Goal: Complete application form

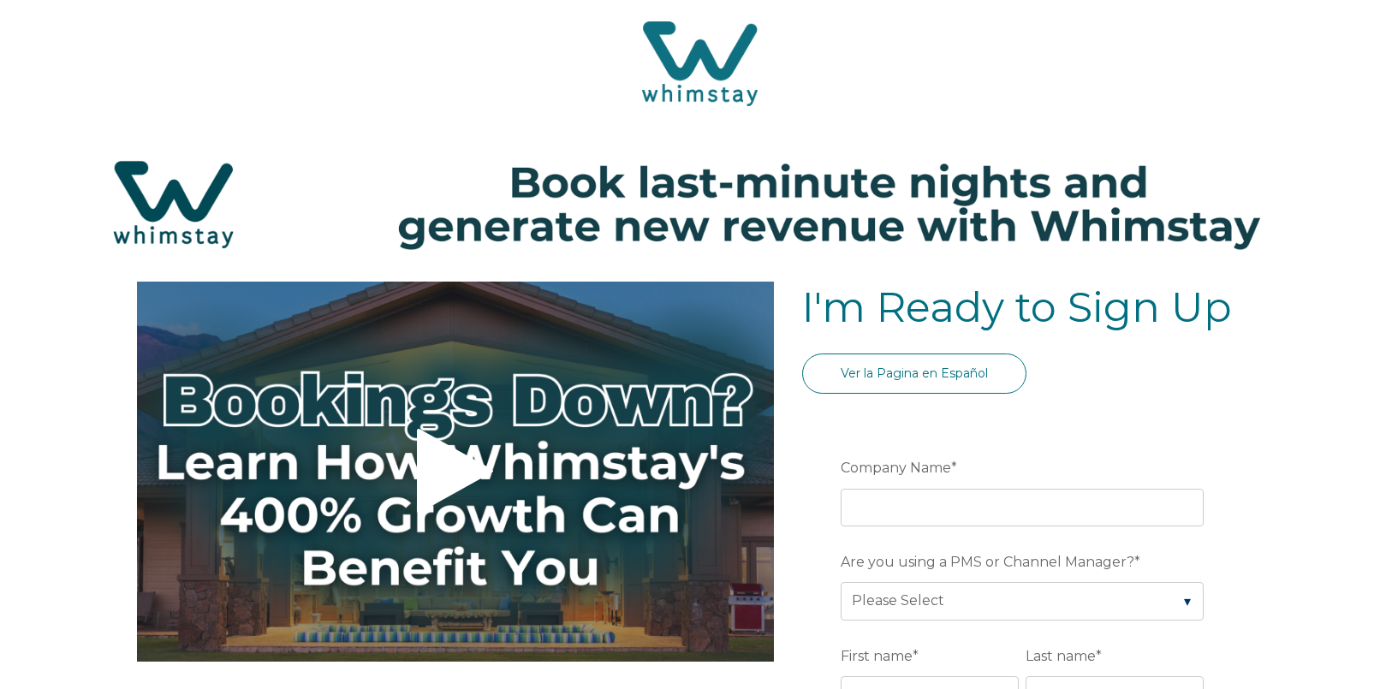
select select "NL"
select select "Standard"
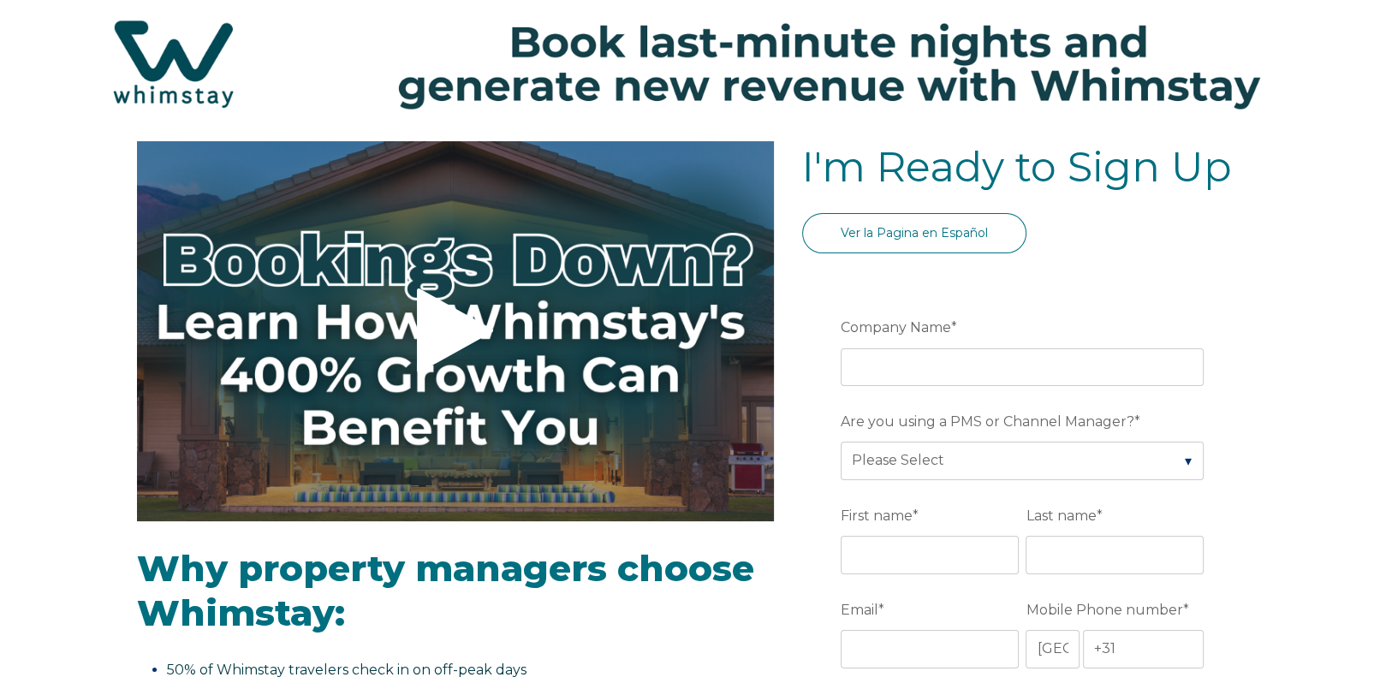
scroll to position [171, 0]
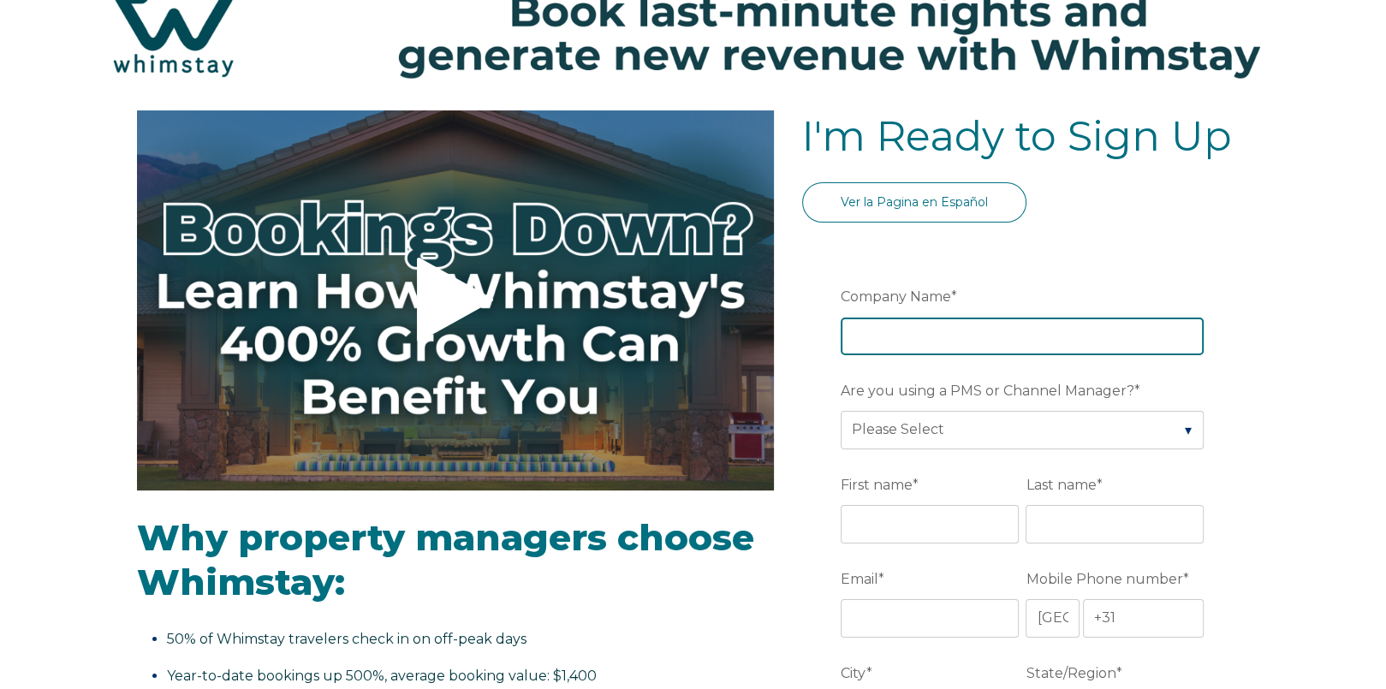
click at [973, 334] on input "Company Name *" at bounding box center [1021, 336] width 363 height 38
type input "Bloom Bed & Breakfast"
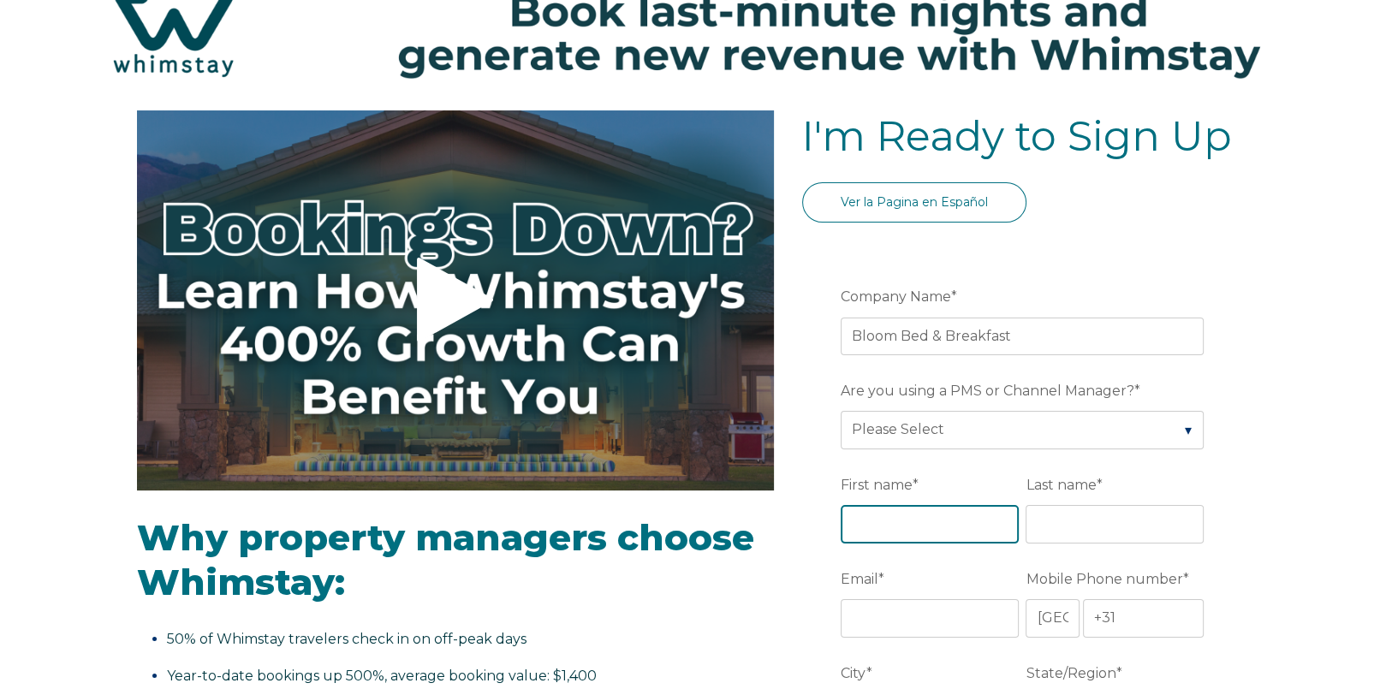
type input "Mia"
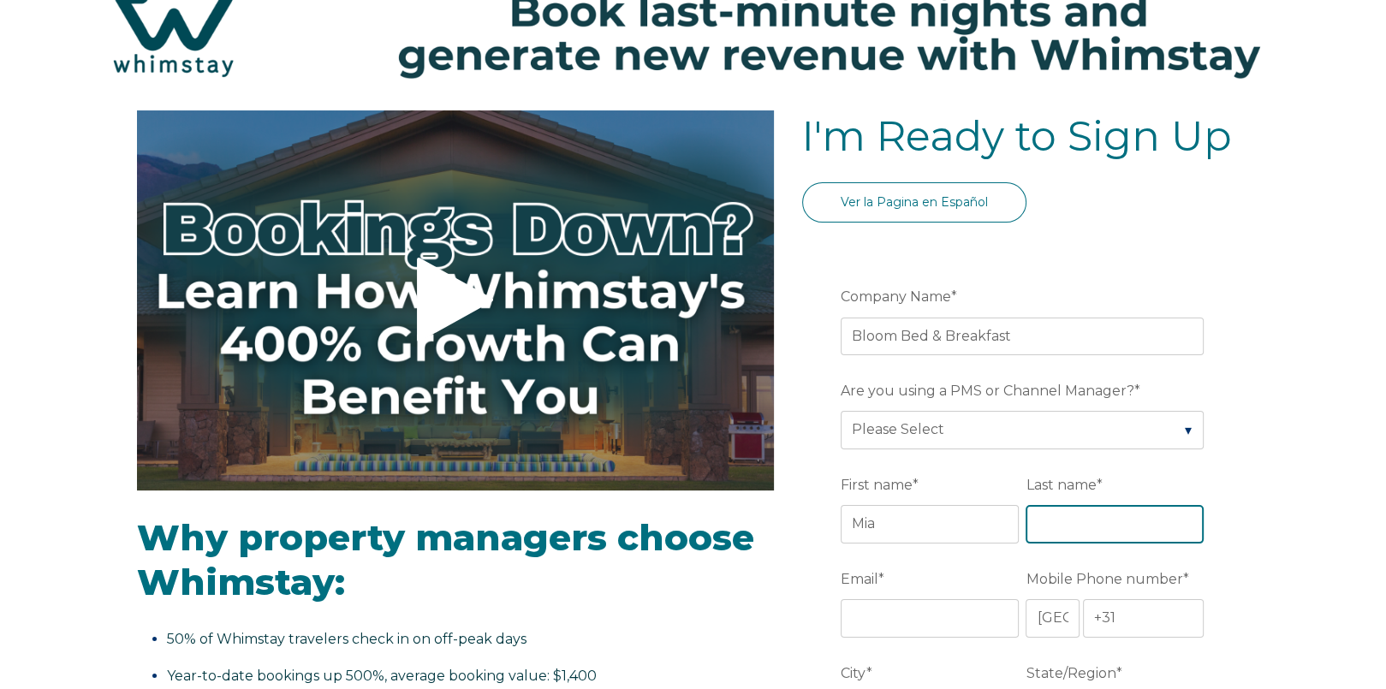
type input "[PERSON_NAME]"
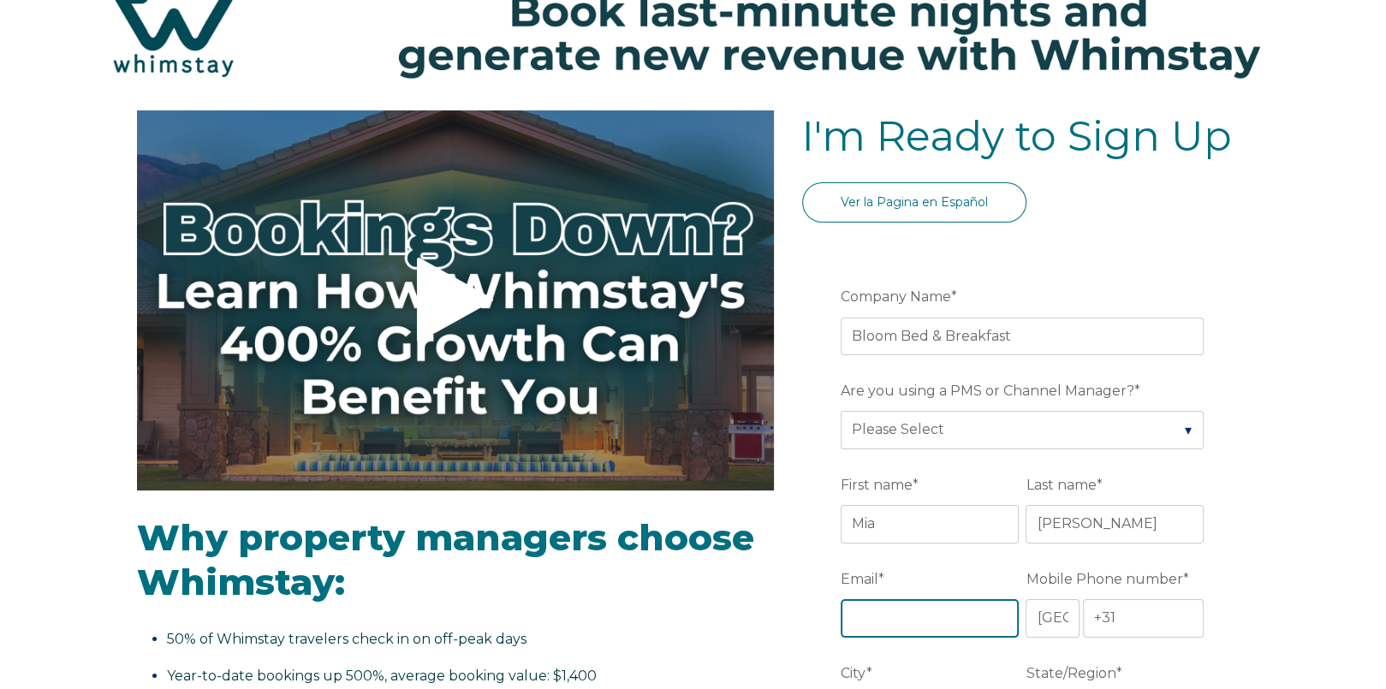
type input "[EMAIL_ADDRESS][DOMAIN_NAME]"
type input "Orange"
type input "NJ"
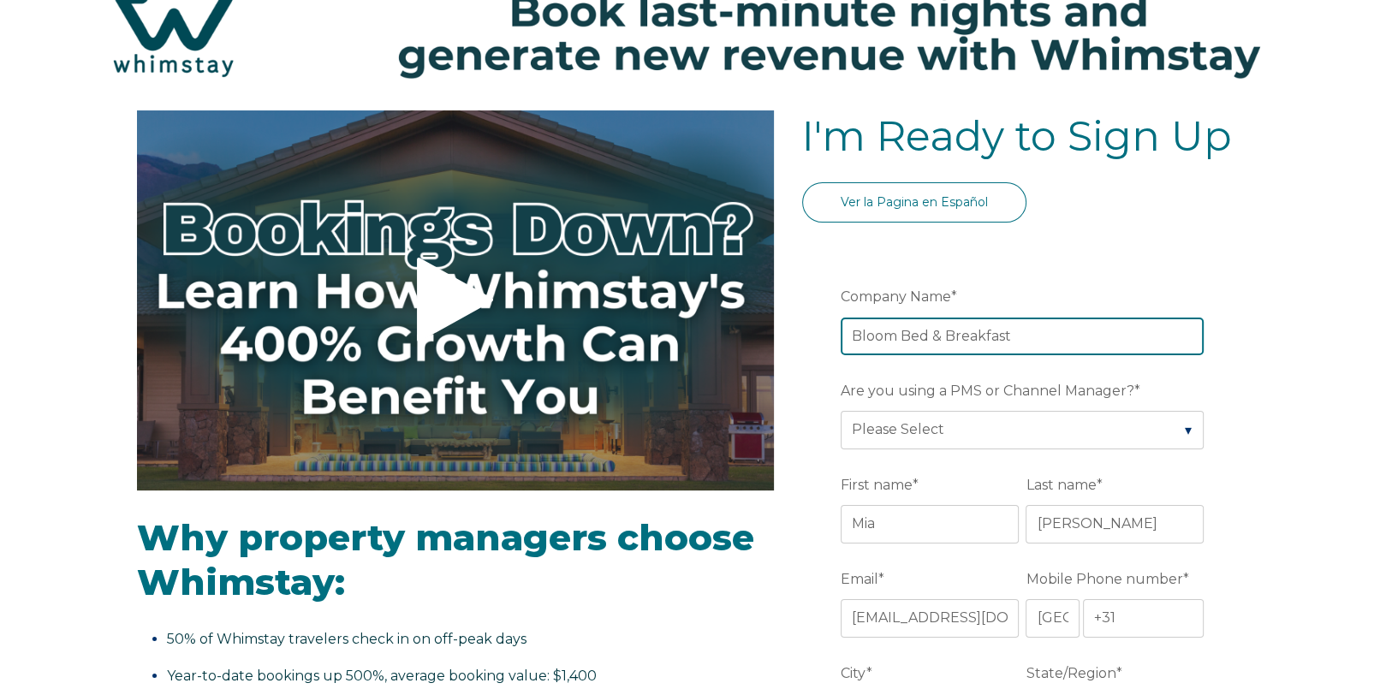
click at [899, 338] on input "Bloom Bed & Breakfast" at bounding box center [1021, 336] width 363 height 38
type input "Bloom Victorian Bed & Breakfast"
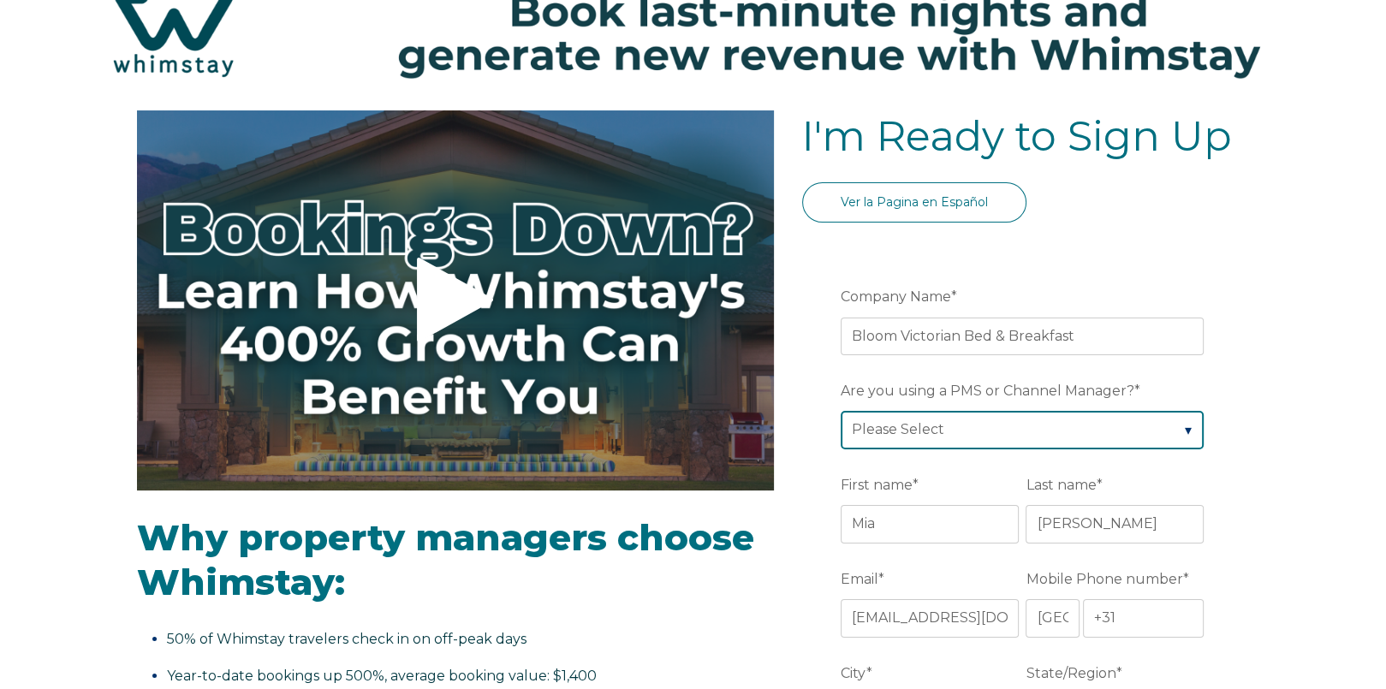
click at [1094, 435] on select "Please Select Barefoot BookingPal Boost Brightside CiiRUS Escapia Guesty Hostaw…" at bounding box center [1021, 430] width 363 height 38
select select "Lodgify"
click at [840, 411] on select "Please Select Barefoot BookingPal Boost Brightside CiiRUS Escapia Guesty Hostaw…" at bounding box center [1021, 430] width 363 height 38
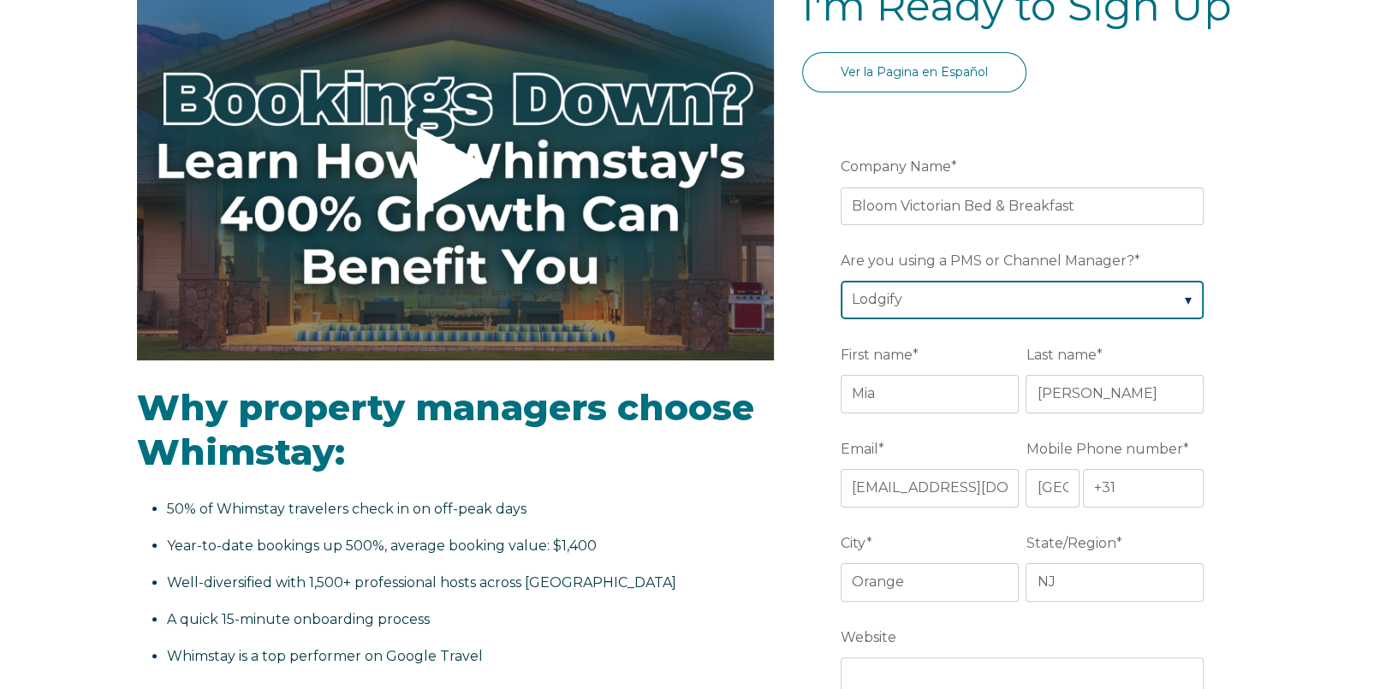
scroll to position [342, 0]
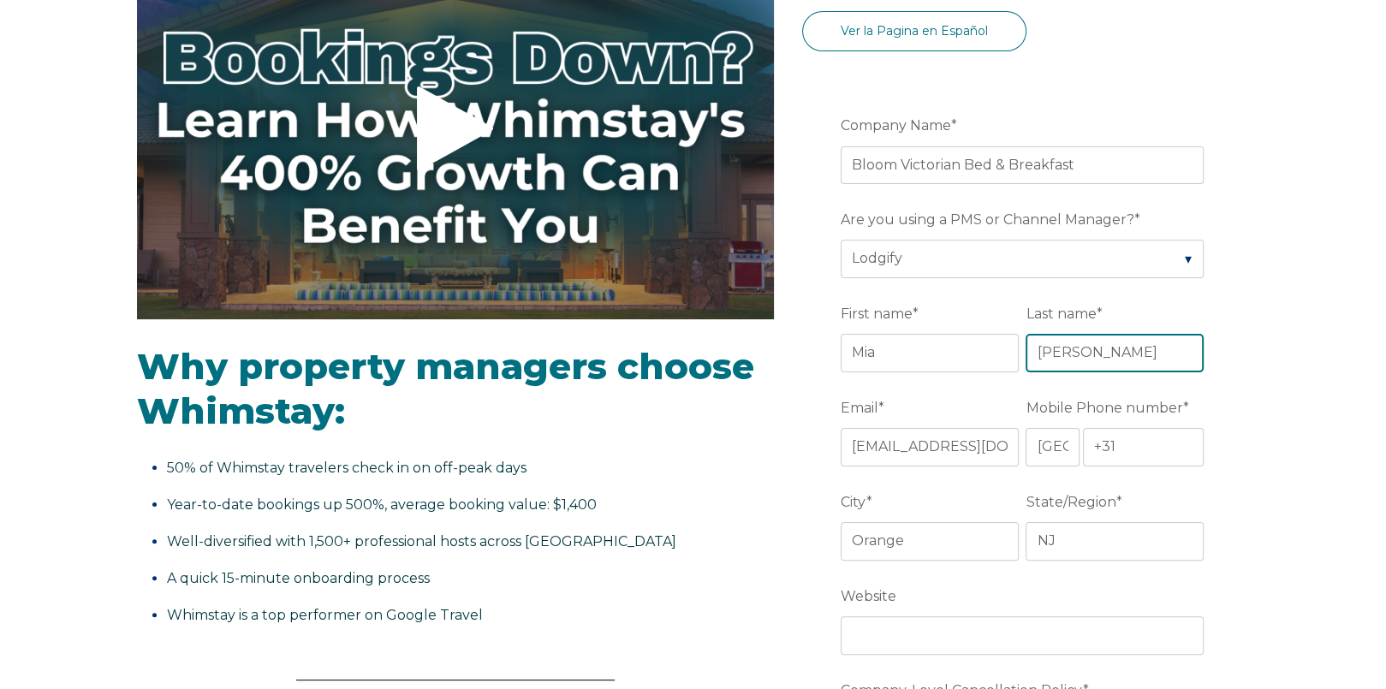
drag, startPoint x: 1139, startPoint y: 350, endPoint x: 1041, endPoint y: 365, distance: 99.6
click at [1041, 365] on input "[PERSON_NAME]" at bounding box center [1114, 353] width 178 height 38
type input "[PERSON_NAME]"
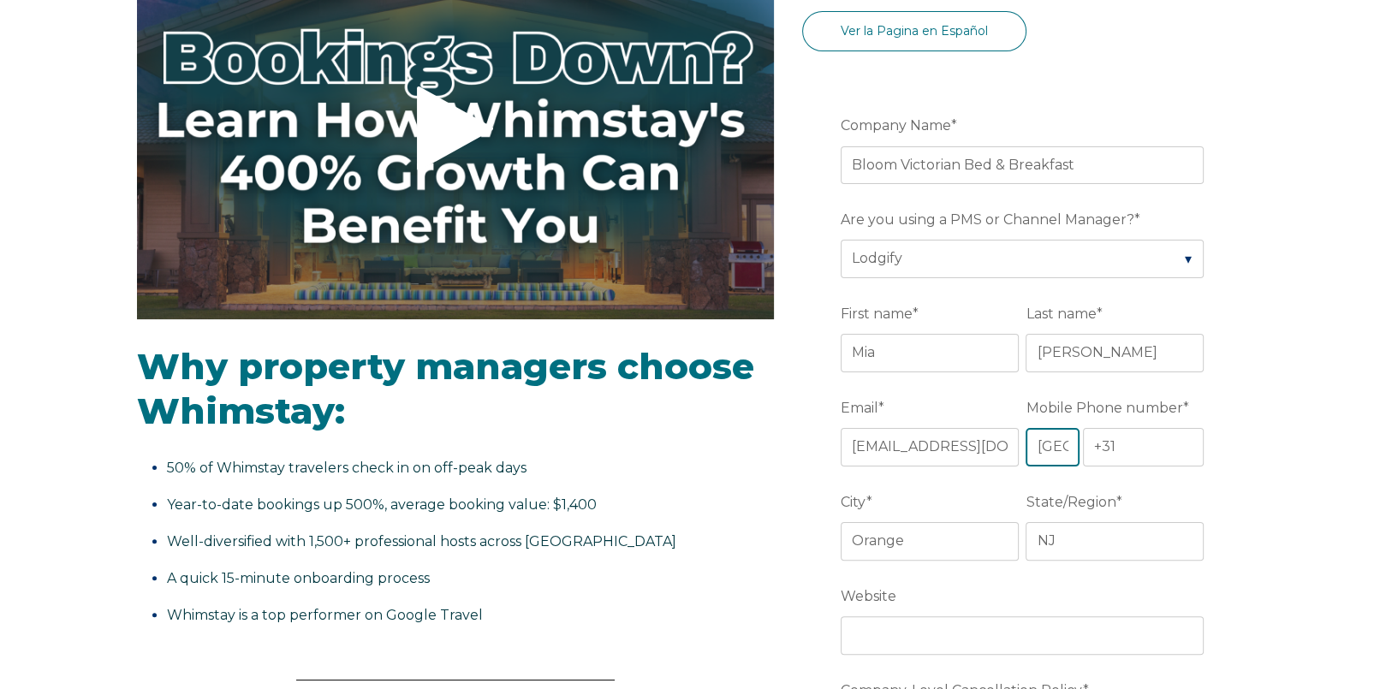
click at [1068, 449] on select "* [GEOGRAPHIC_DATA] (‫[GEOGRAPHIC_DATA]‬‎) [GEOGRAPHIC_DATA] ([GEOGRAPHIC_DATA]…" at bounding box center [1051, 447] width 53 height 38
select select "US"
click at [1025, 428] on select "* [GEOGRAPHIC_DATA] (‫[GEOGRAPHIC_DATA]‬‎) [GEOGRAPHIC_DATA] ([GEOGRAPHIC_DATA]…" at bounding box center [1051, 447] width 53 height 38
click at [1147, 444] on input "+1" at bounding box center [1144, 447] width 122 height 38
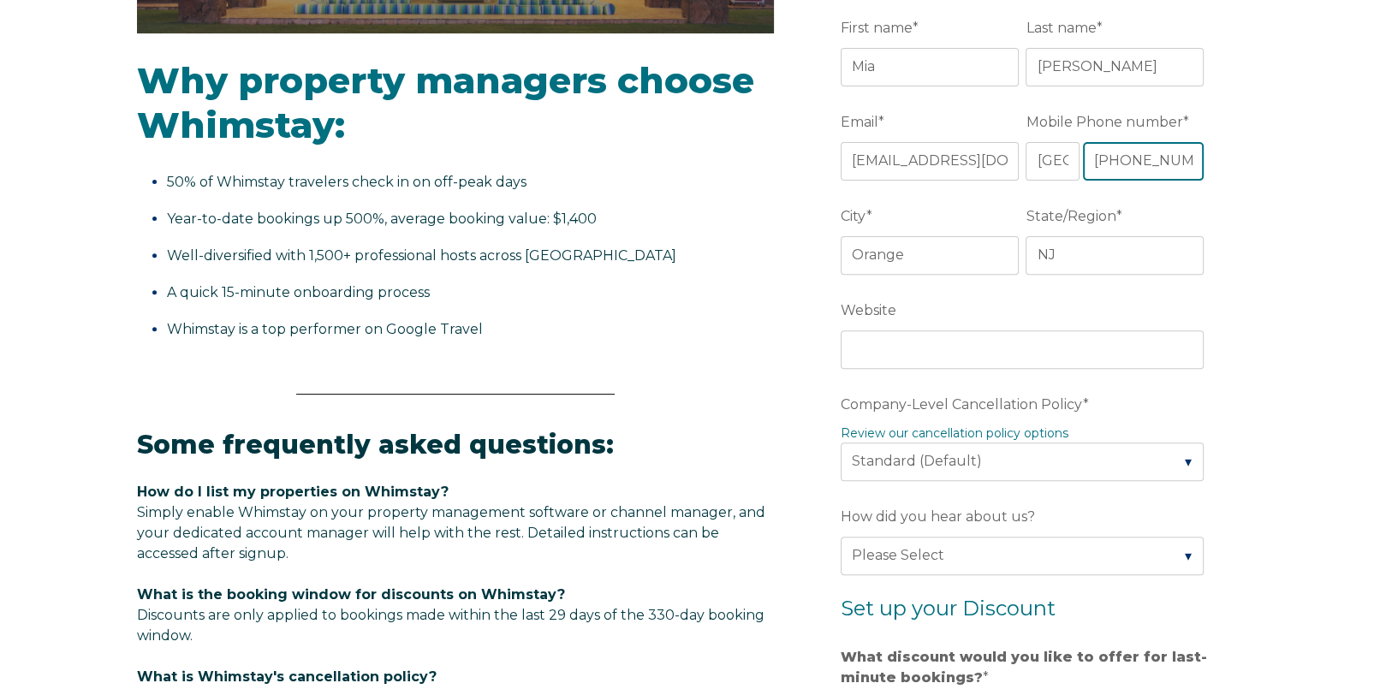
scroll to position [685, 0]
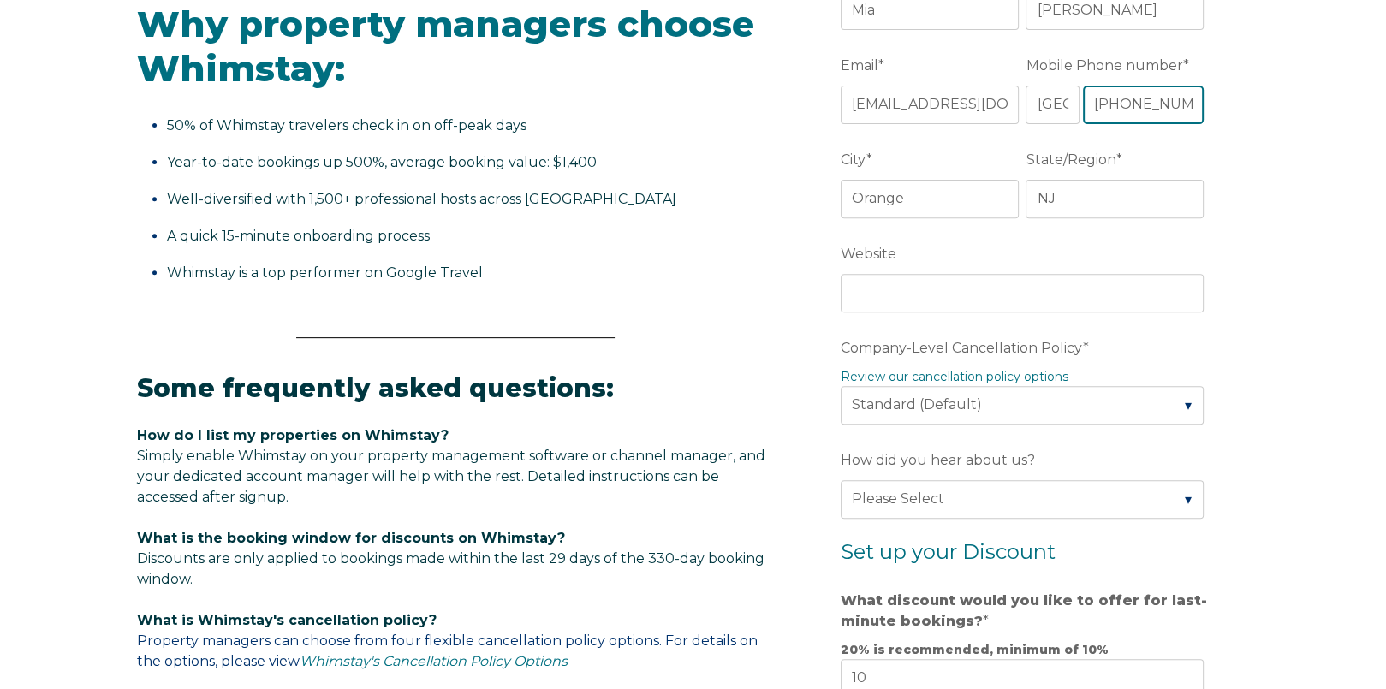
type input "[PHONE_NUMBER]"
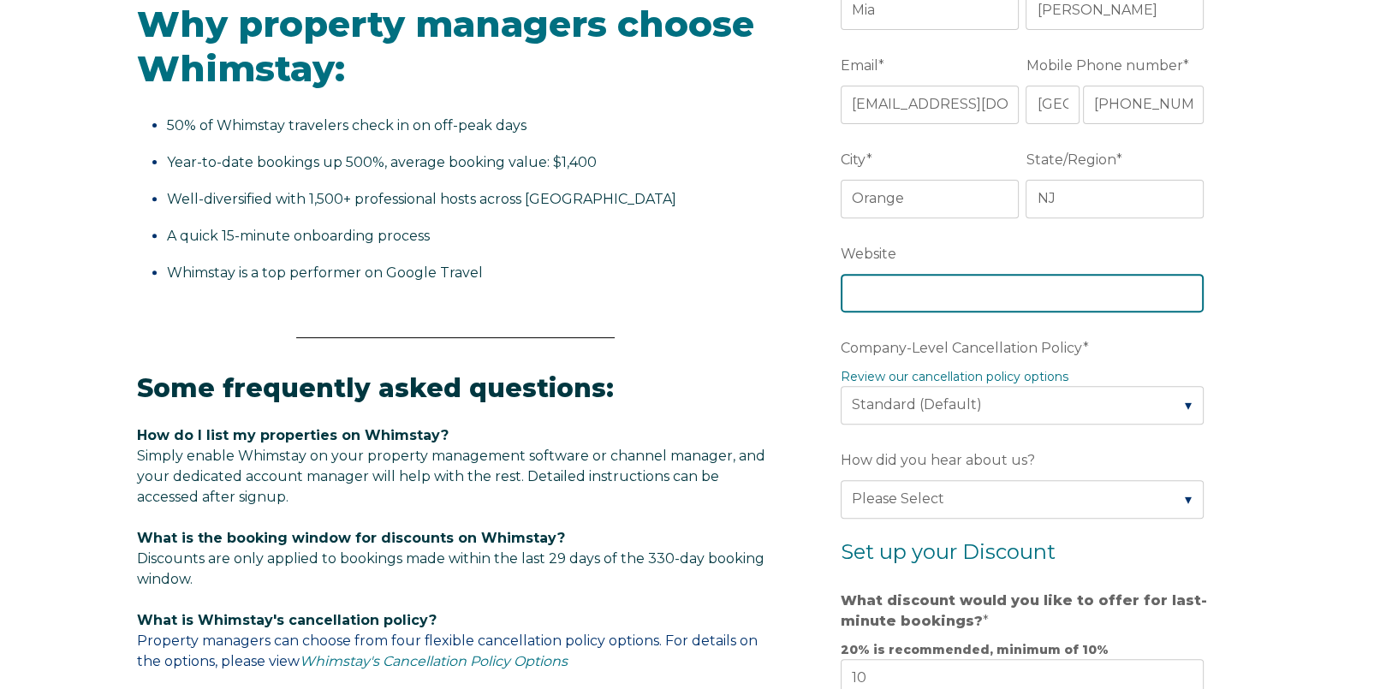
click at [890, 292] on input "Website" at bounding box center [1021, 293] width 363 height 38
type input "[DOMAIN_NAME]"
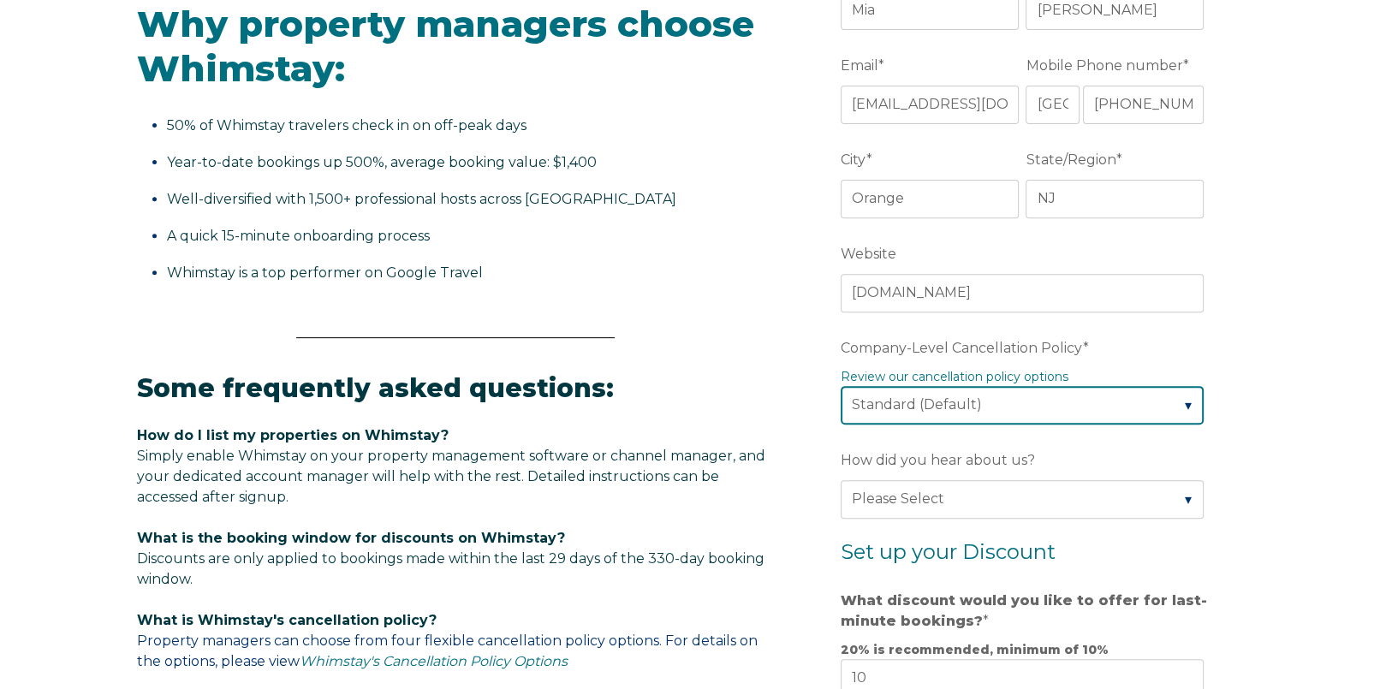
click at [1182, 401] on select "Please Select Partial Standard (Default) Moderate Strict" at bounding box center [1021, 405] width 363 height 38
select select "Moderate"
click at [840, 386] on select "Please Select Partial Standard (Default) Moderate Strict" at bounding box center [1021, 405] width 363 height 38
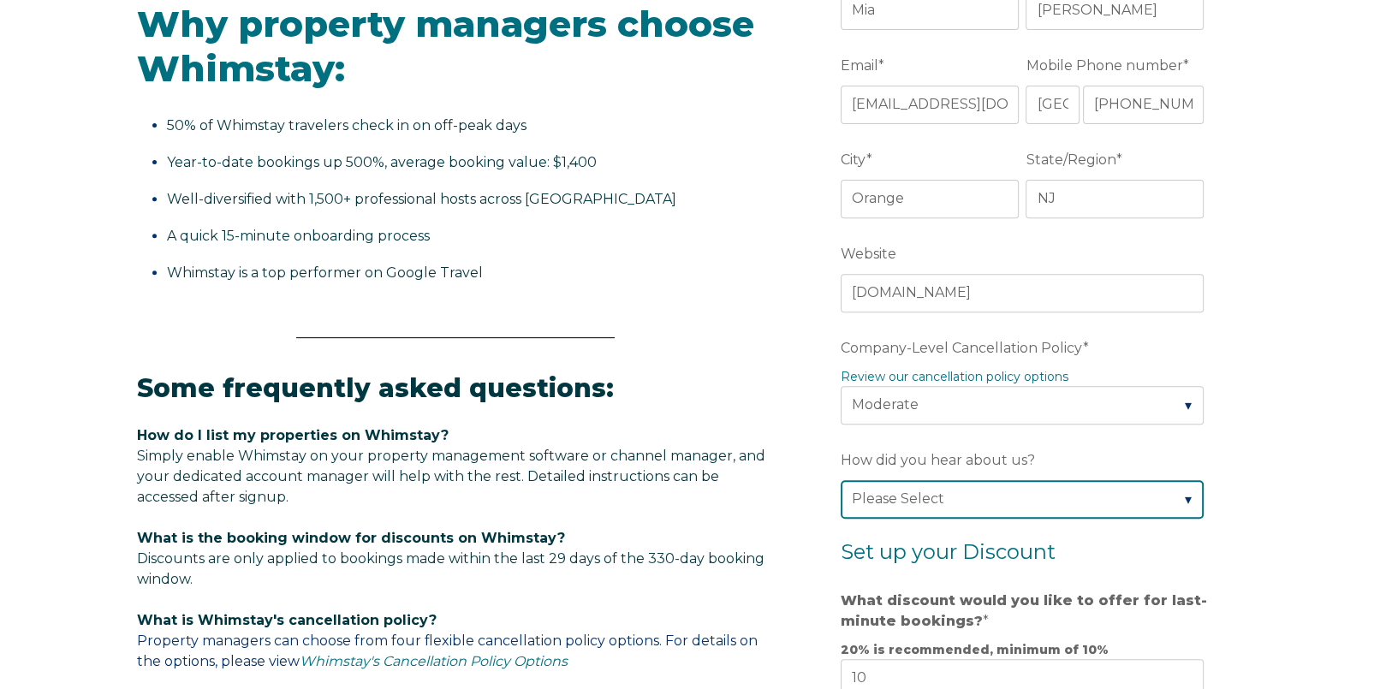
click at [1171, 493] on select "Please Select Found Whimstay through a Google search Spoke to a Whimstay salesp…" at bounding box center [1021, 499] width 363 height 38
select select "Other"
click at [840, 480] on select "Please Select Found Whimstay through a Google search Spoke to a Whimstay salesp…" at bounding box center [1021, 499] width 363 height 38
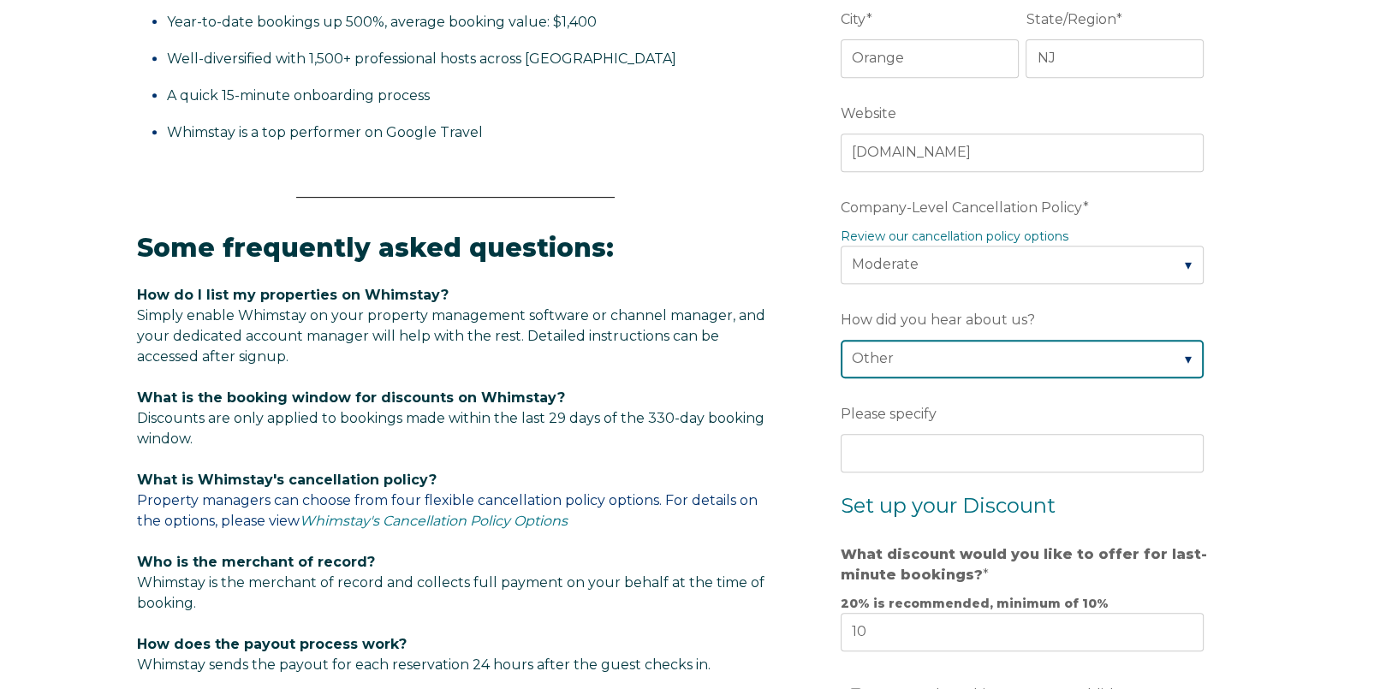
scroll to position [856, 0]
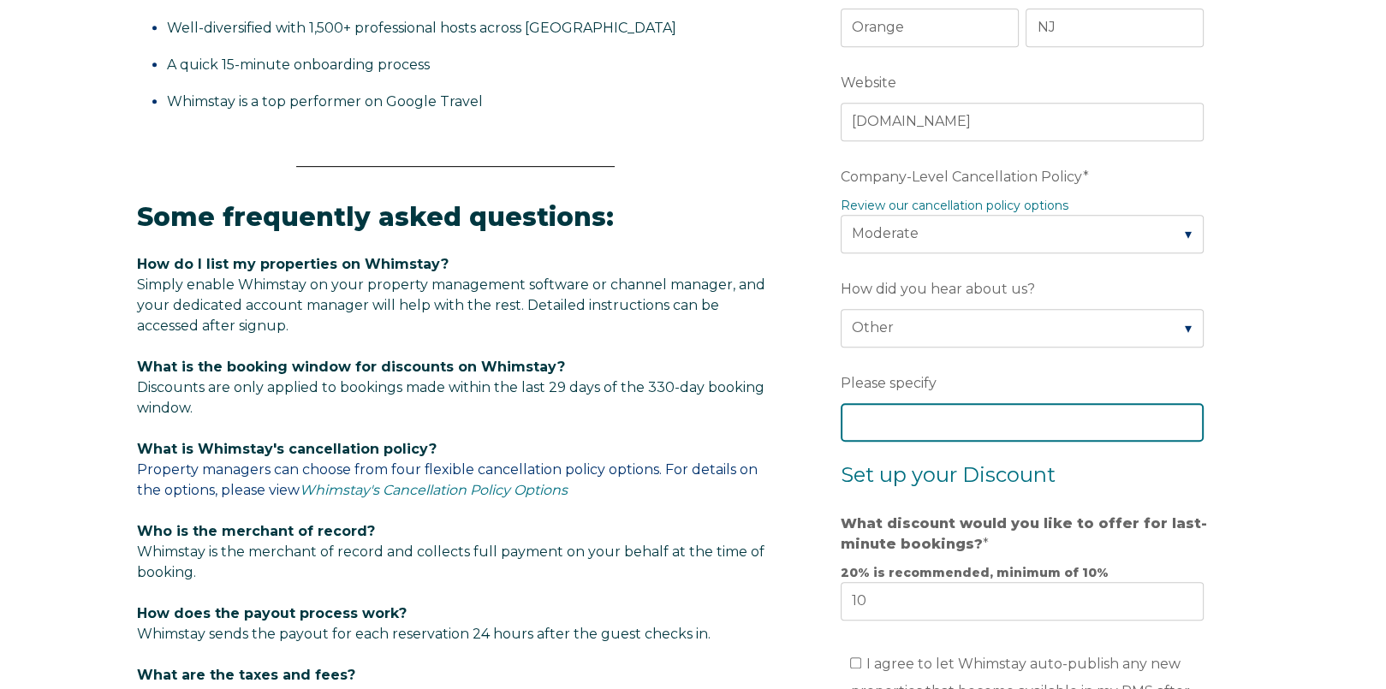
click at [941, 424] on input "Please specify" at bounding box center [1021, 422] width 363 height 38
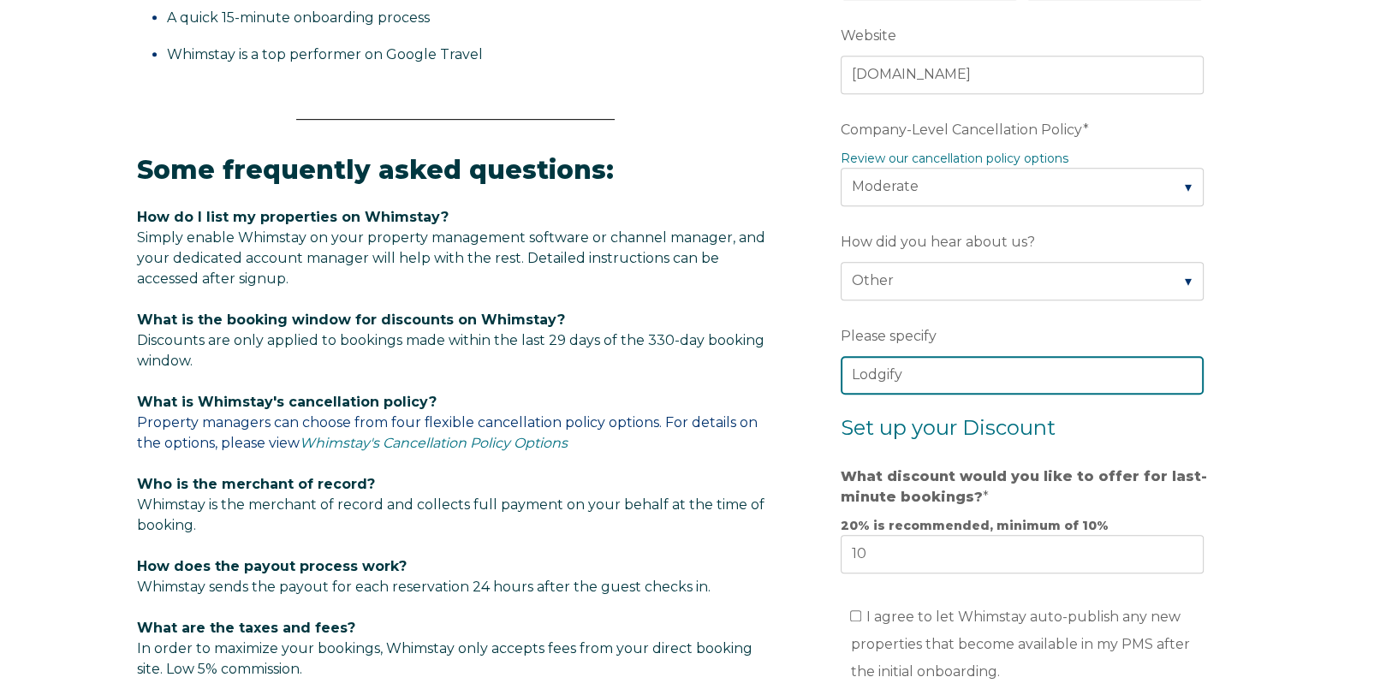
scroll to position [941, 0]
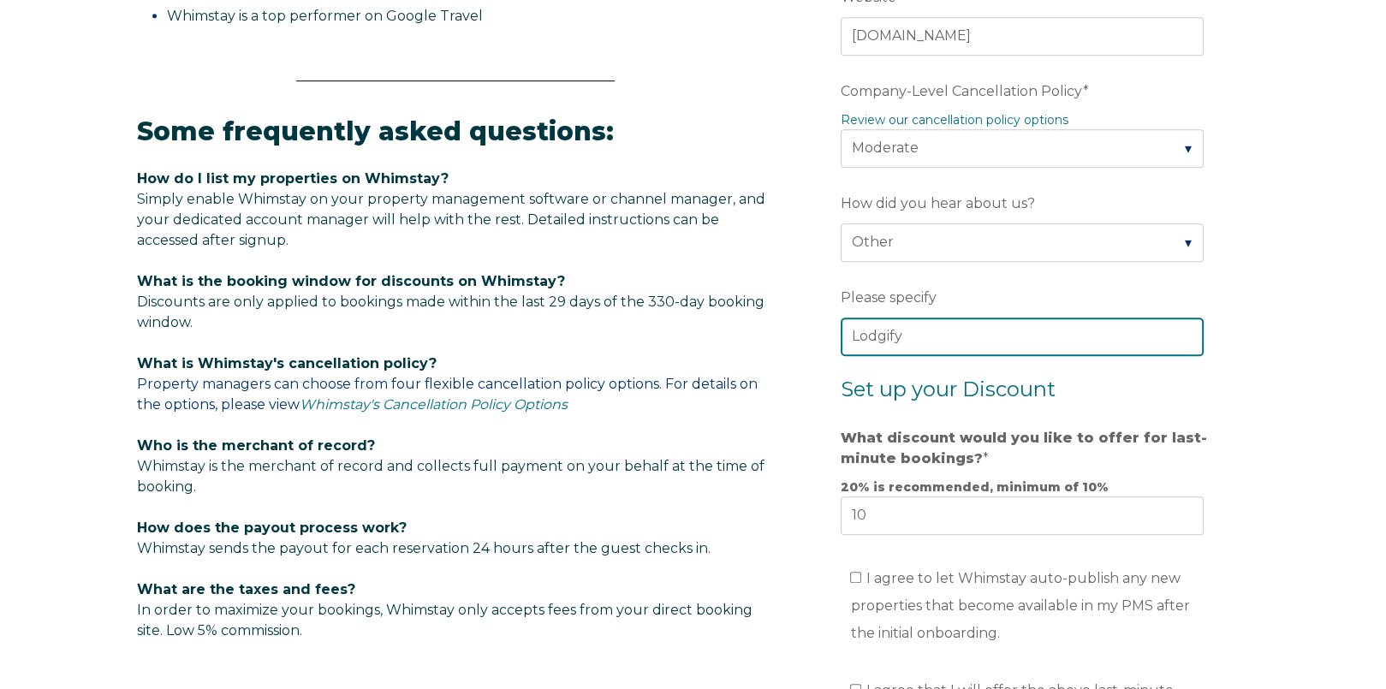
type input "Lodgify"
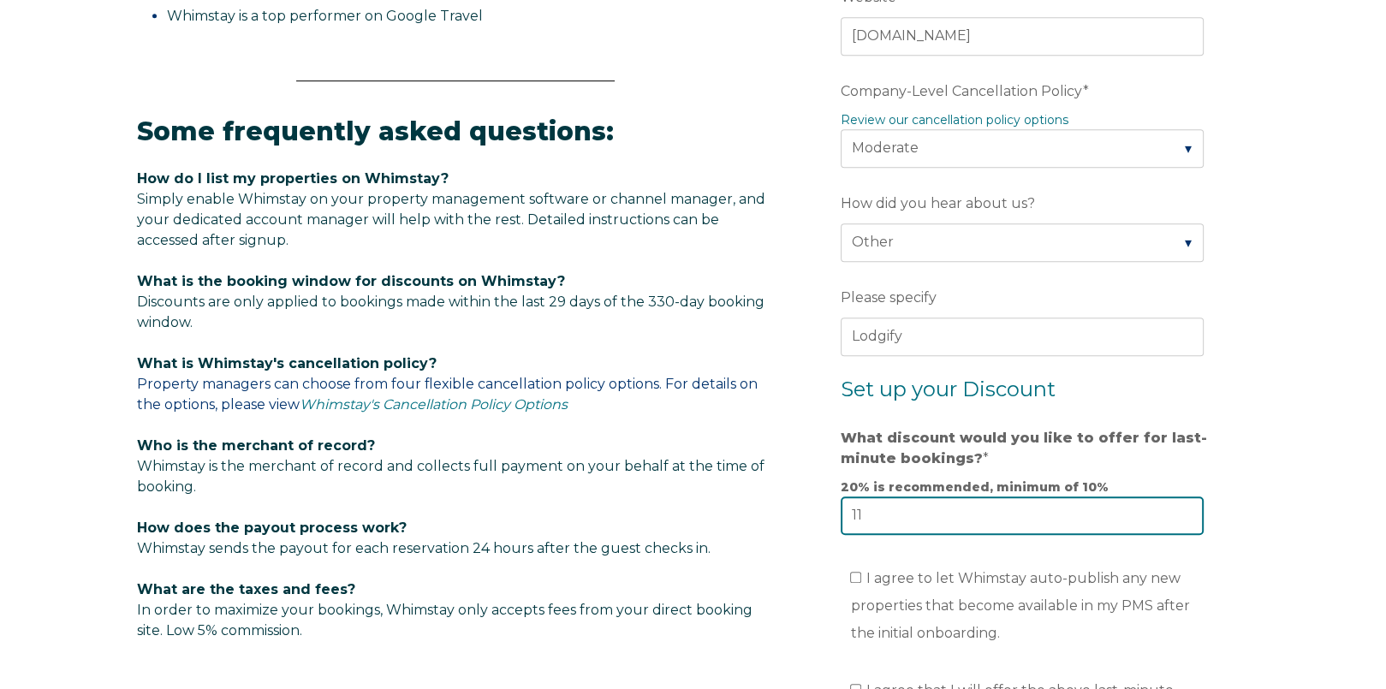
click at [1187, 509] on input "11" at bounding box center [1021, 515] width 363 height 38
click at [1187, 509] on input "12" at bounding box center [1021, 515] width 363 height 38
click at [1187, 509] on input "13" at bounding box center [1021, 515] width 363 height 38
click at [1187, 509] on input "14" at bounding box center [1021, 515] width 363 height 38
type input "15"
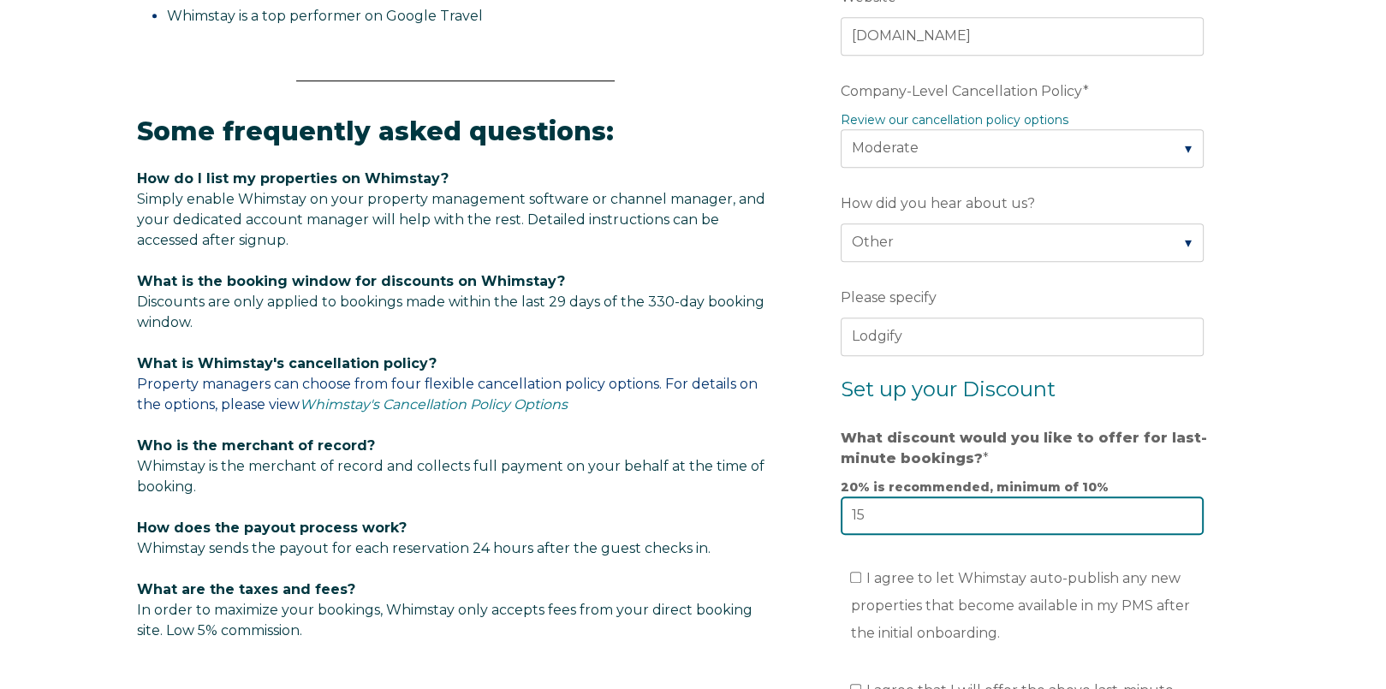
click at [1187, 509] on input "15" at bounding box center [1021, 515] width 363 height 38
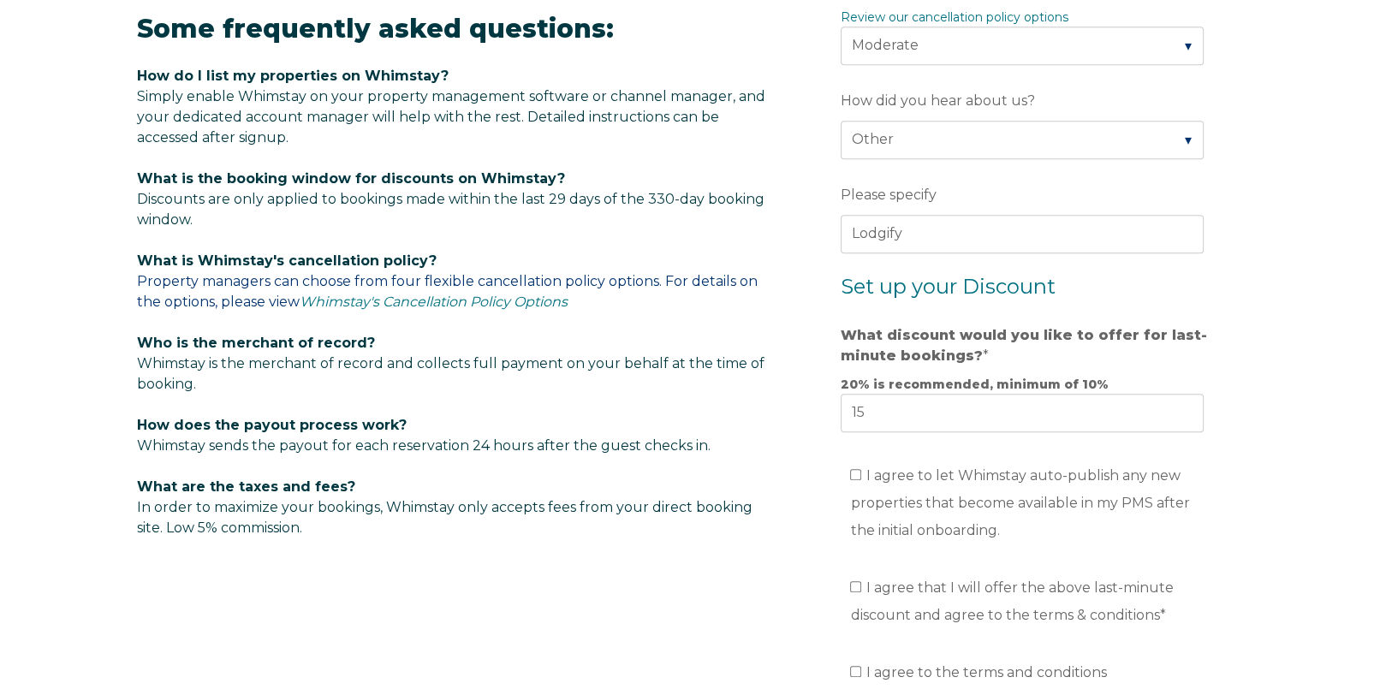
scroll to position [1113, 0]
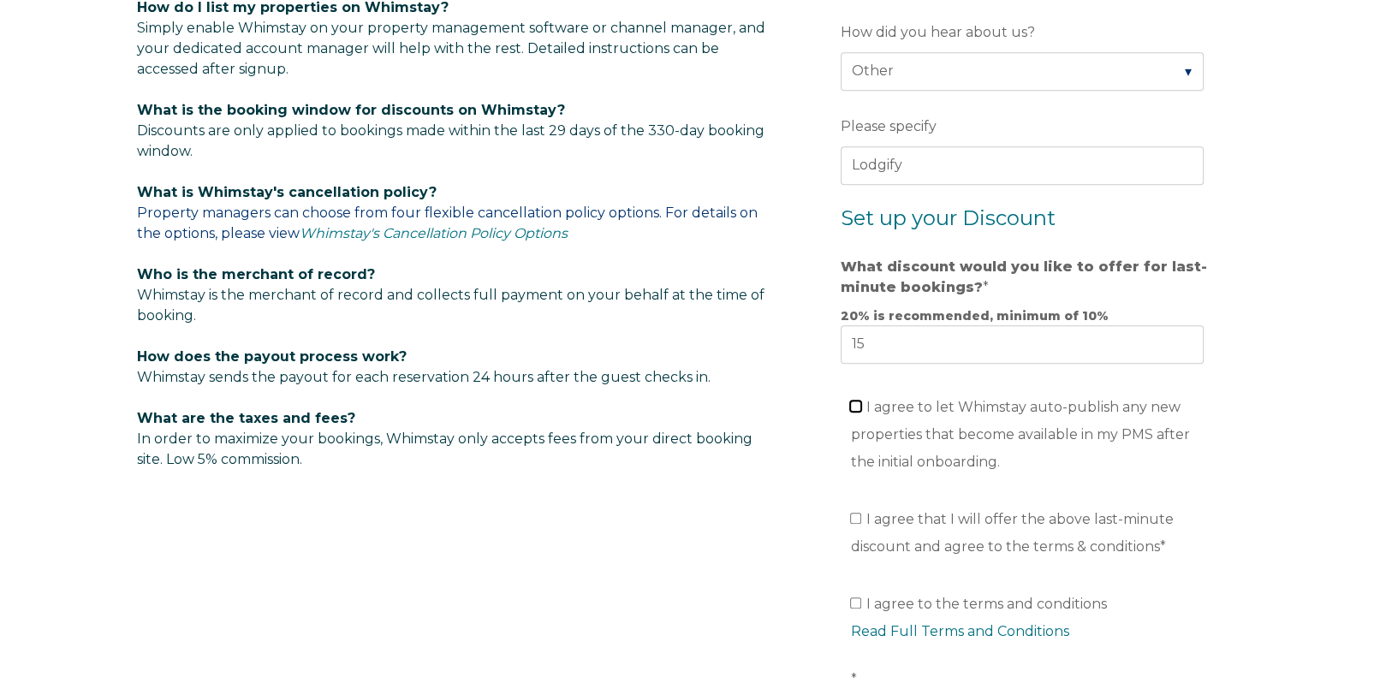
click at [856, 403] on input "I agree to let Whimstay auto-publish any new properties that become available i…" at bounding box center [855, 406] width 11 height 11
checkbox input "true"
click at [857, 515] on input "I agree that I will offer the above last-minute discount and agree to the terms…" at bounding box center [855, 518] width 11 height 11
checkbox input "true"
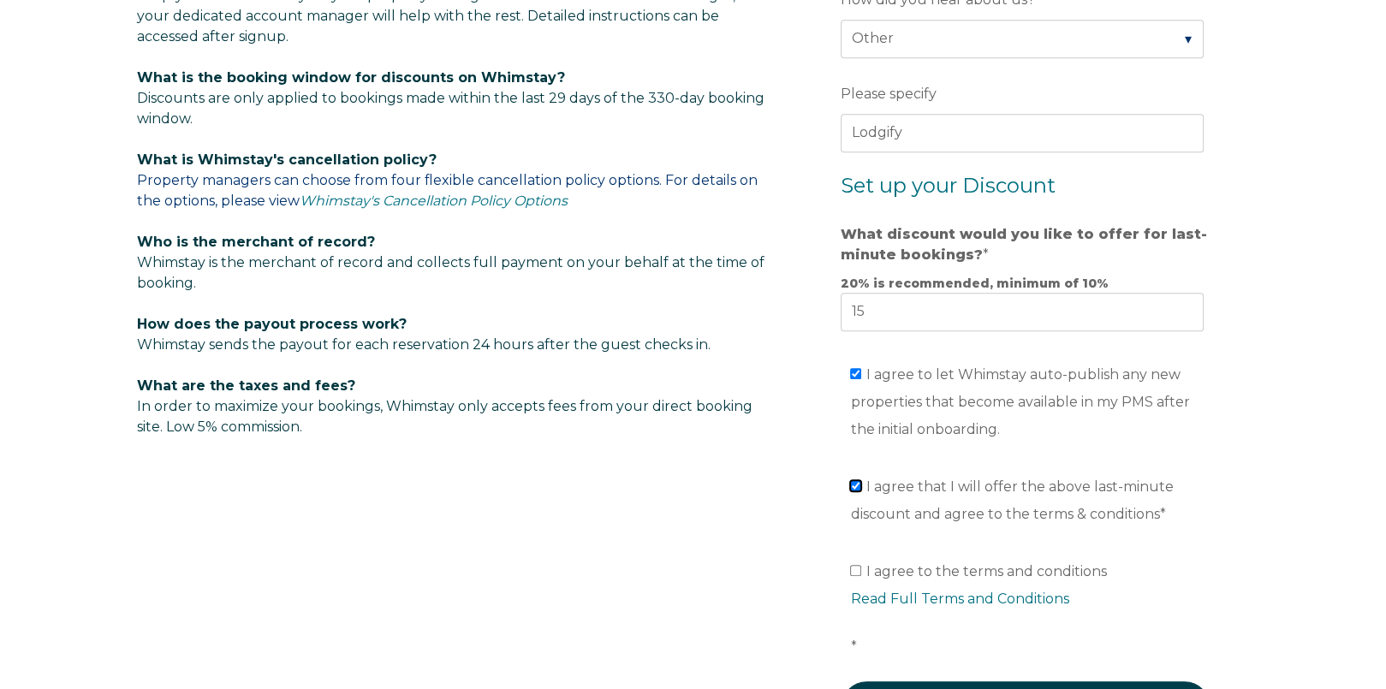
scroll to position [1198, 0]
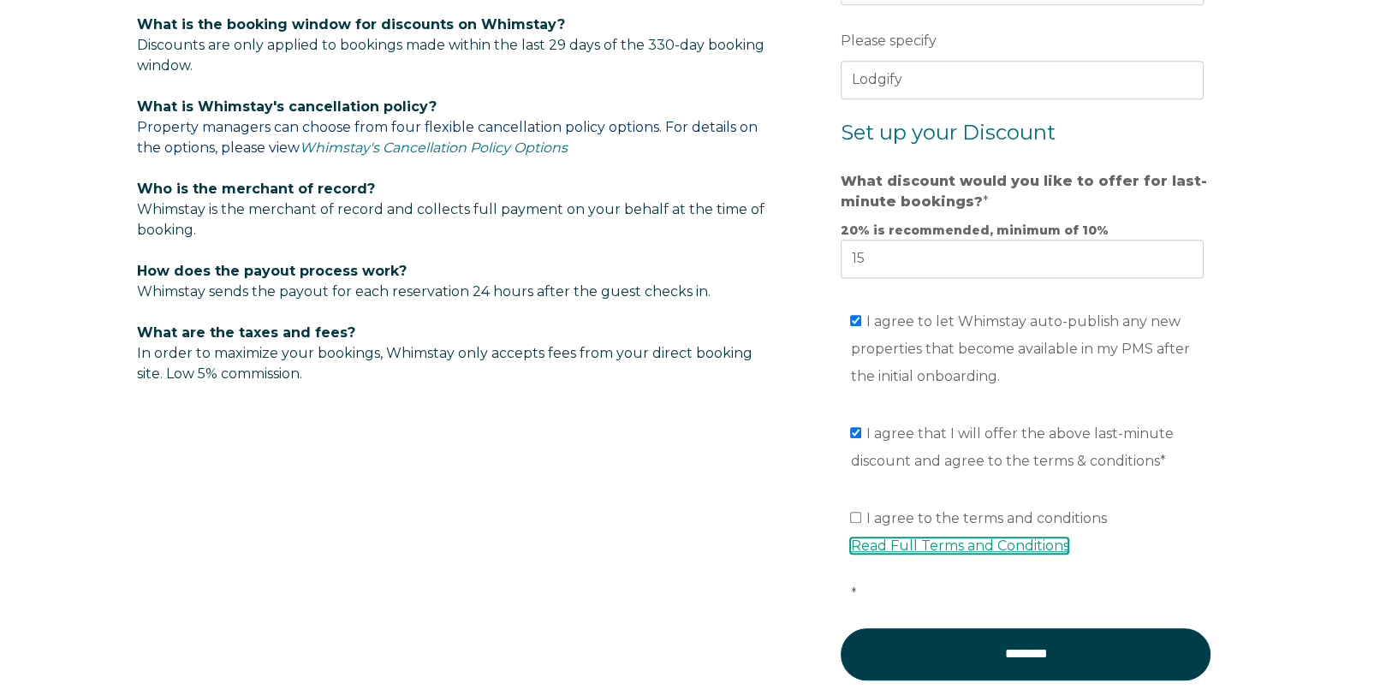
click at [868, 545] on link "Read Full Terms and Conditions" at bounding box center [959, 545] width 218 height 16
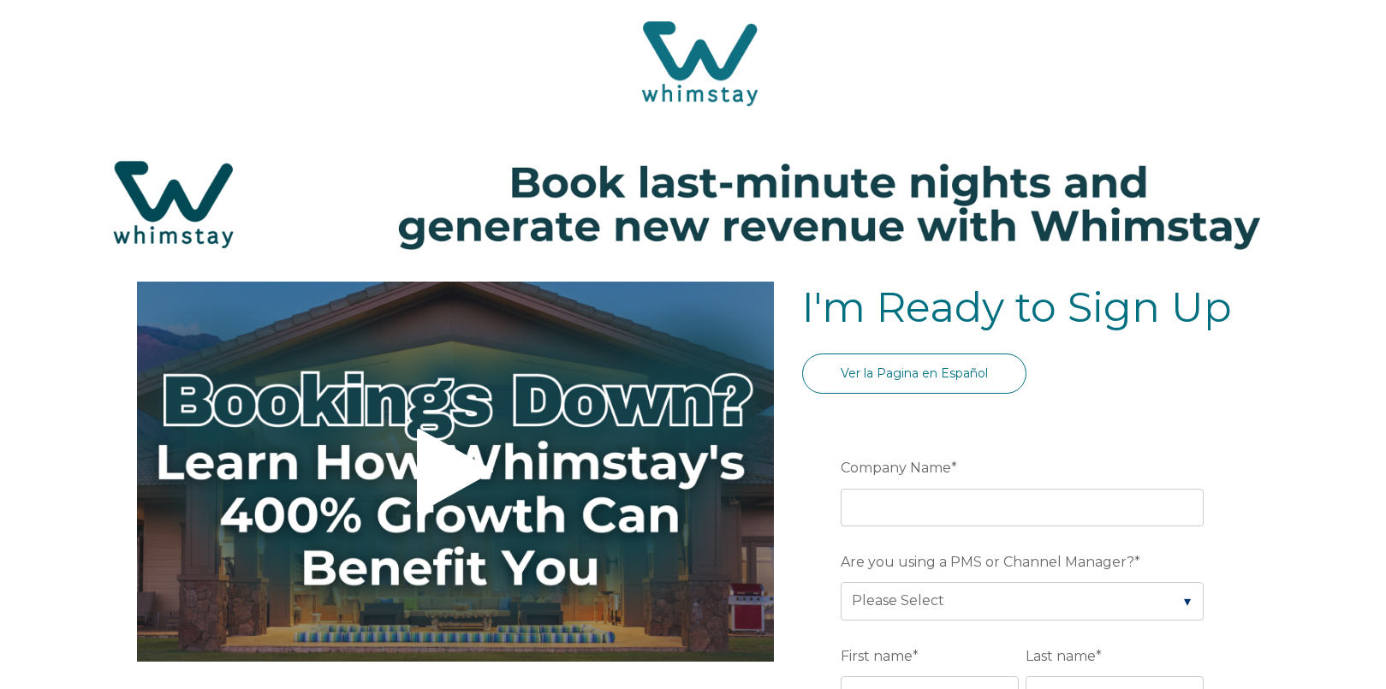
select select "NL"
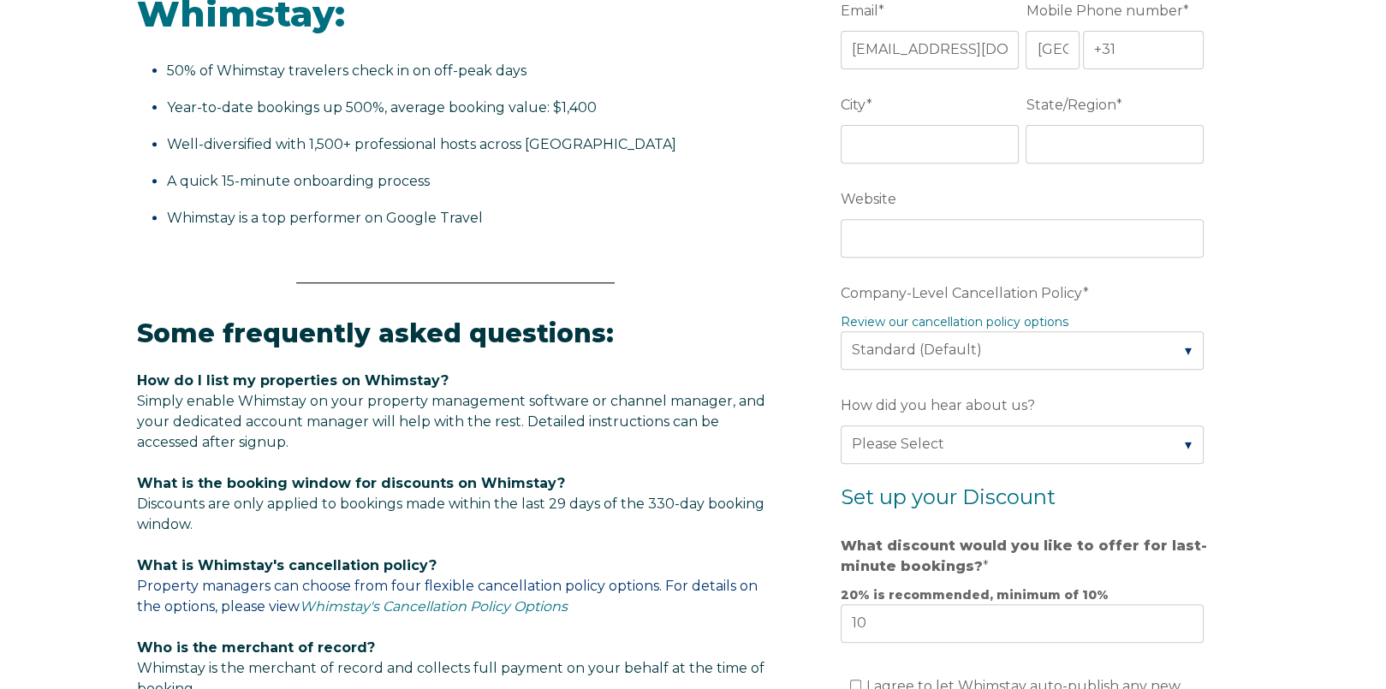
scroll to position [740, 0]
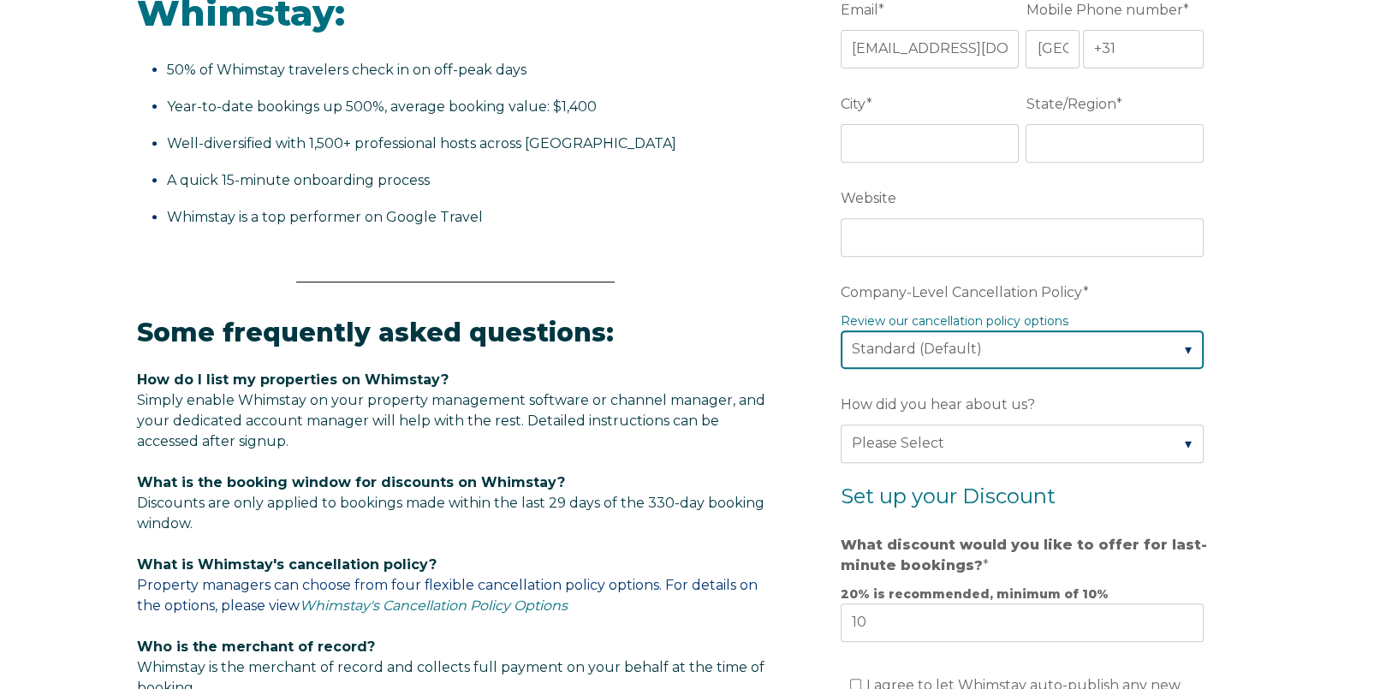
click at [1196, 351] on select "Please Select Partial Standard (Default) Moderate Strict" at bounding box center [1021, 349] width 363 height 38
select select "Partial"
click at [840, 330] on select "Please Select Partial Standard (Default) Moderate Strict" at bounding box center [1021, 349] width 363 height 38
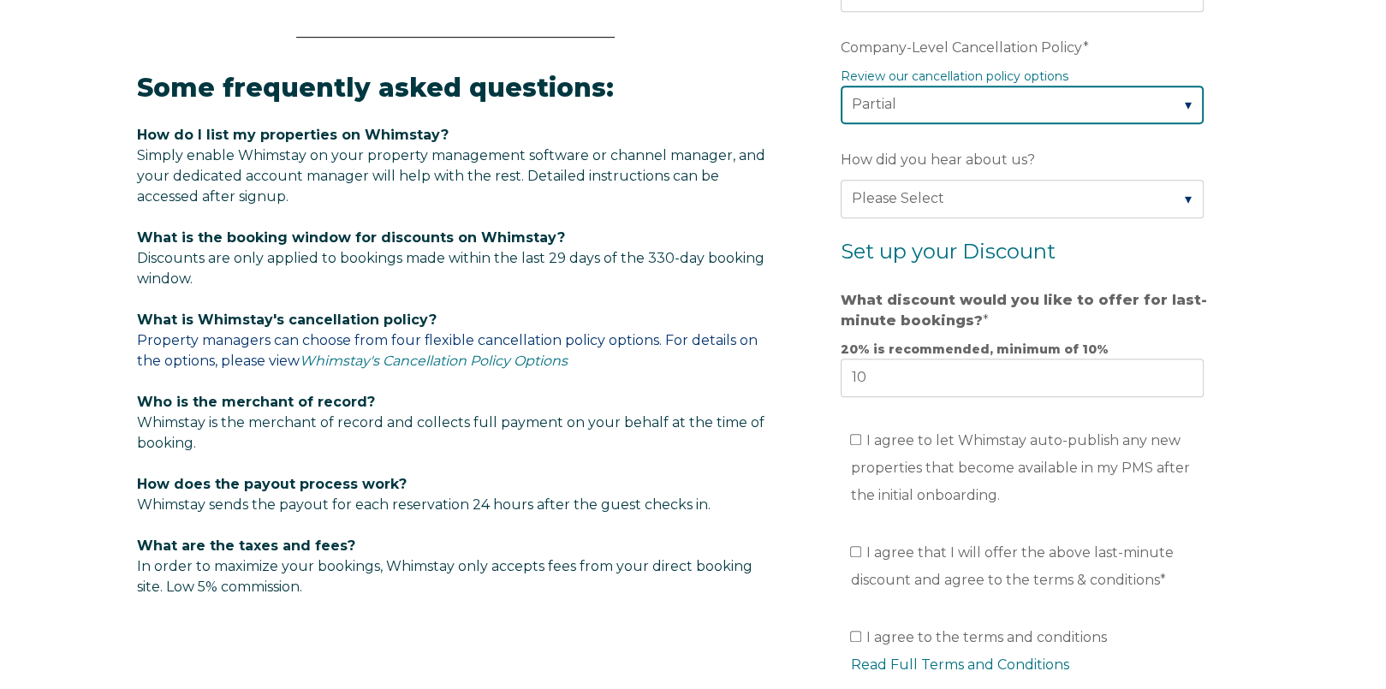
scroll to position [997, 0]
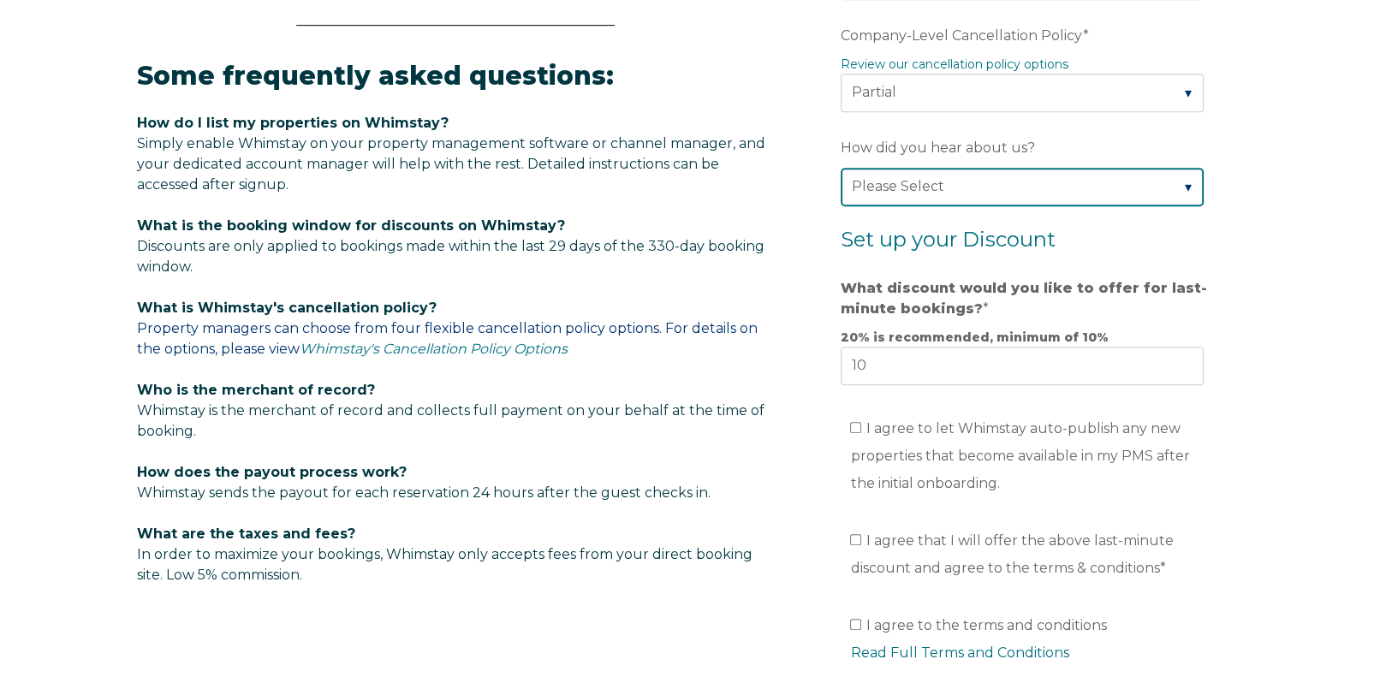
click at [1194, 181] on select "Please Select Found Whimstay through a Google search Spoke to a Whimstay salesp…" at bounding box center [1021, 187] width 363 height 38
select select "Other"
click at [840, 168] on select "Please Select Found Whimstay through a Google search Spoke to a Whimstay salesp…" at bounding box center [1021, 187] width 363 height 38
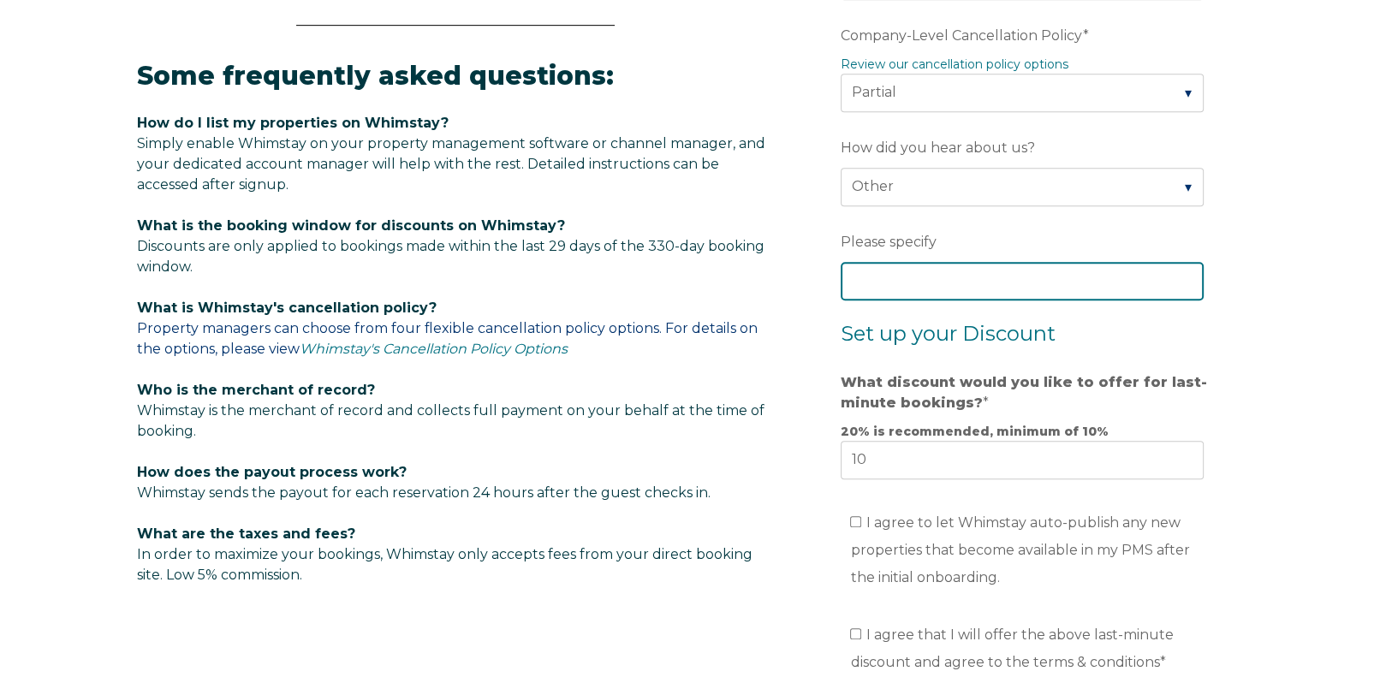
click at [927, 276] on input "Please specify" at bounding box center [1021, 281] width 363 height 38
type input "lodgify"
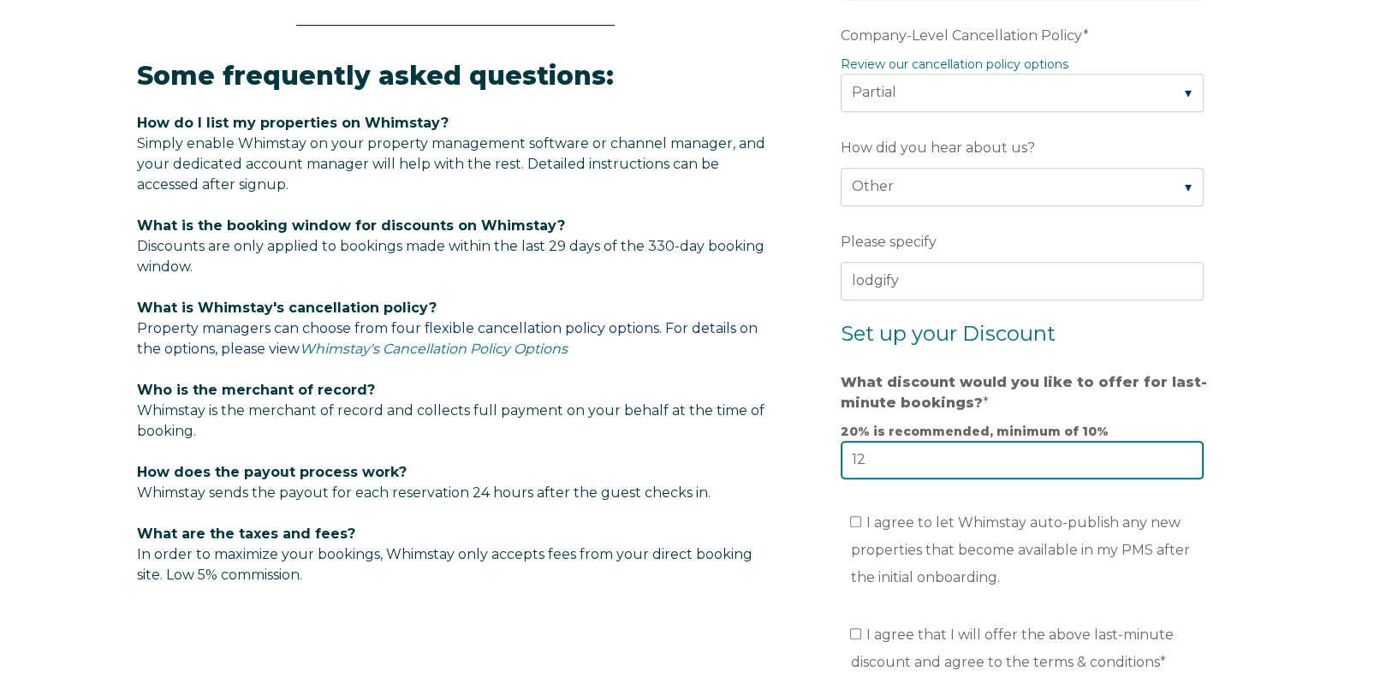
click at [1184, 454] on input "12" at bounding box center [1021, 460] width 363 height 38
click at [1184, 454] on input "13" at bounding box center [1021, 460] width 363 height 38
click at [1184, 454] on input "14" at bounding box center [1021, 460] width 363 height 38
click at [1184, 454] on input "15" at bounding box center [1021, 460] width 363 height 38
click at [1184, 454] on input "16" at bounding box center [1021, 460] width 363 height 38
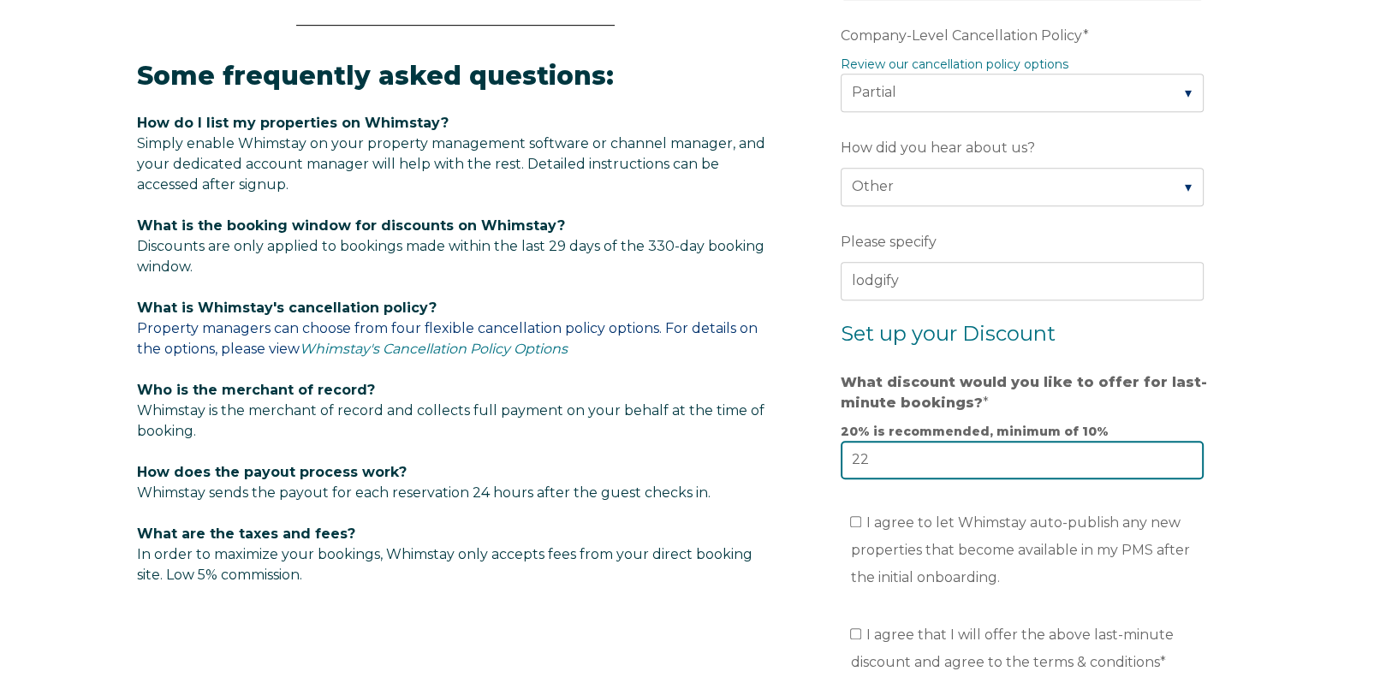
click at [1184, 454] on input "22" at bounding box center [1021, 460] width 363 height 38
click at [1186, 460] on input "21" at bounding box center [1021, 460] width 363 height 38
type input "20"
click at [1186, 460] on input "20" at bounding box center [1021, 460] width 363 height 38
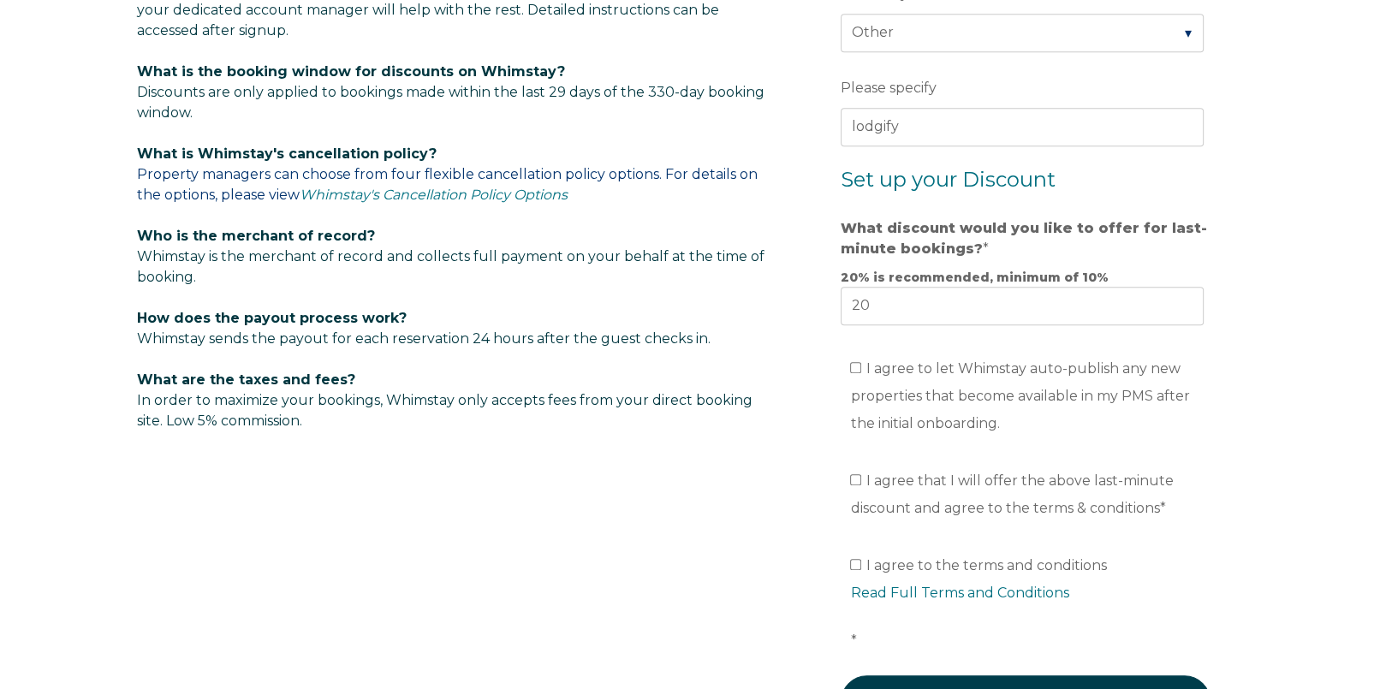
scroll to position [1168, 0]
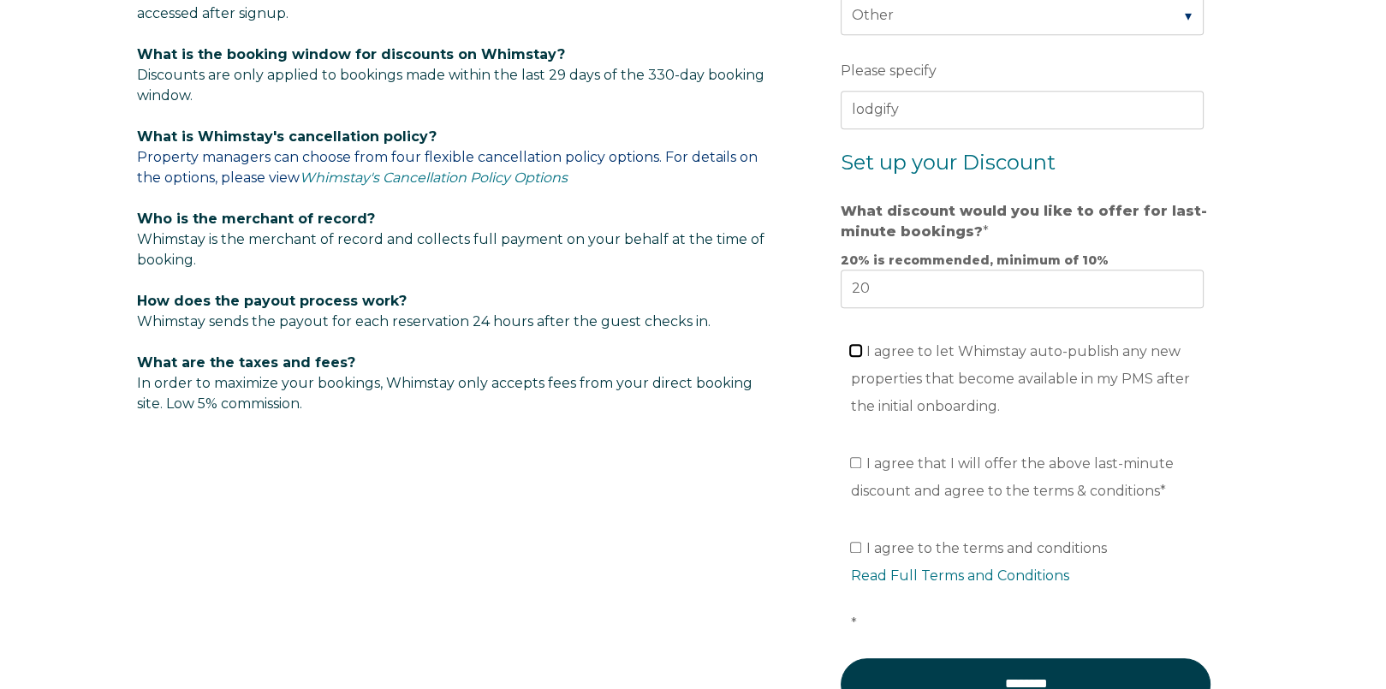
click at [856, 345] on input "I agree to let Whimstay auto-publish any new properties that become available i…" at bounding box center [855, 350] width 11 height 11
checkbox input "true"
click at [859, 461] on input "I agree that I will offer the above last-minute discount and agree to the terms…" at bounding box center [855, 462] width 11 height 11
checkbox input "true"
click at [857, 543] on input "I agree to the terms and conditions Read Full Terms and Conditions *" at bounding box center [855, 547] width 11 height 11
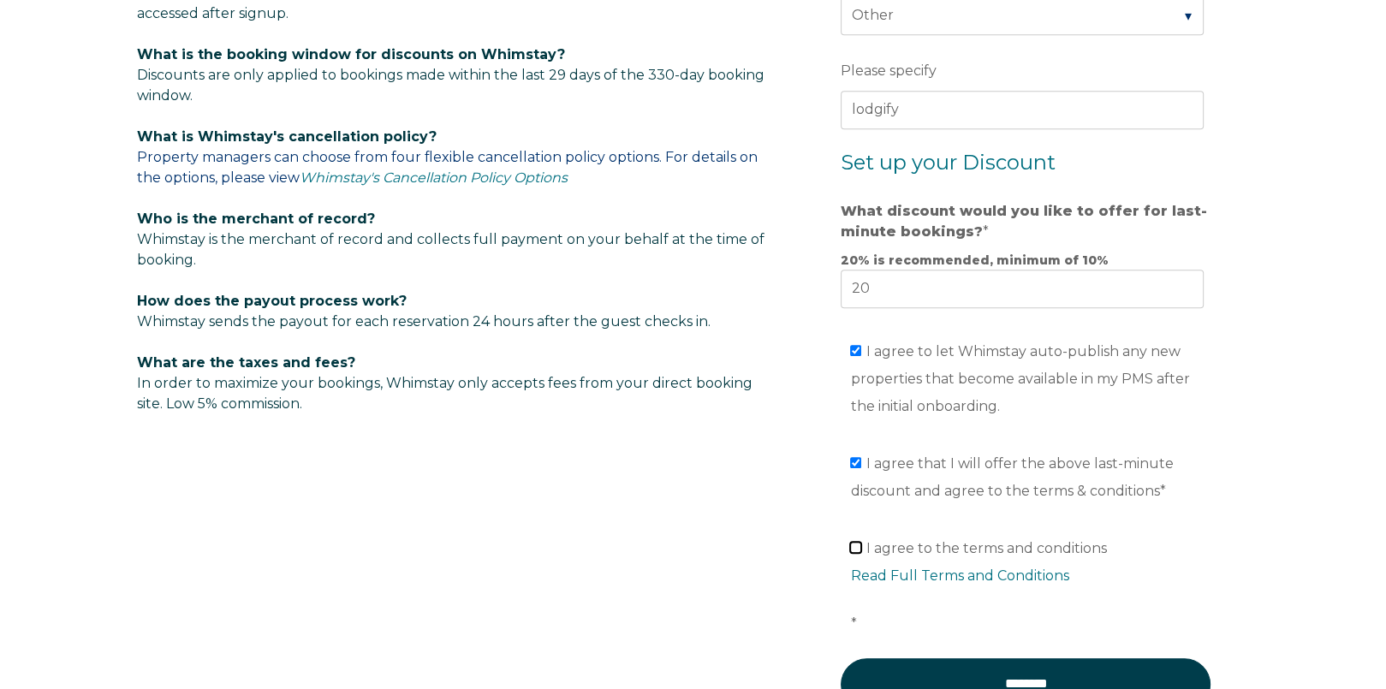
checkbox input "true"
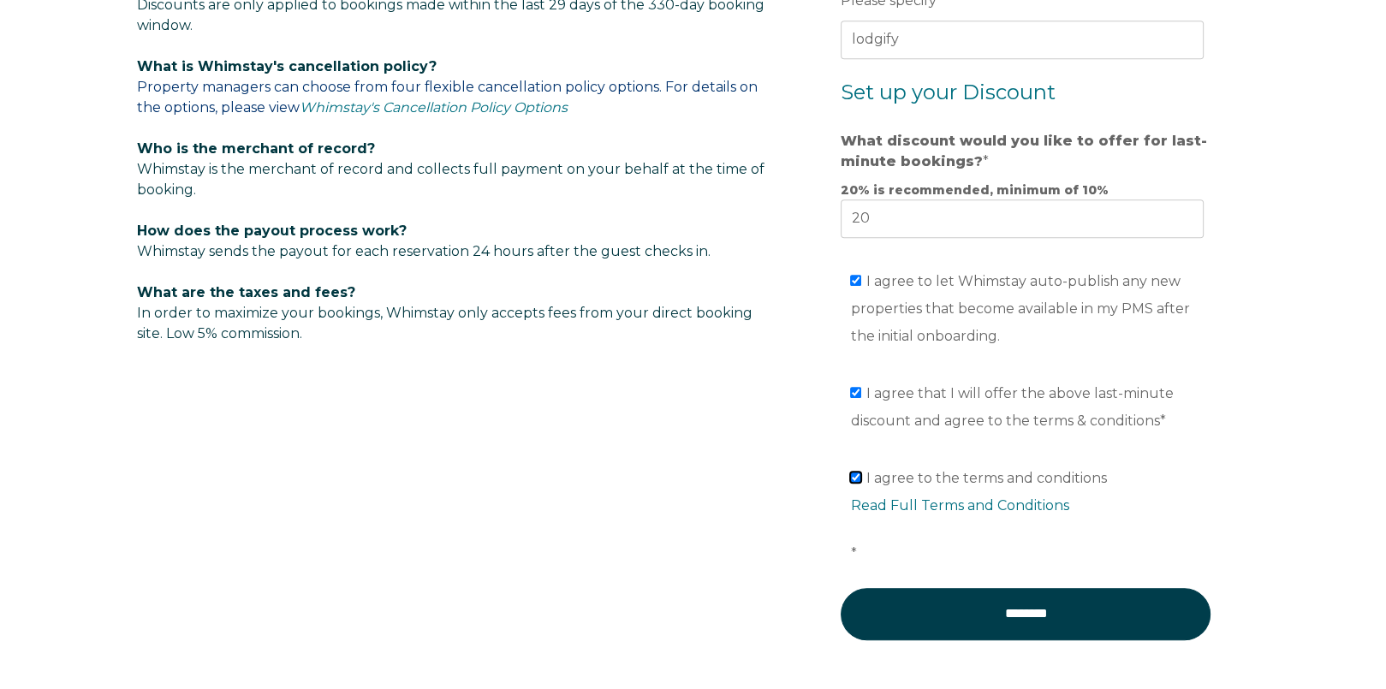
scroll to position [1339, 0]
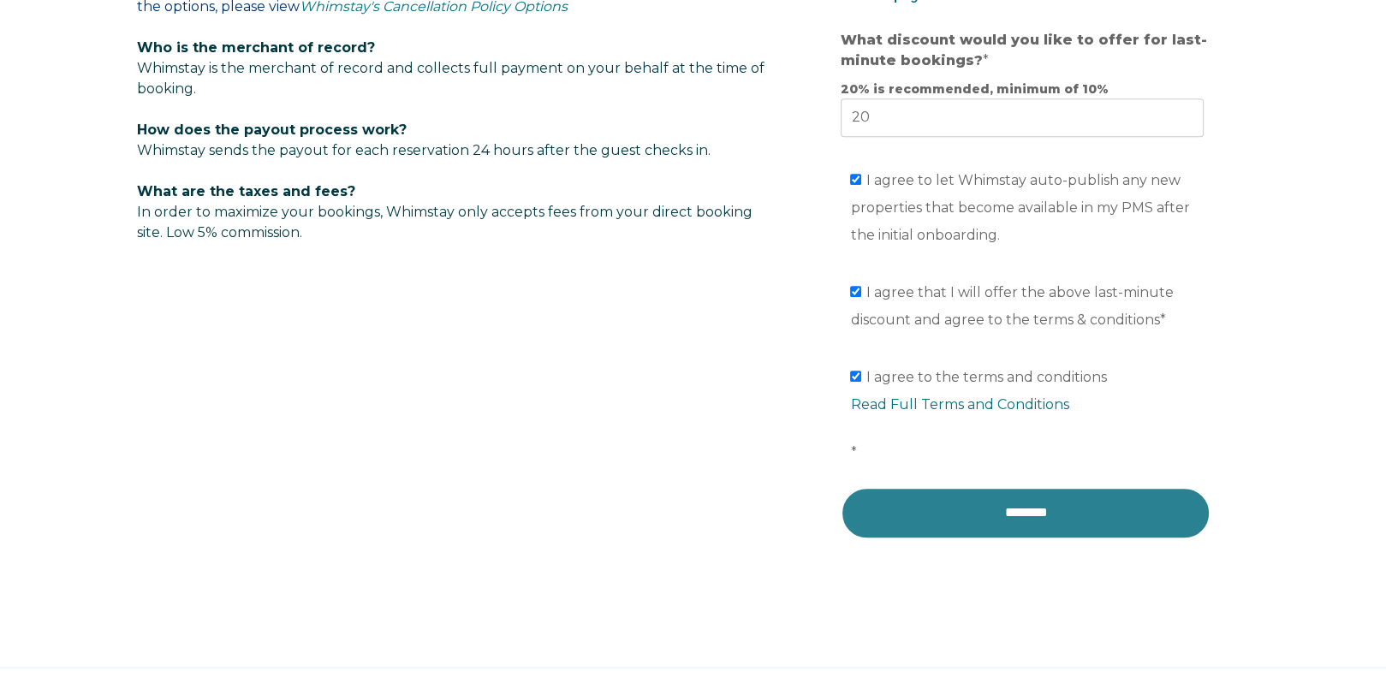
click at [1037, 505] on input "********" at bounding box center [1025, 512] width 370 height 51
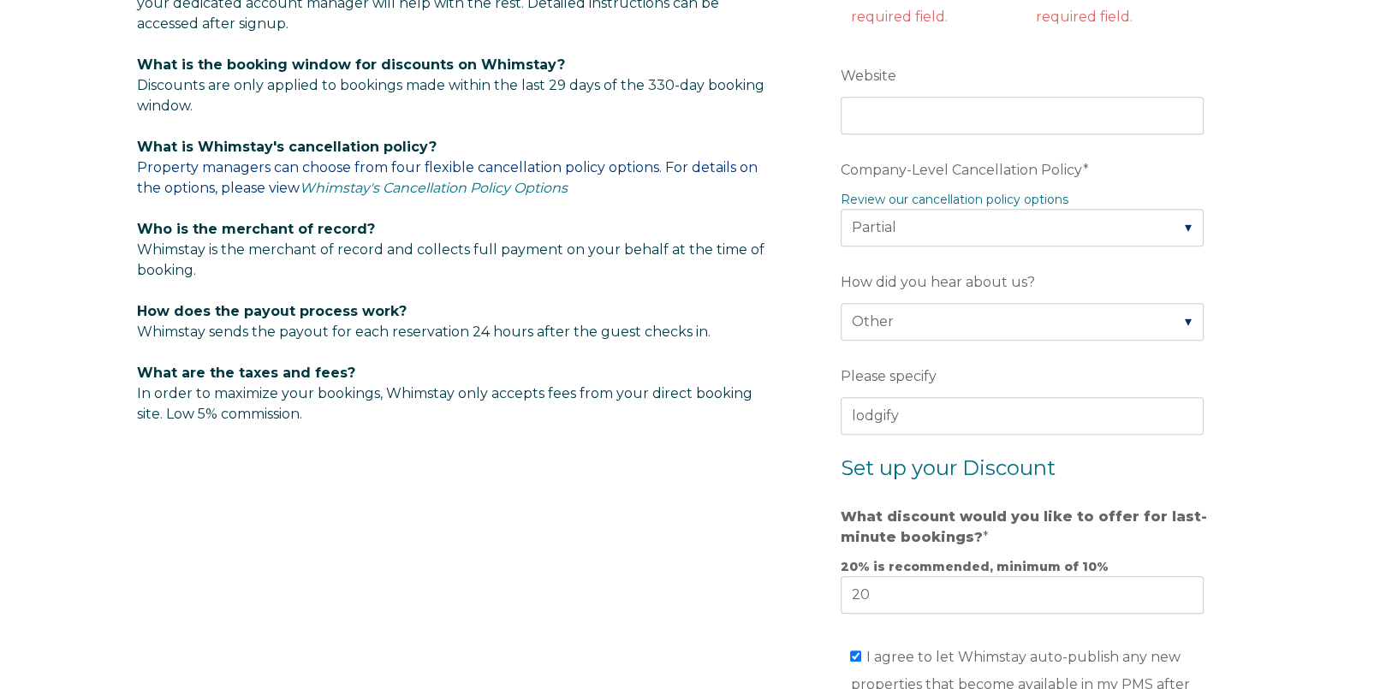
scroll to position [1157, 0]
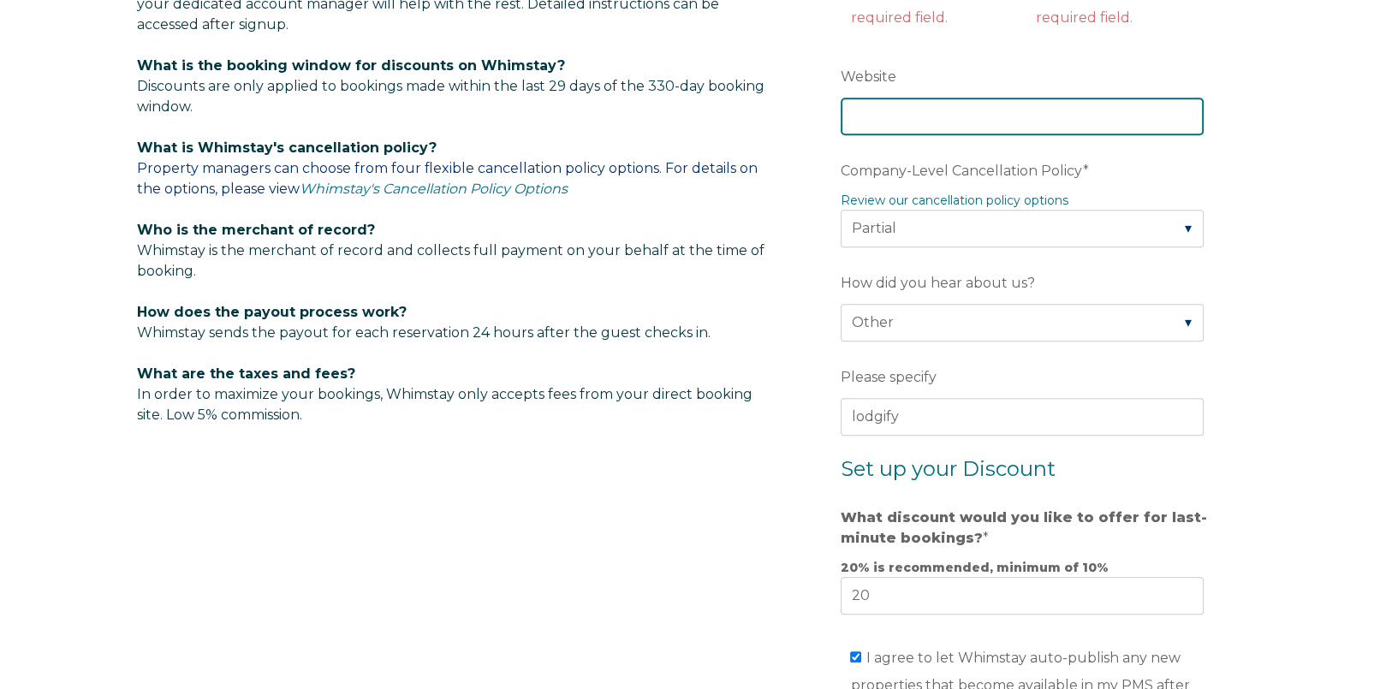
click at [884, 109] on input "Website" at bounding box center [1021, 117] width 363 height 38
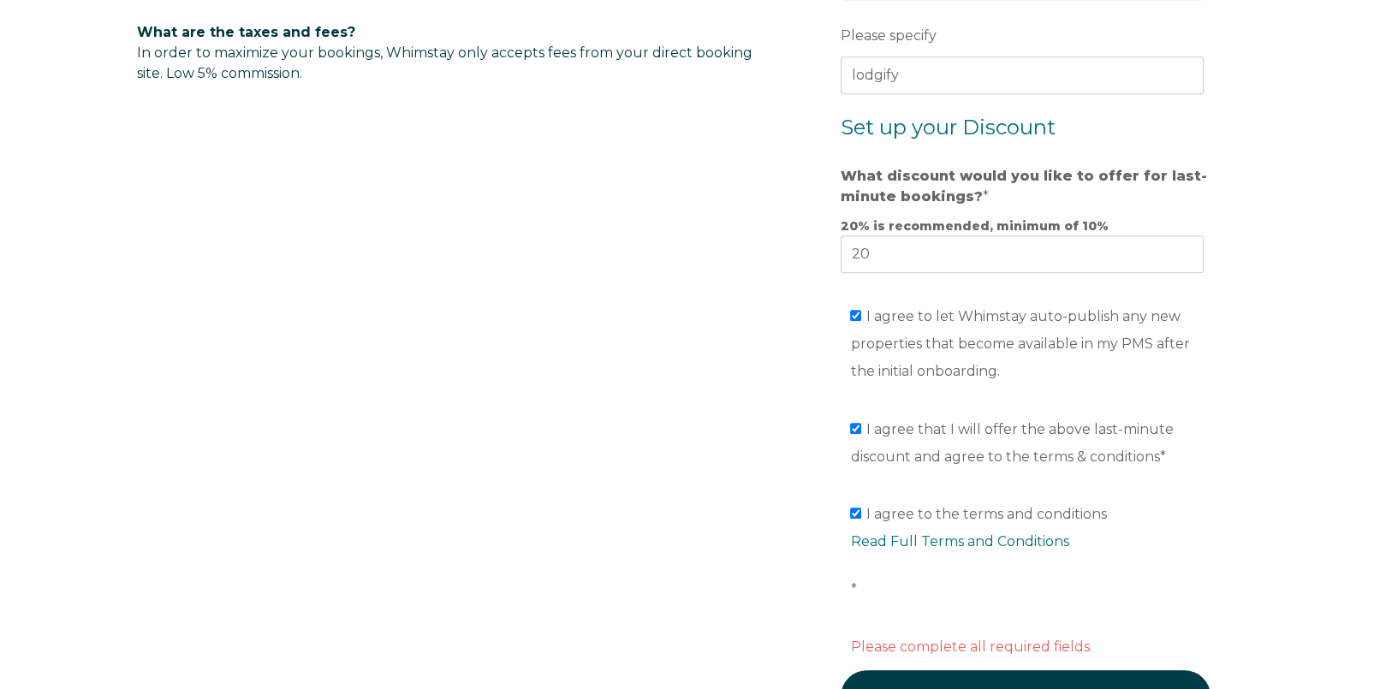
scroll to position [1499, 0]
type input "[DOMAIN_NAME]"
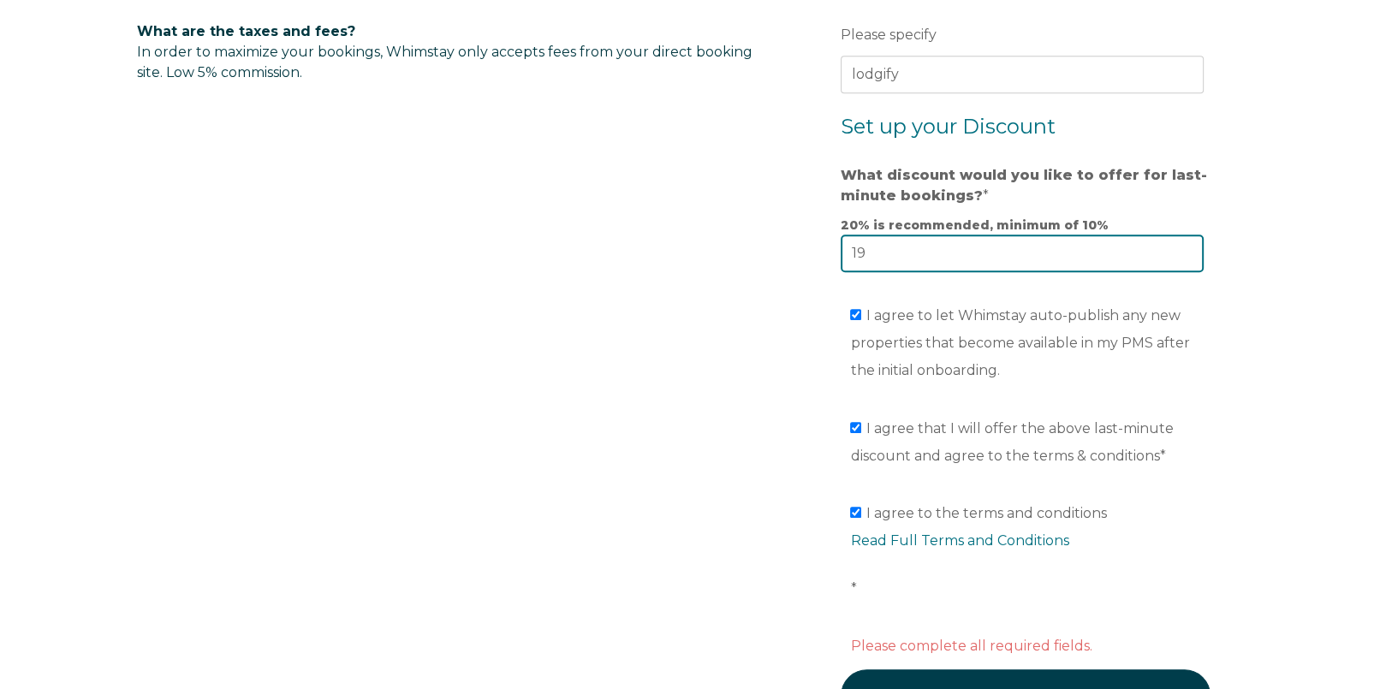
click at [1190, 252] on input "19" at bounding box center [1021, 253] width 363 height 38
click at [1190, 252] on input "18" at bounding box center [1021, 253] width 363 height 38
click at [1190, 252] on input "17" at bounding box center [1021, 253] width 363 height 38
click at [1190, 252] on input "16" at bounding box center [1021, 253] width 363 height 38
type input "15"
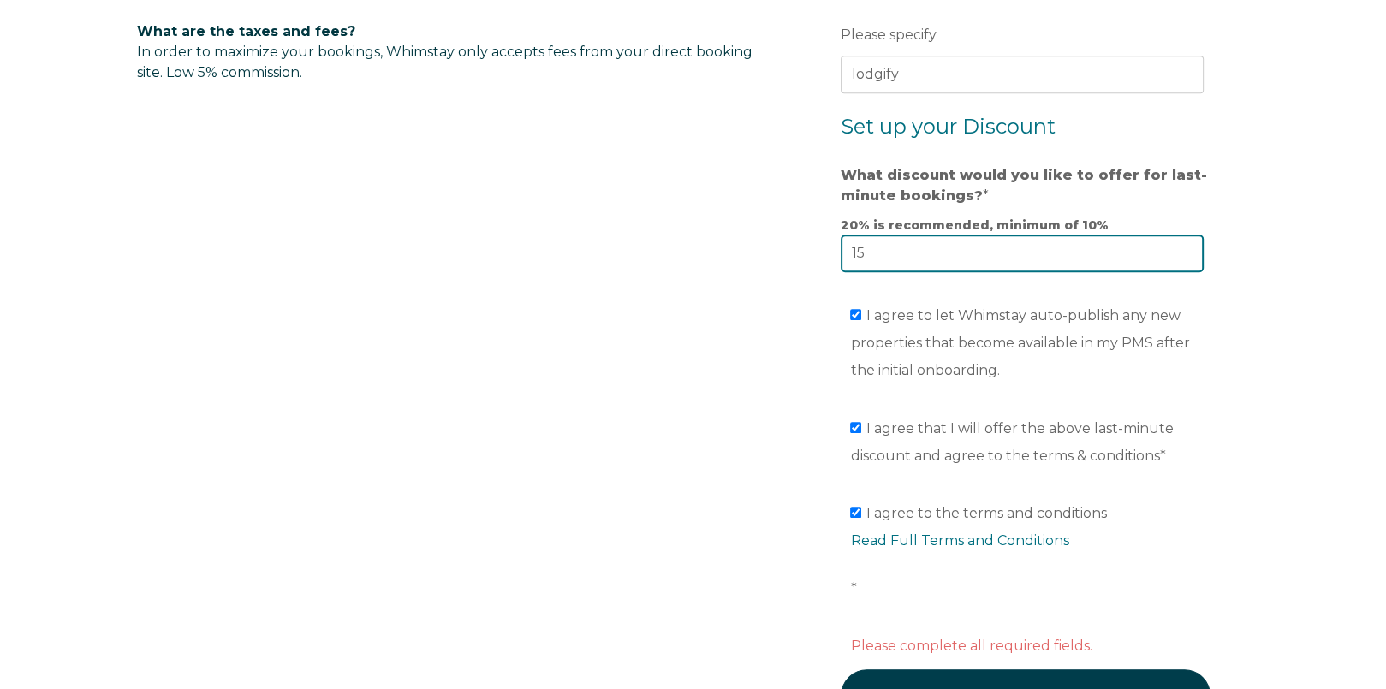
click at [1190, 252] on input "15" at bounding box center [1021, 253] width 363 height 38
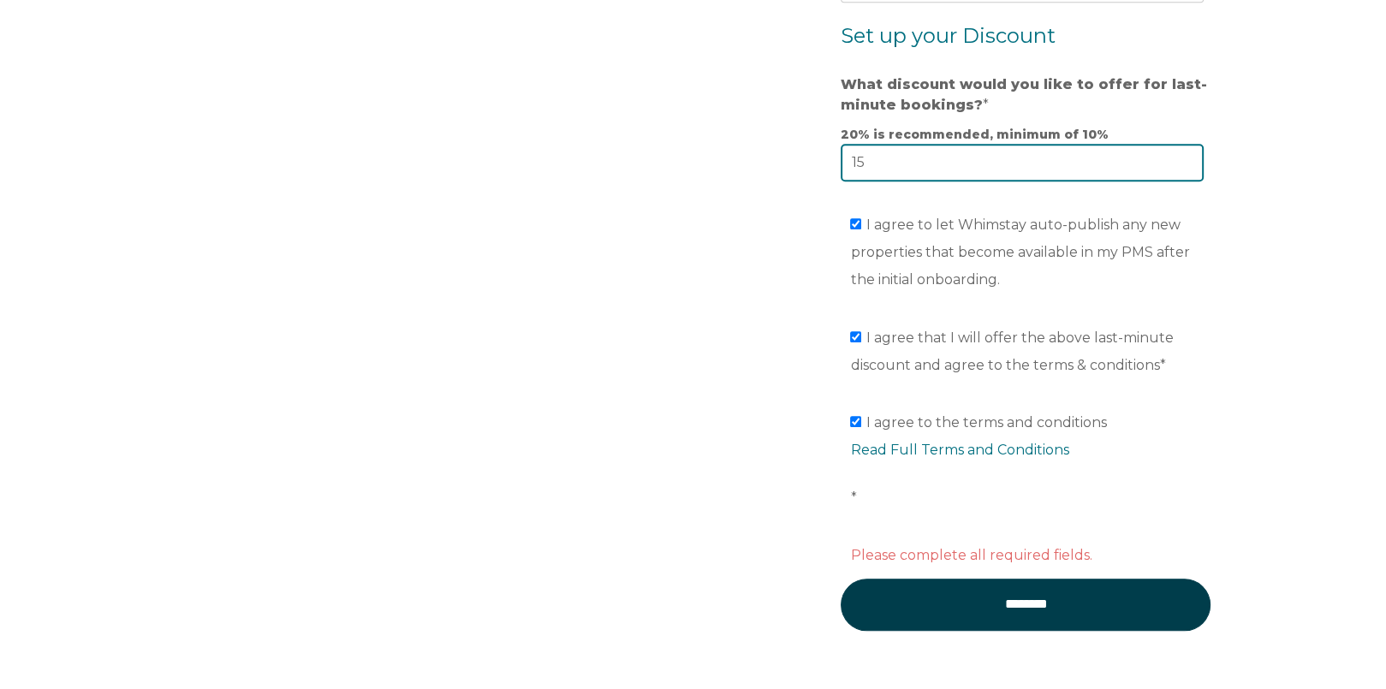
scroll to position [1670, 0]
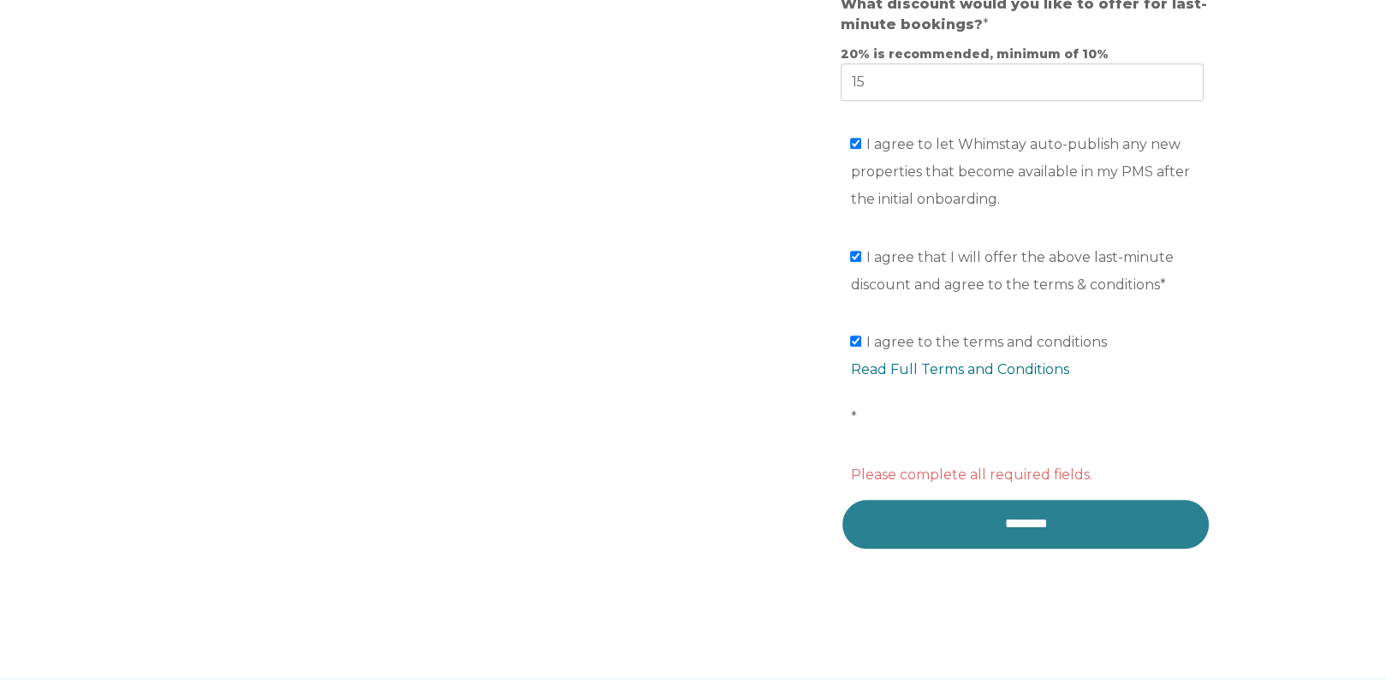
click at [1086, 524] on input "********" at bounding box center [1025, 523] width 370 height 51
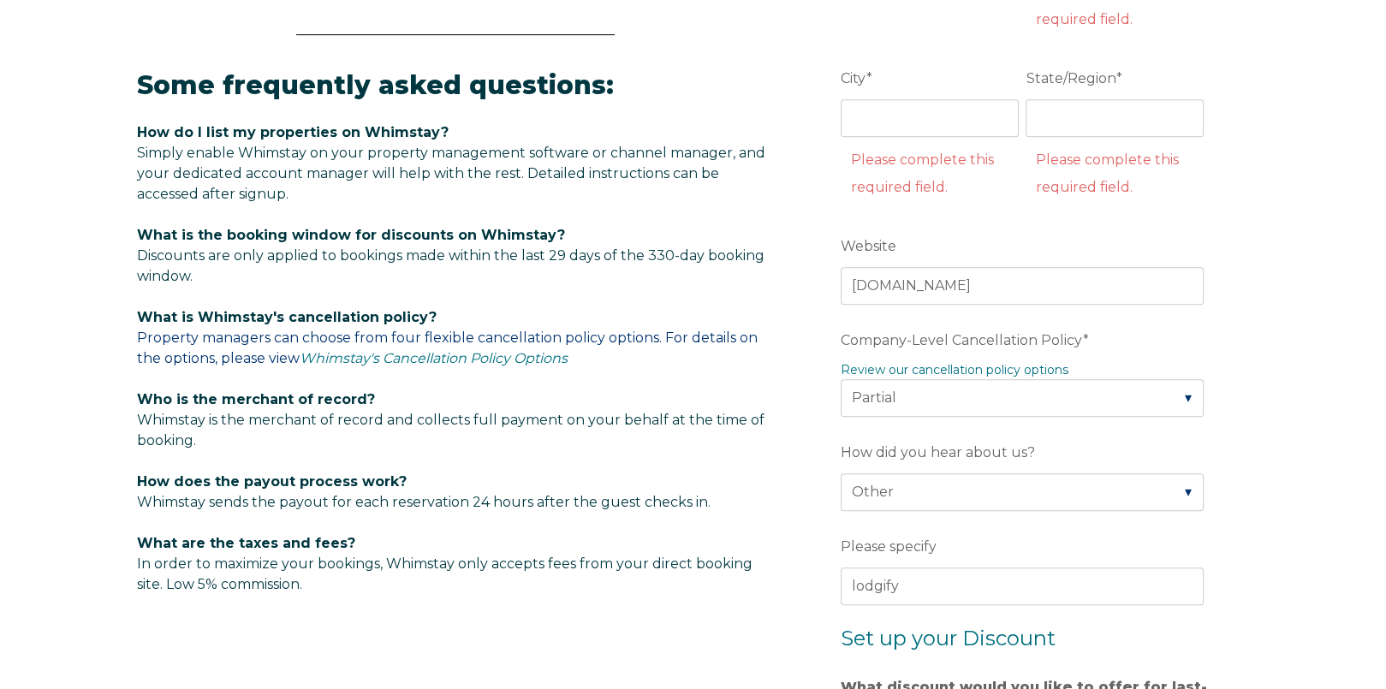
scroll to position [986, 0]
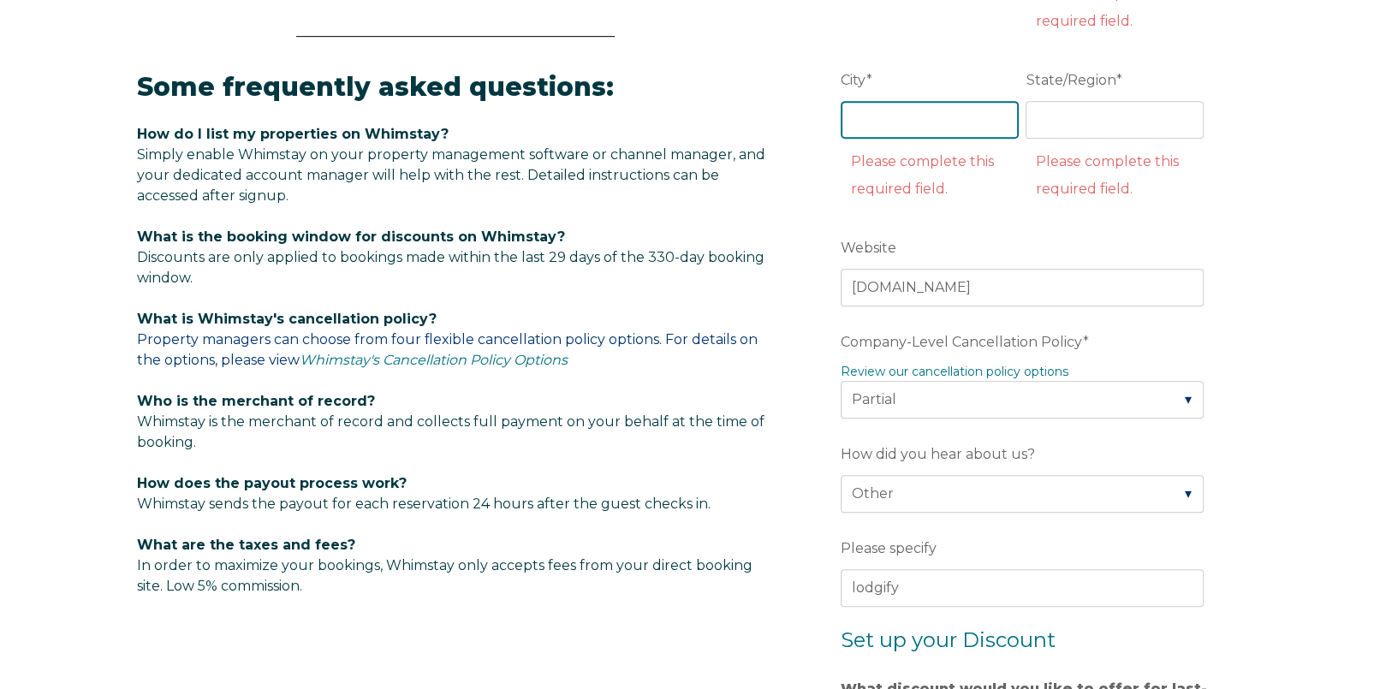
click at [936, 116] on input "City *" at bounding box center [929, 120] width 178 height 38
type input "Oraage"
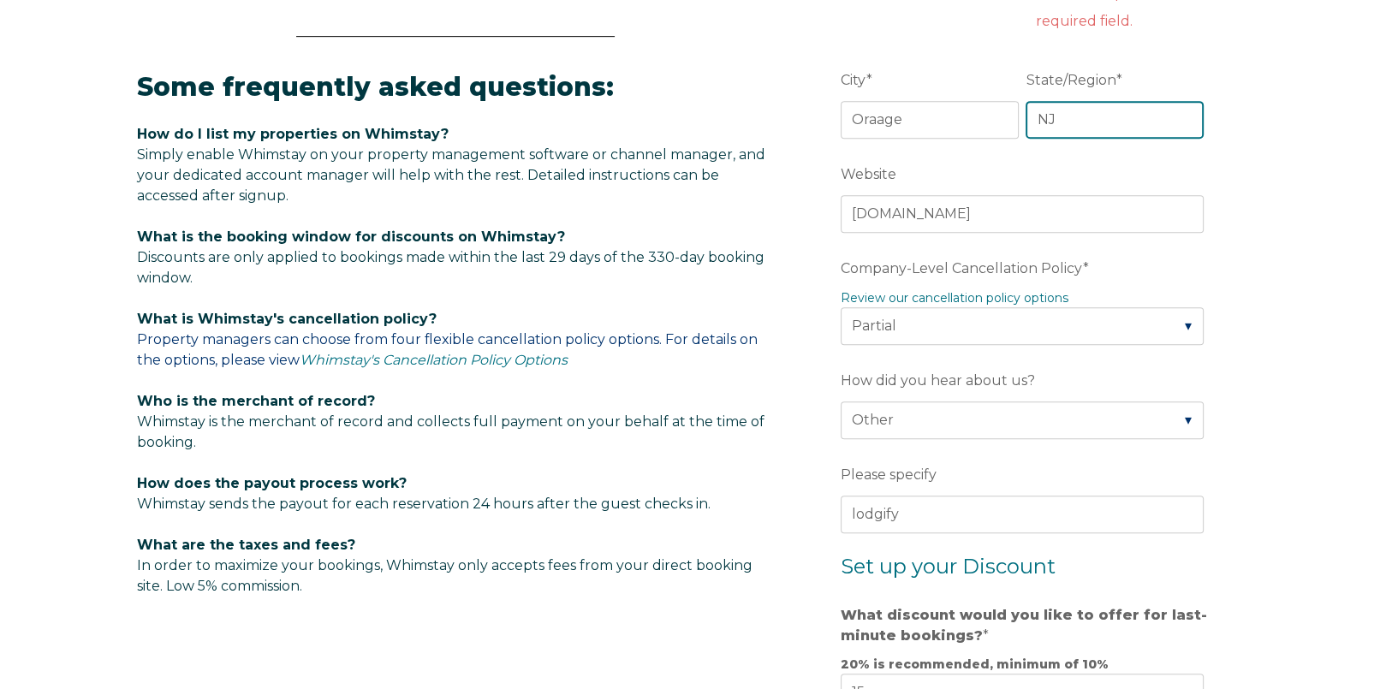
type input "NJ"
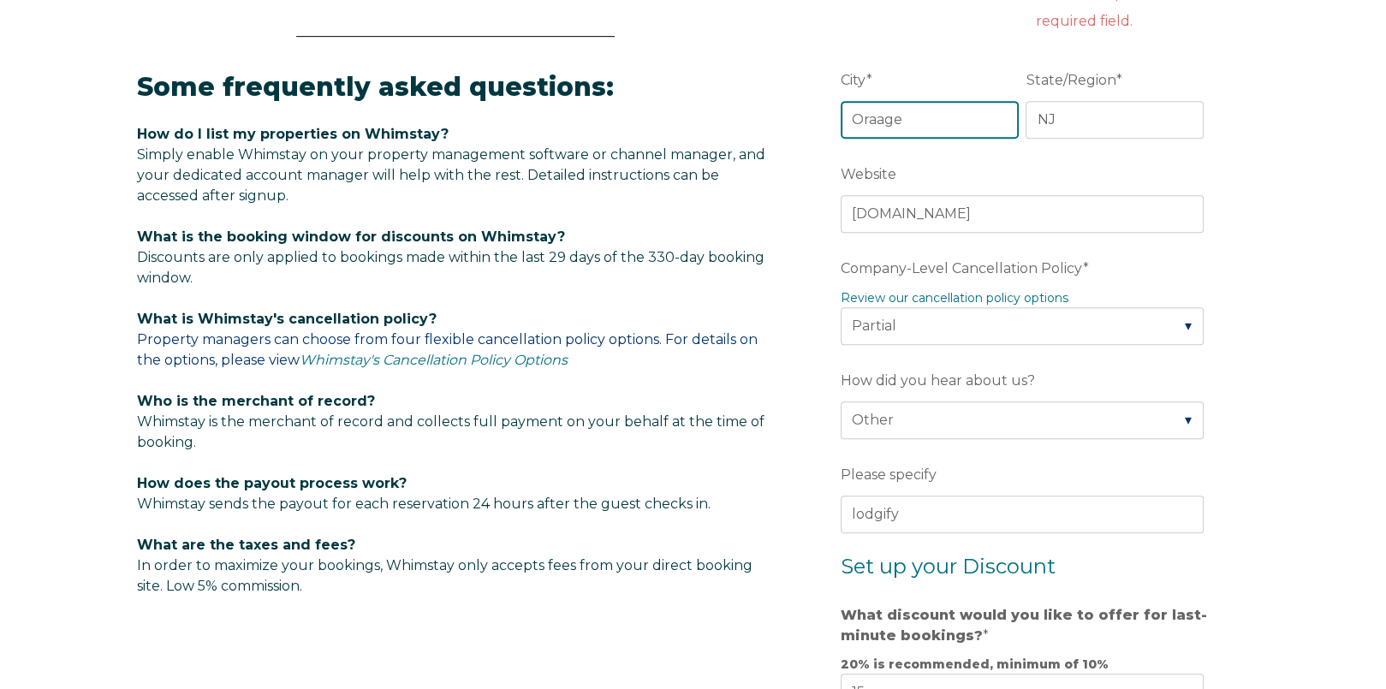
click at [884, 118] on input "Oraage" at bounding box center [929, 120] width 178 height 38
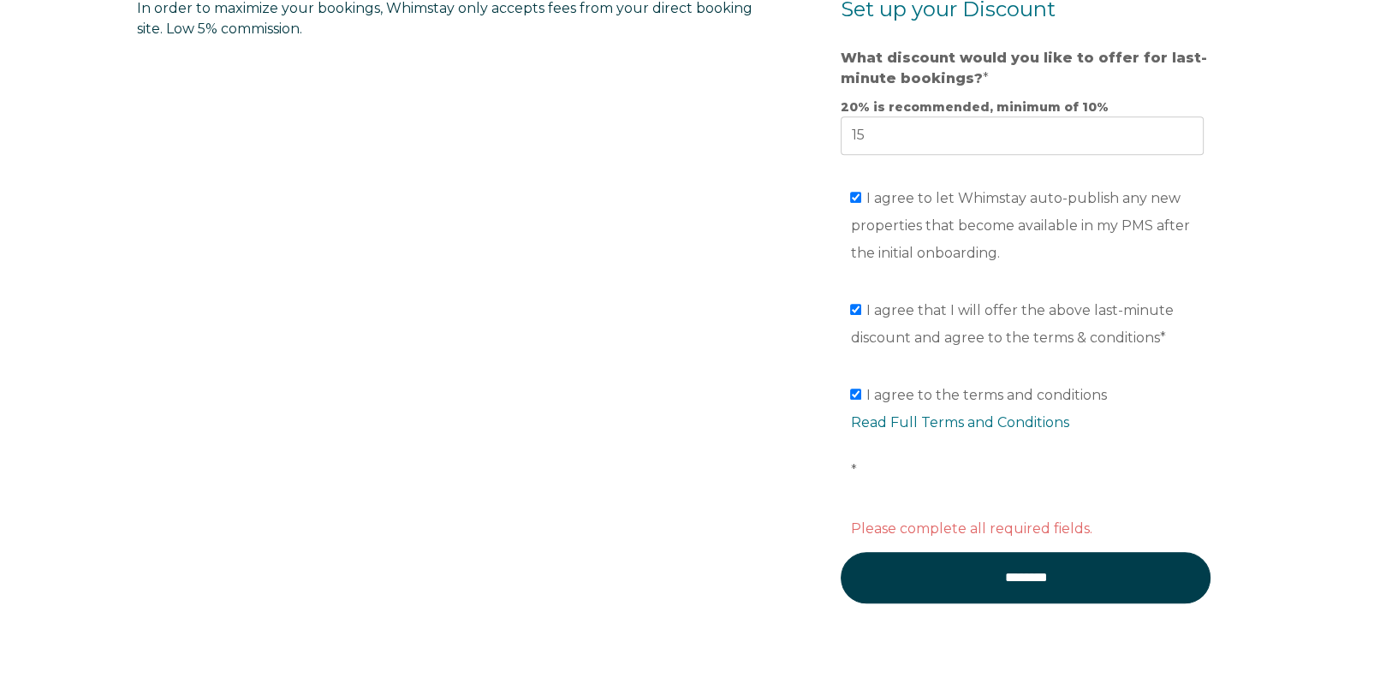
scroll to position [1682, 0]
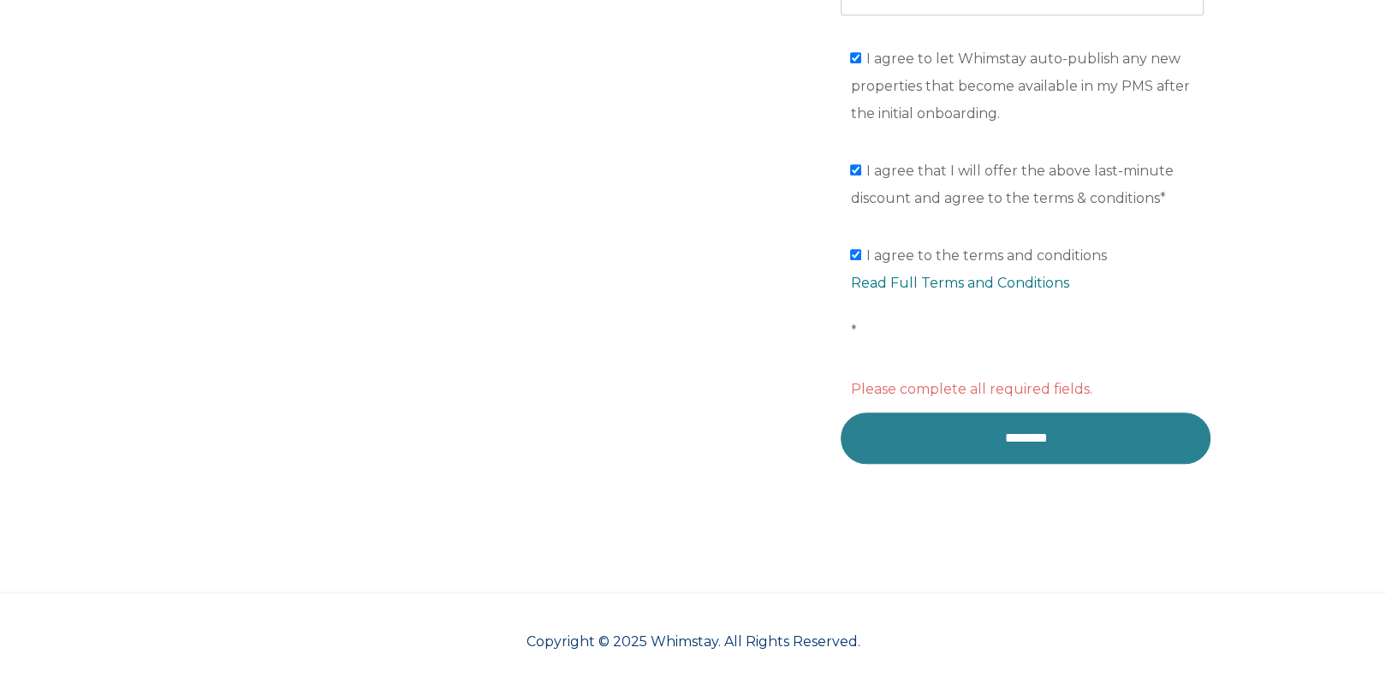
type input "Orange"
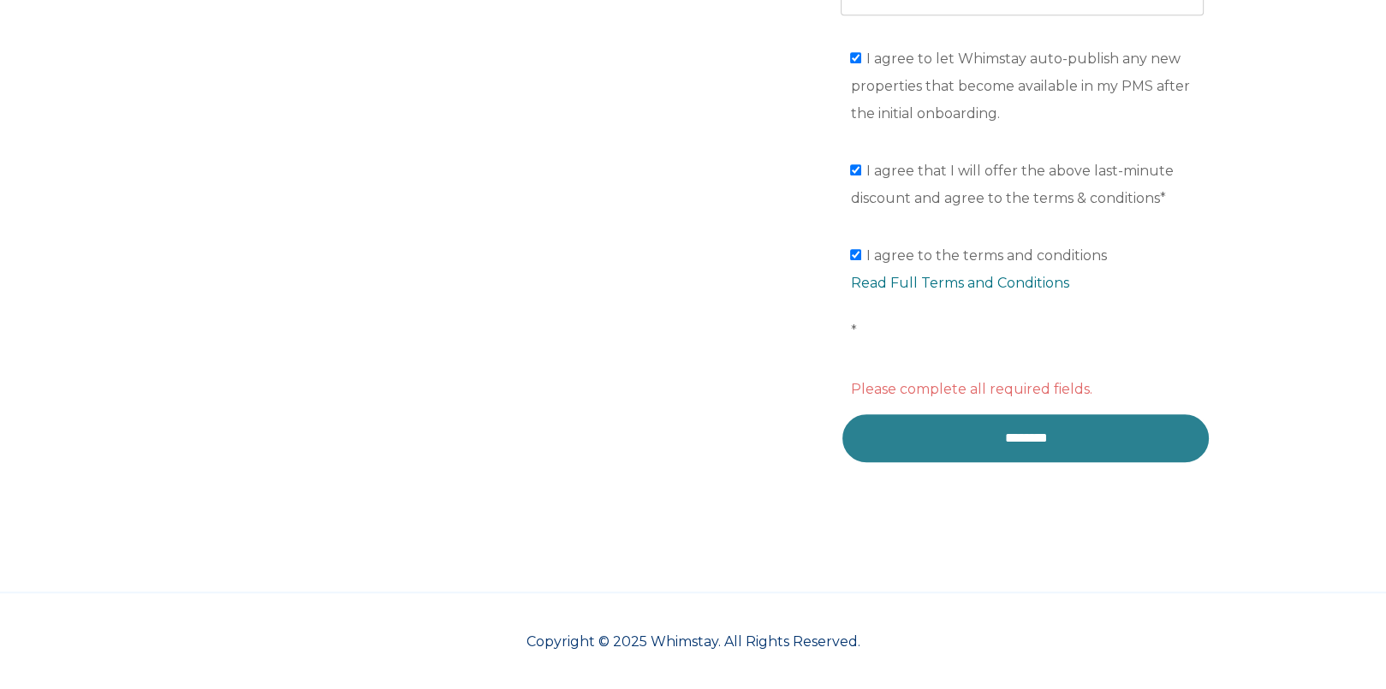
click at [1109, 430] on input "********" at bounding box center [1025, 437] width 370 height 51
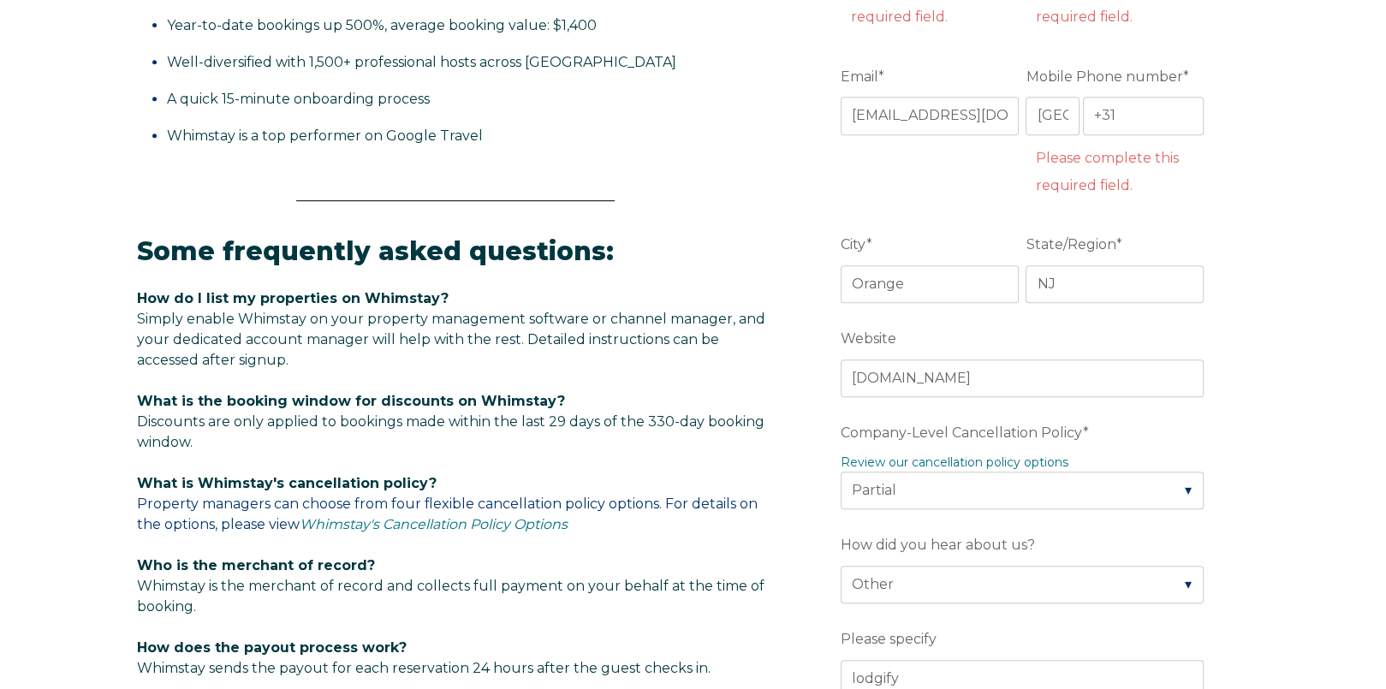
scroll to position [656, 0]
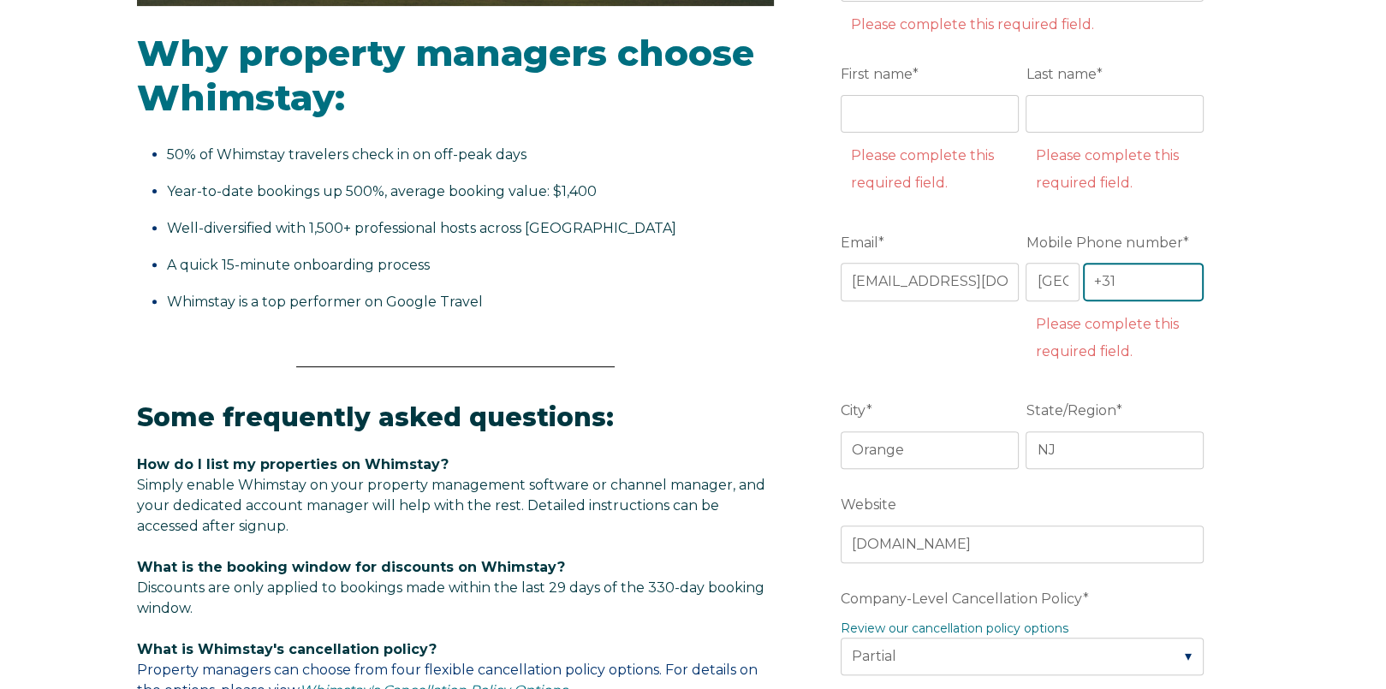
click at [1126, 270] on input "+31" at bounding box center [1144, 282] width 122 height 38
type input "+31"
click at [1054, 277] on select "* [GEOGRAPHIC_DATA] (‫[GEOGRAPHIC_DATA]‬‎) [GEOGRAPHIC_DATA] ([GEOGRAPHIC_DATA]…" at bounding box center [1051, 282] width 53 height 38
select select "US"
click at [1025, 263] on select "* [GEOGRAPHIC_DATA] (‫[GEOGRAPHIC_DATA]‬‎) [GEOGRAPHIC_DATA] ([GEOGRAPHIC_DATA]…" at bounding box center [1051, 282] width 53 height 38
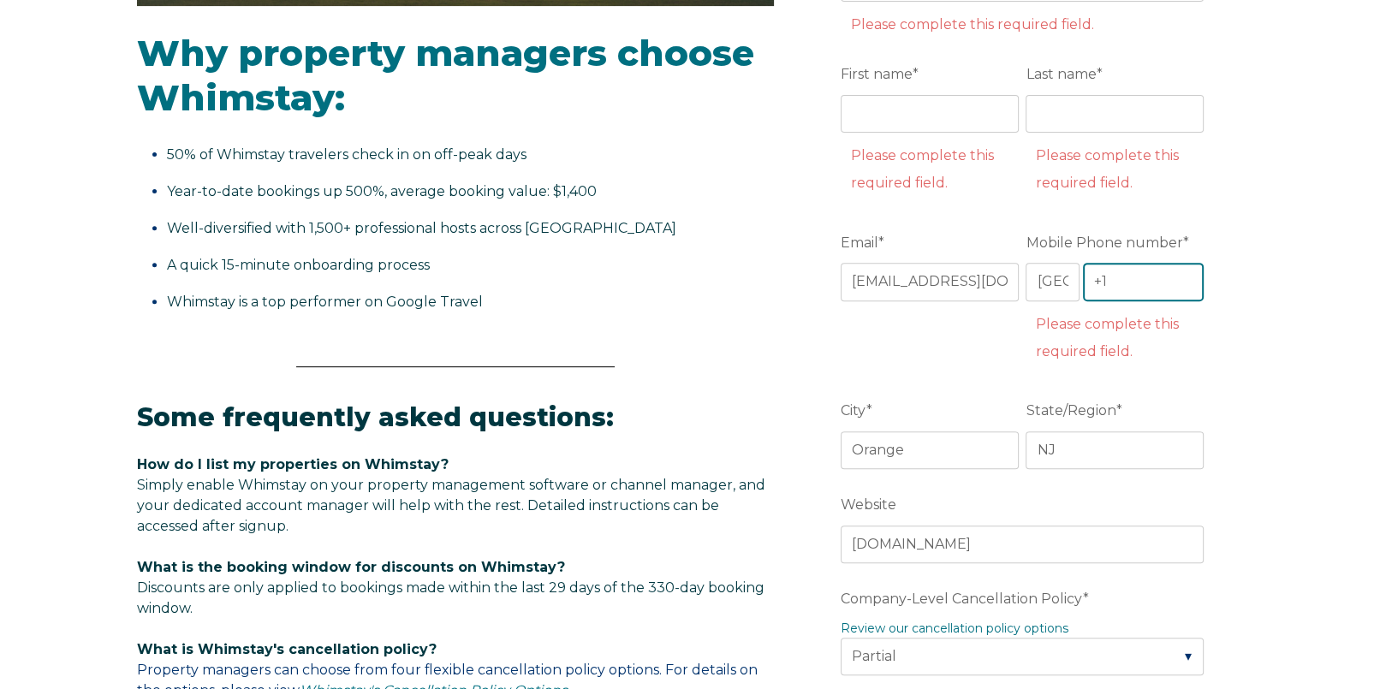
click at [1127, 281] on input "+1" at bounding box center [1144, 282] width 122 height 38
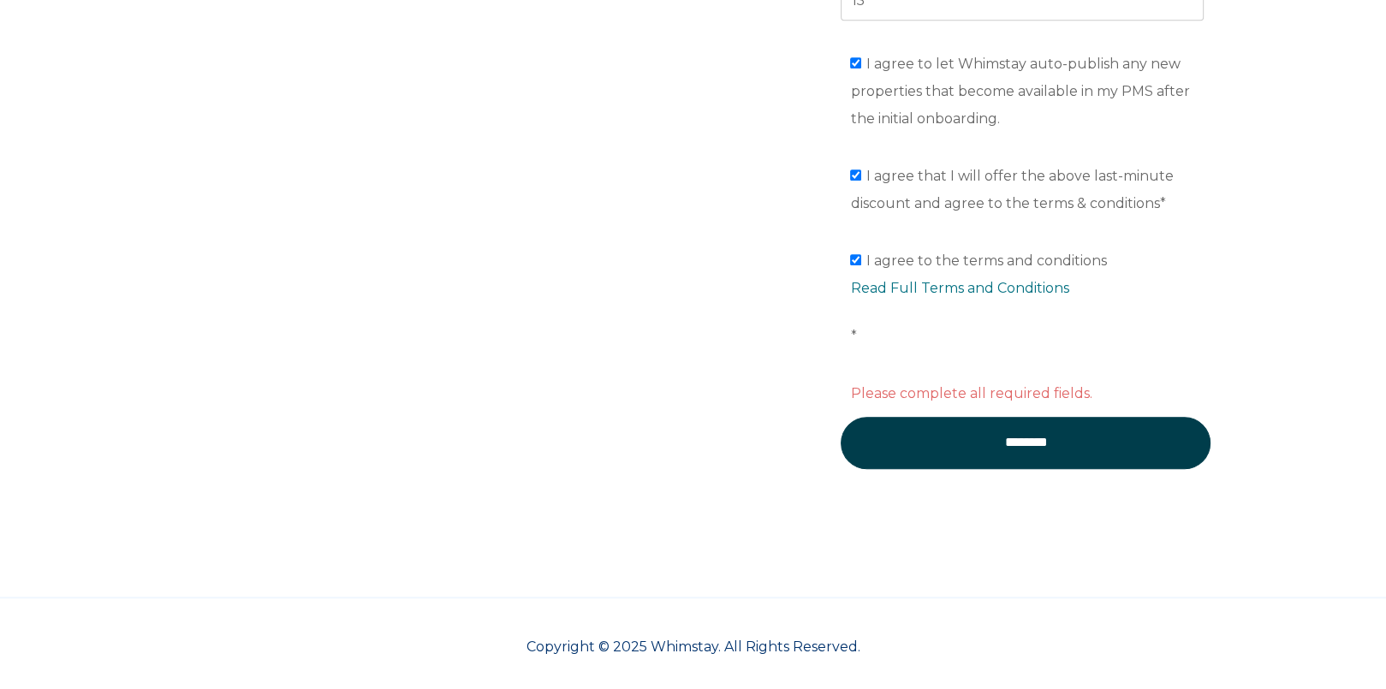
scroll to position [1609, 0]
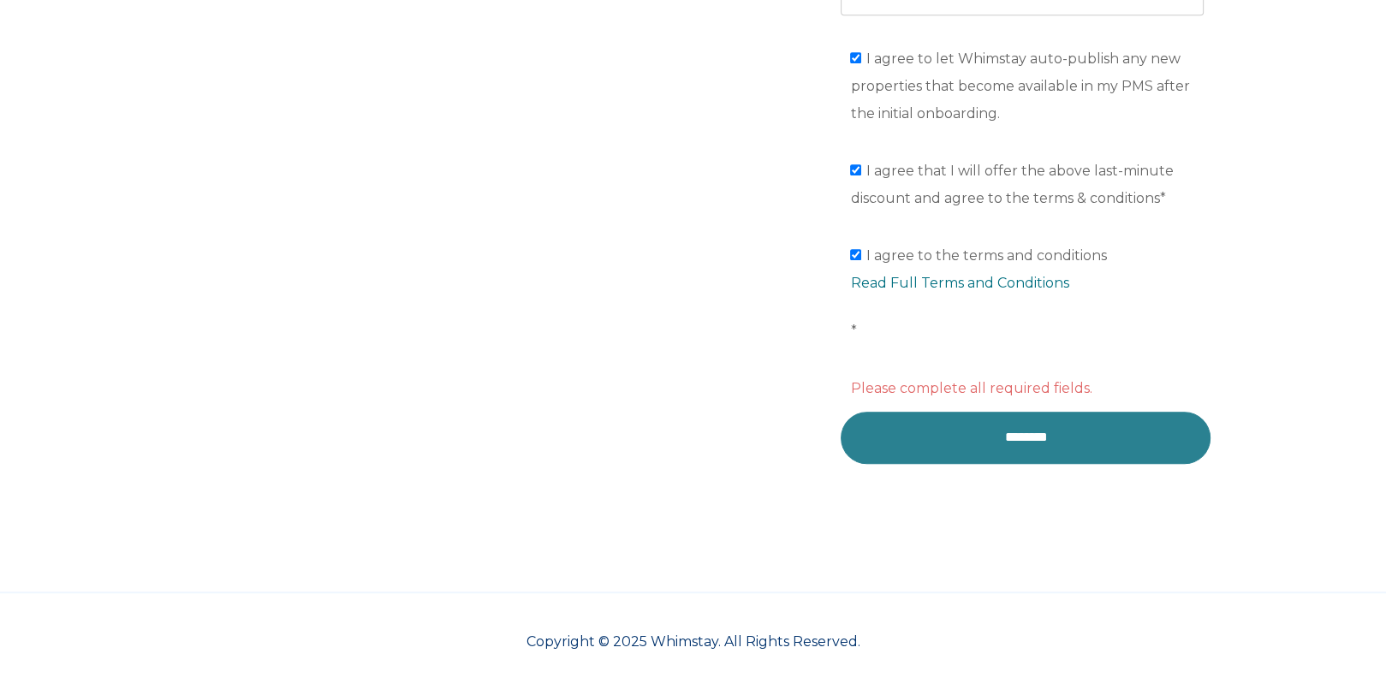
type input "[PHONE_NUMBER]"
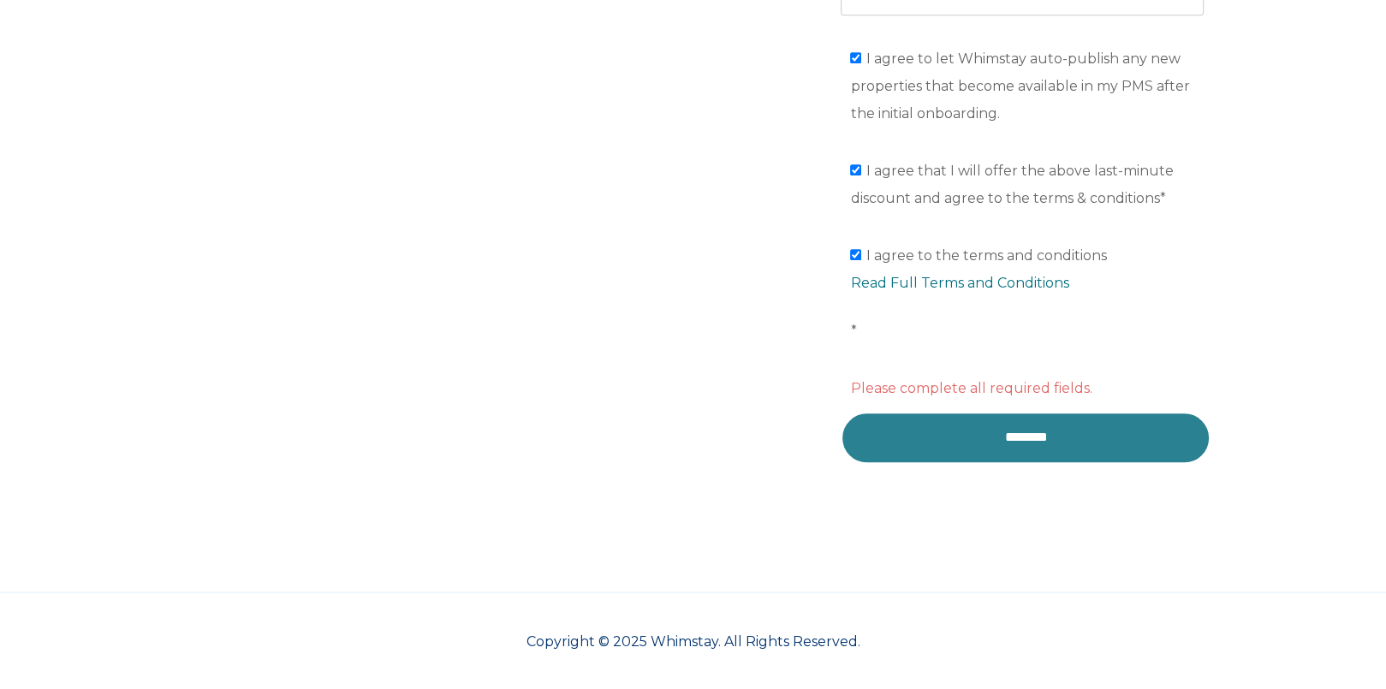
click at [1039, 423] on input "********" at bounding box center [1025, 437] width 370 height 51
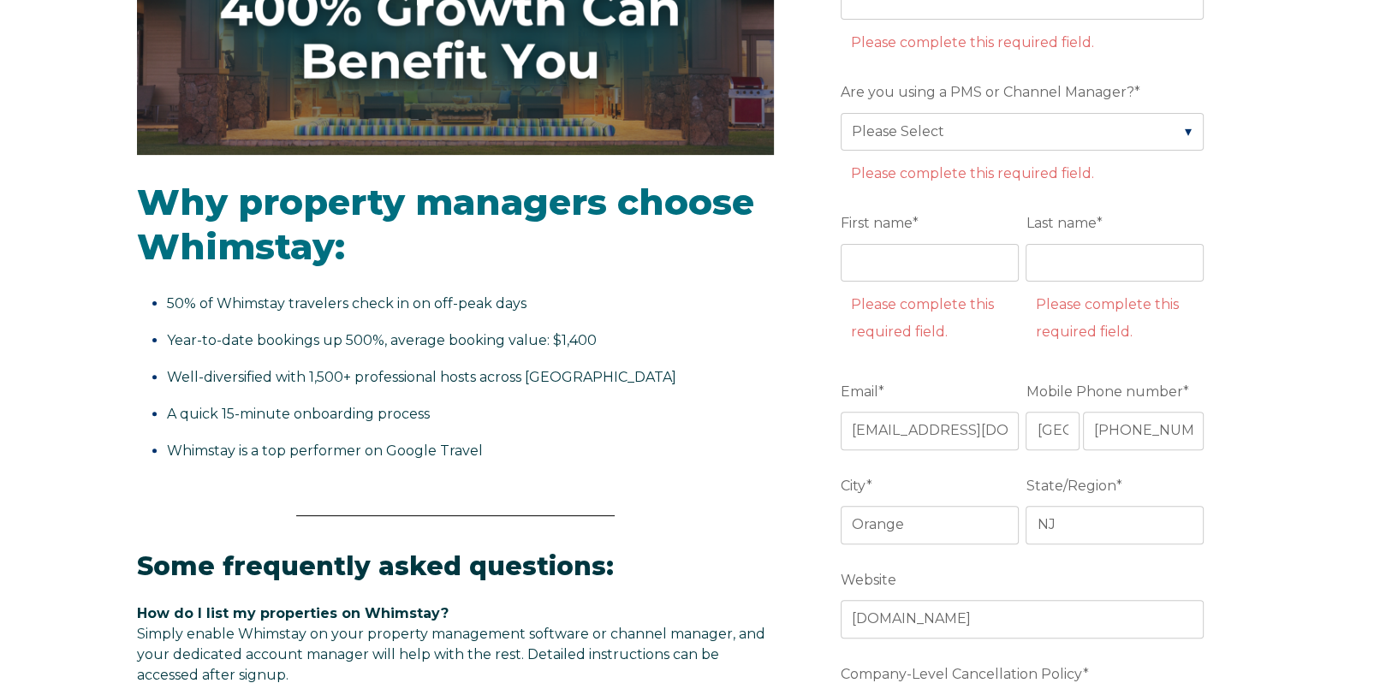
scroll to position [411, 0]
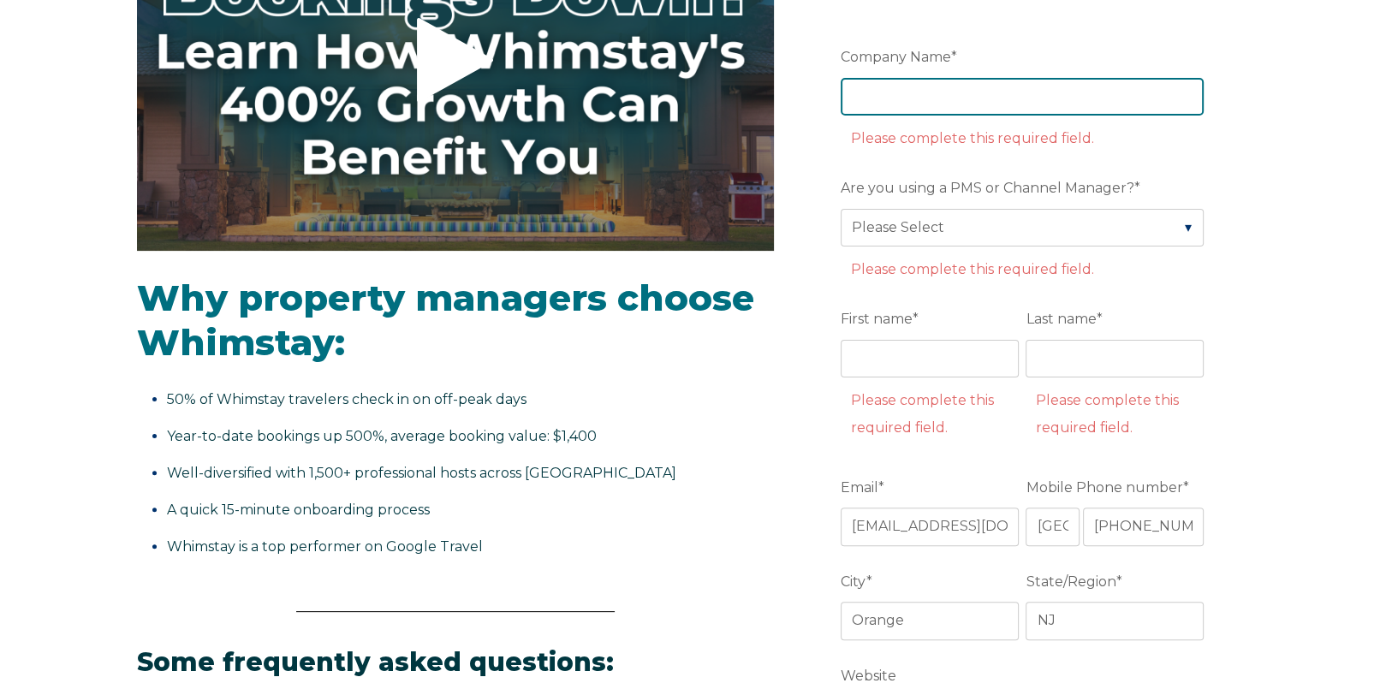
click at [946, 100] on input "Company Name *" at bounding box center [1021, 97] width 363 height 38
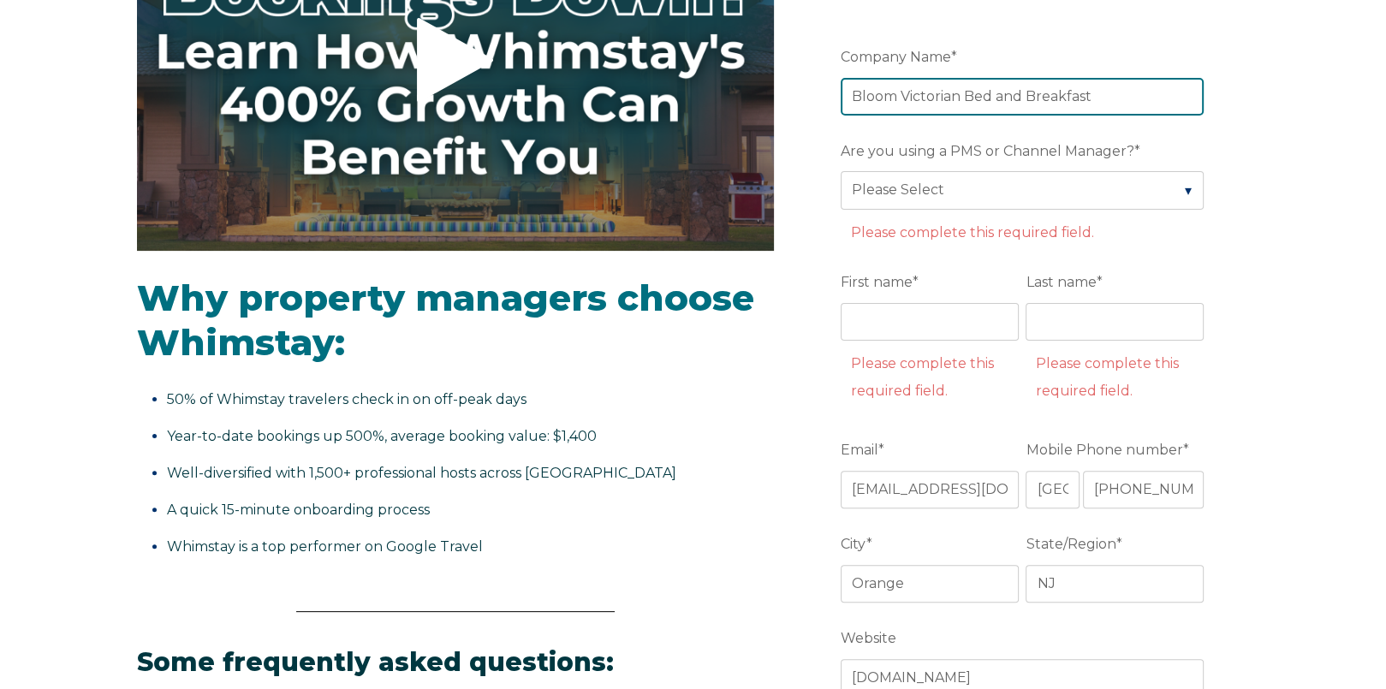
type input "Bloom Victorian Bed and Breakfast"
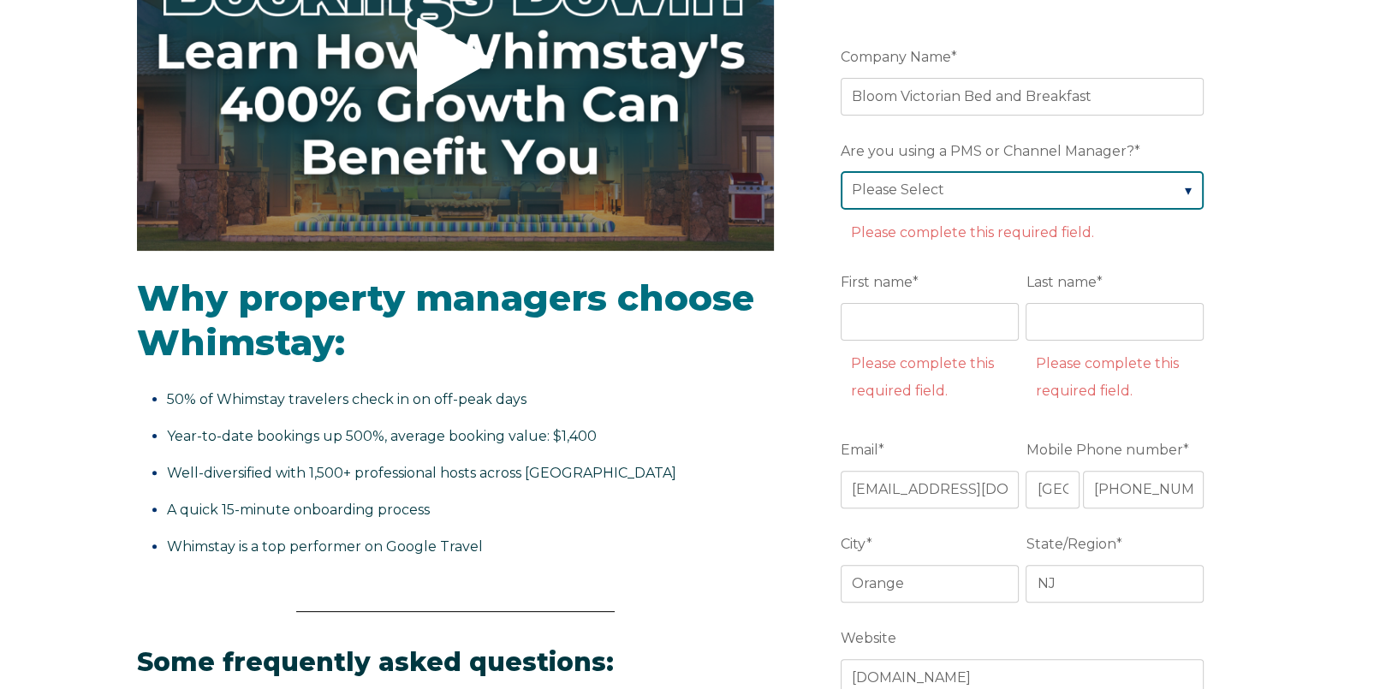
select select "Lodgify"
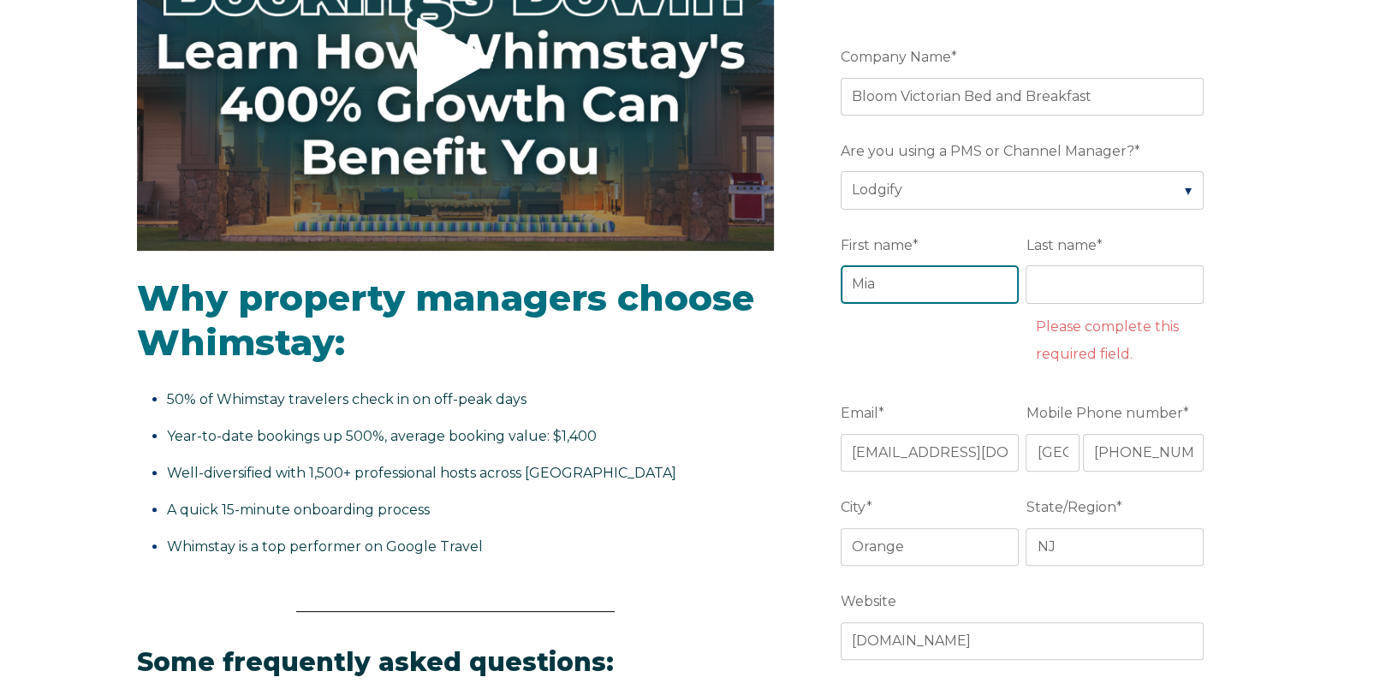
type input "Mia"
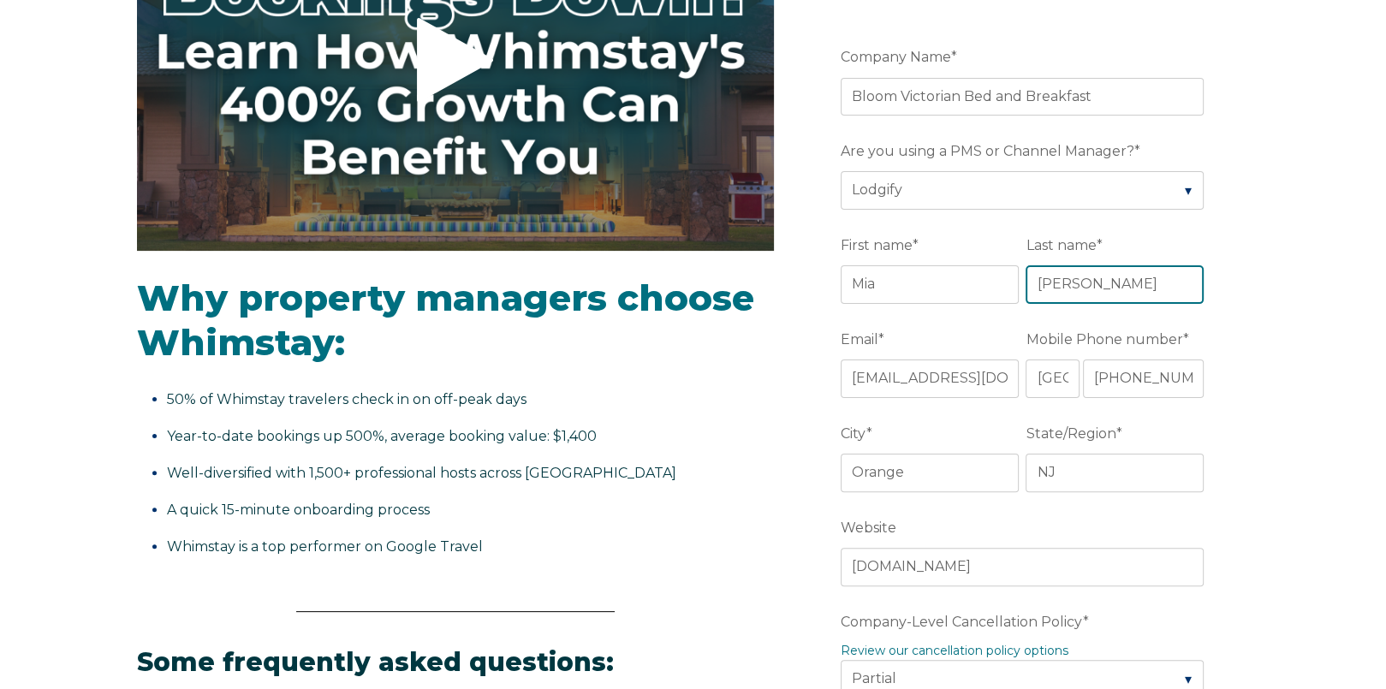
type input "[PERSON_NAME]"
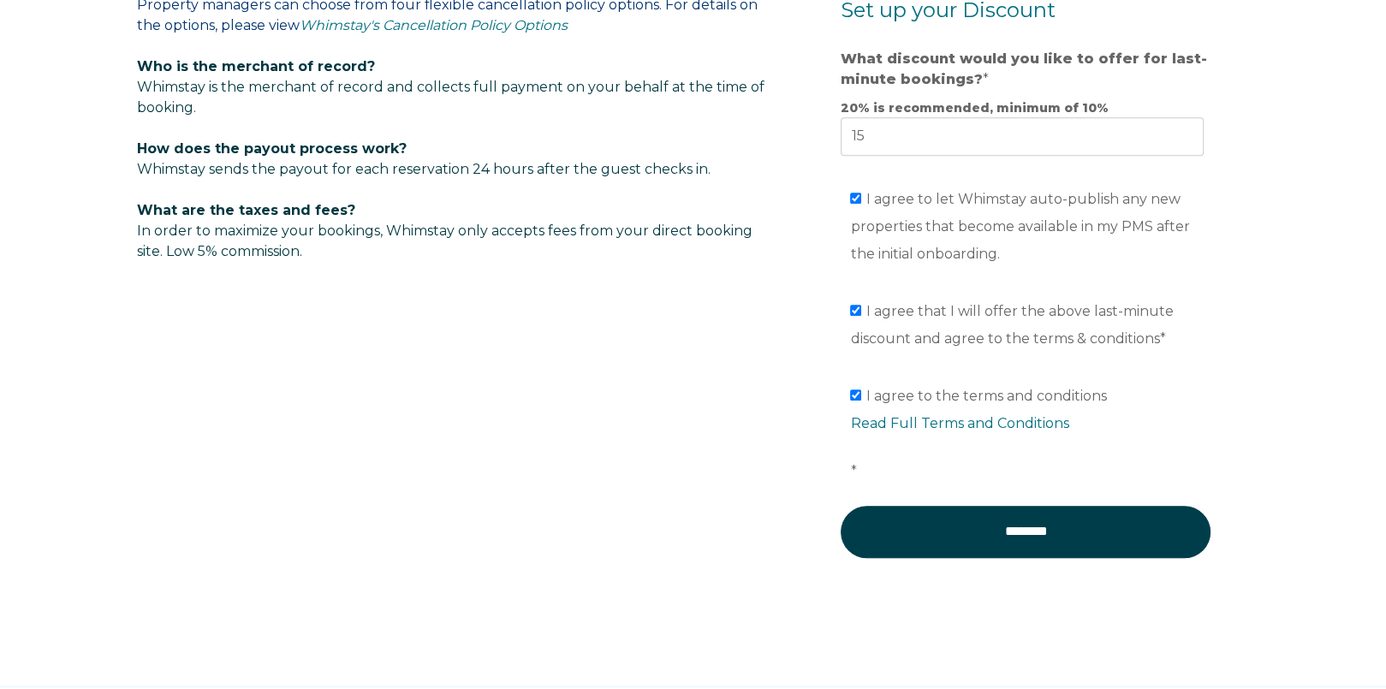
scroll to position [1414, 0]
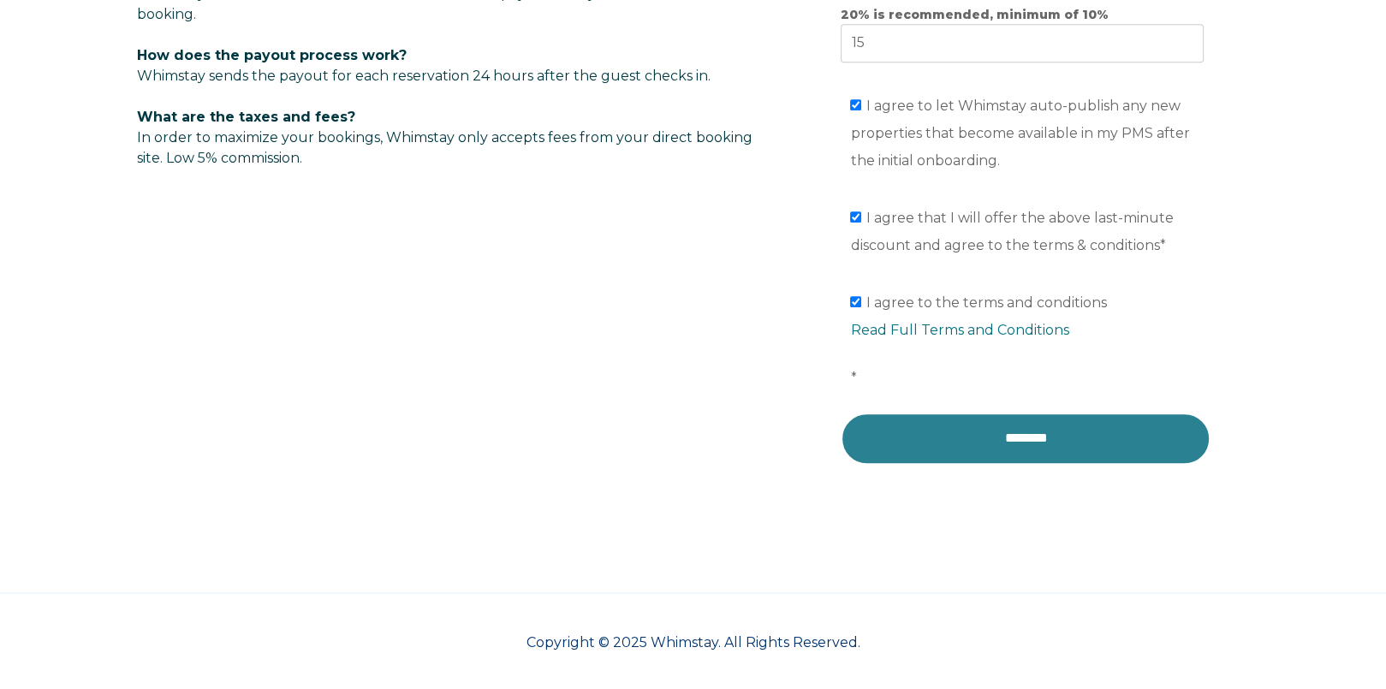
click at [1018, 433] on input "********" at bounding box center [1025, 437] width 370 height 51
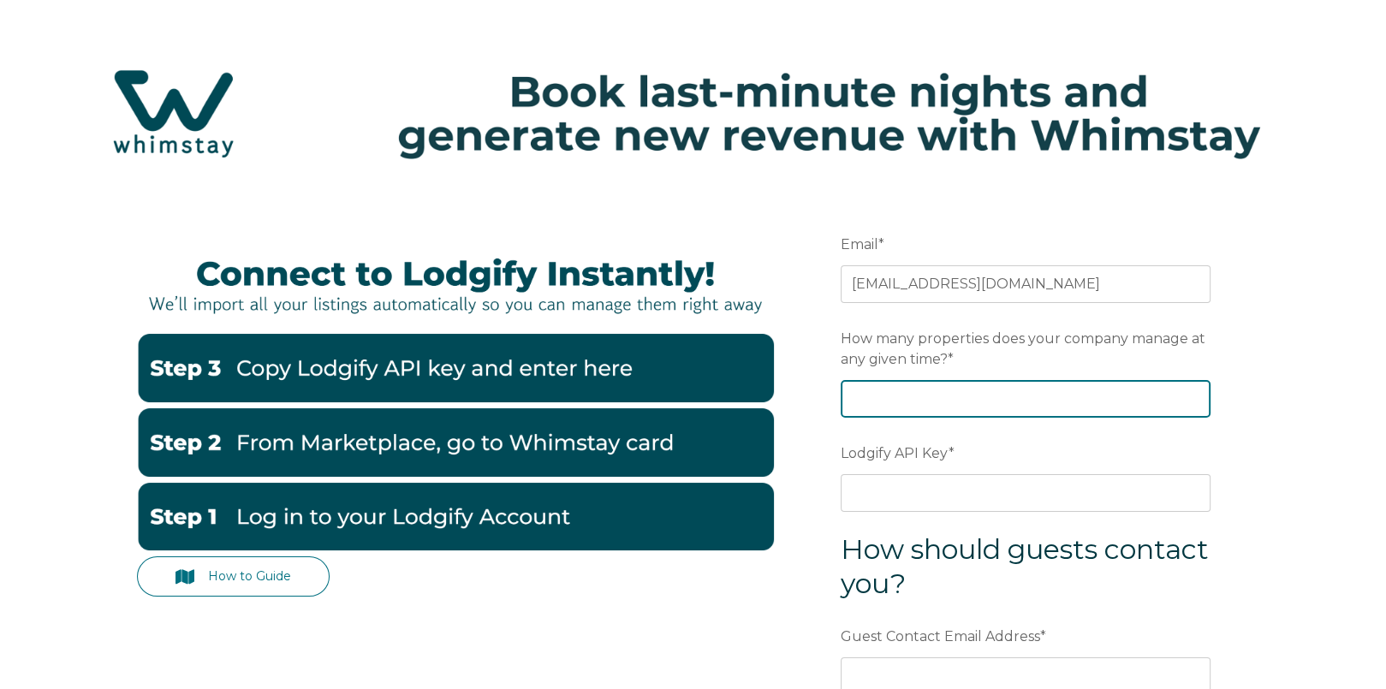
click at [1153, 400] on input "How many properties does your company manage at any given time? *" at bounding box center [1025, 399] width 370 height 38
click at [1193, 401] on input "-1" at bounding box center [1025, 399] width 370 height 38
click at [1195, 395] on input "0" at bounding box center [1025, 399] width 370 height 38
type input "1"
click at [1195, 395] on input "1" at bounding box center [1025, 399] width 370 height 38
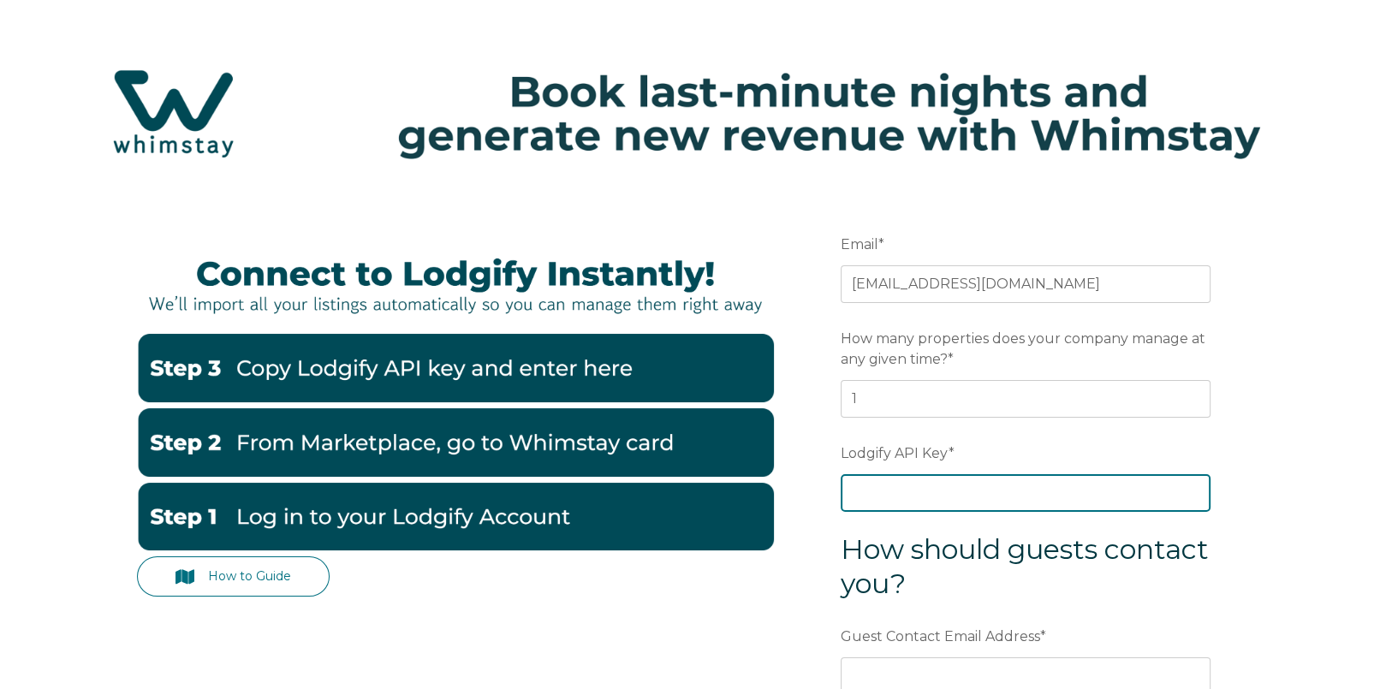
click at [958, 495] on input "Lodgify API Key *" at bounding box center [1025, 493] width 370 height 38
paste input "VHkyTh0PbvnPFBr0n5S/0HSk1ssjUbVZVuN+IxLfgNQKuFFctWD/74xrPGp9gq4M"
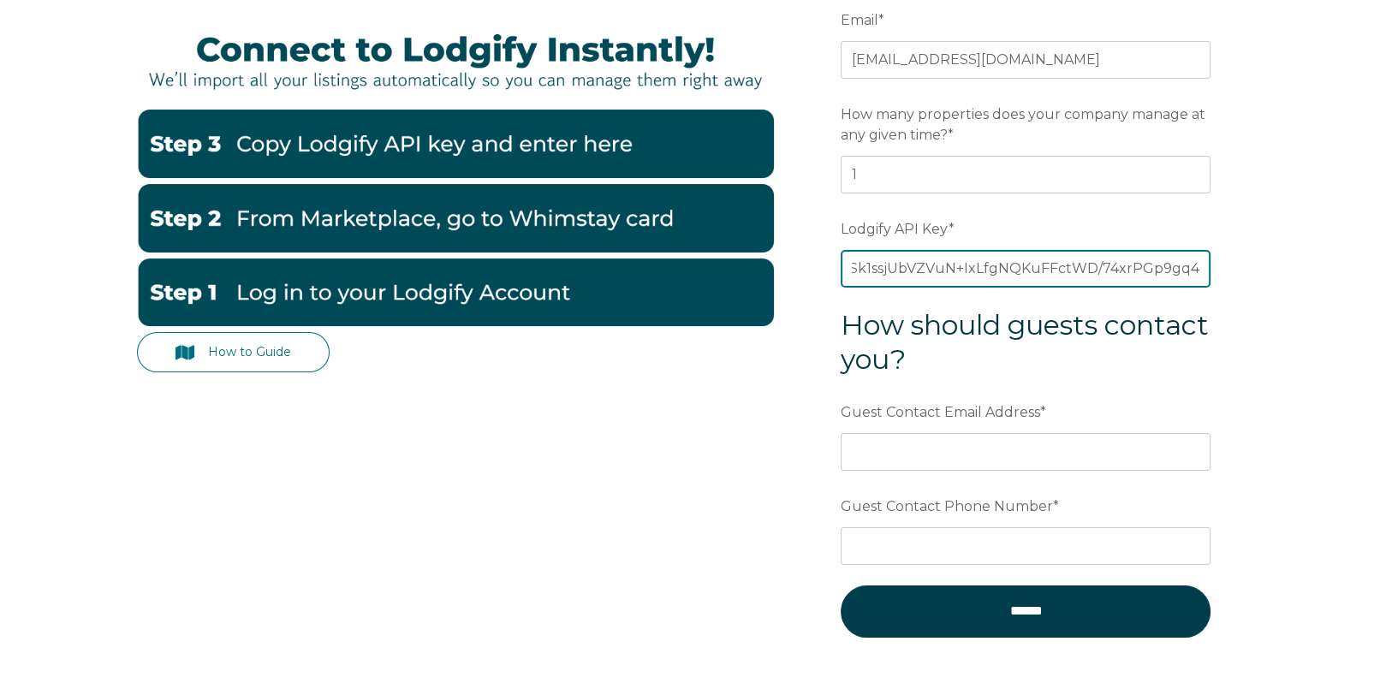
scroll to position [257, 0]
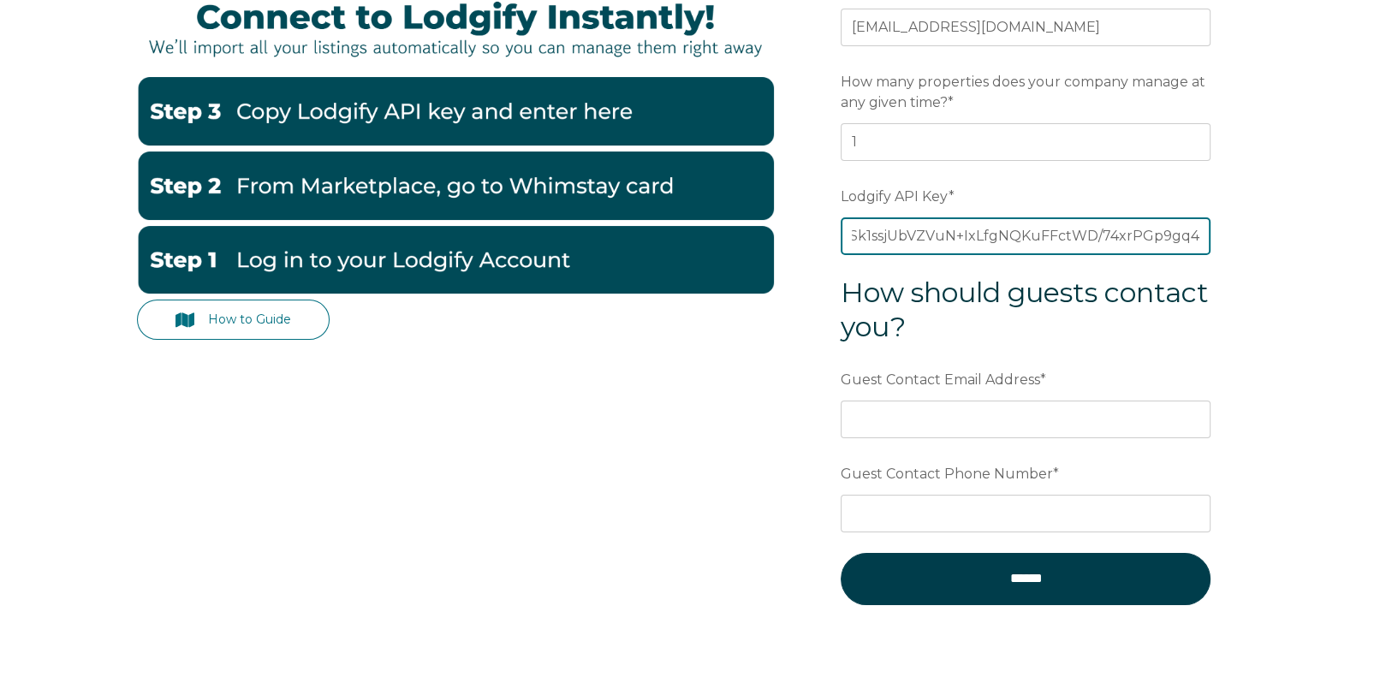
type input "VHkyTh0PbvnPFBr0n5S/0HSk1ssjUbVZVuN+IxLfgNQKuFFctWD/74xrPGp9gq4M"
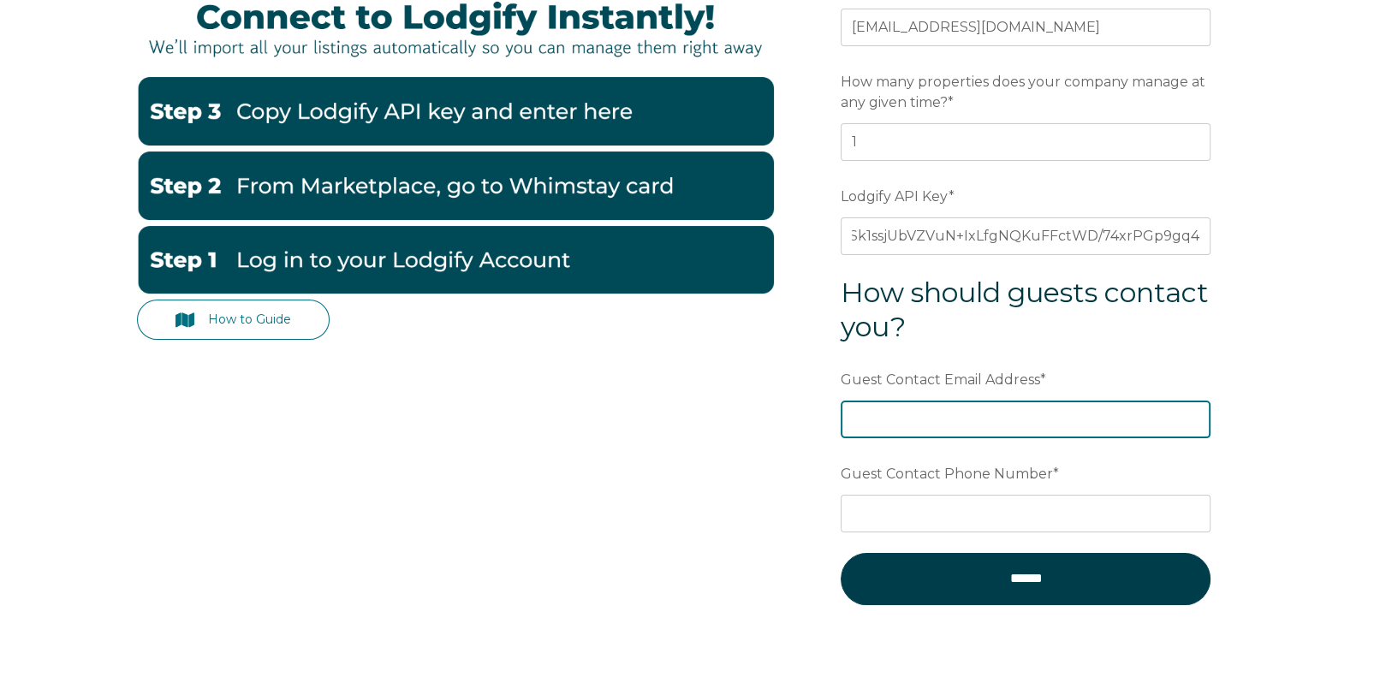
scroll to position [0, 0]
click at [984, 418] on input "Guest Contact Email Address *" at bounding box center [1025, 420] width 370 height 38
type input "[EMAIL_ADDRESS][DOMAIN_NAME]"
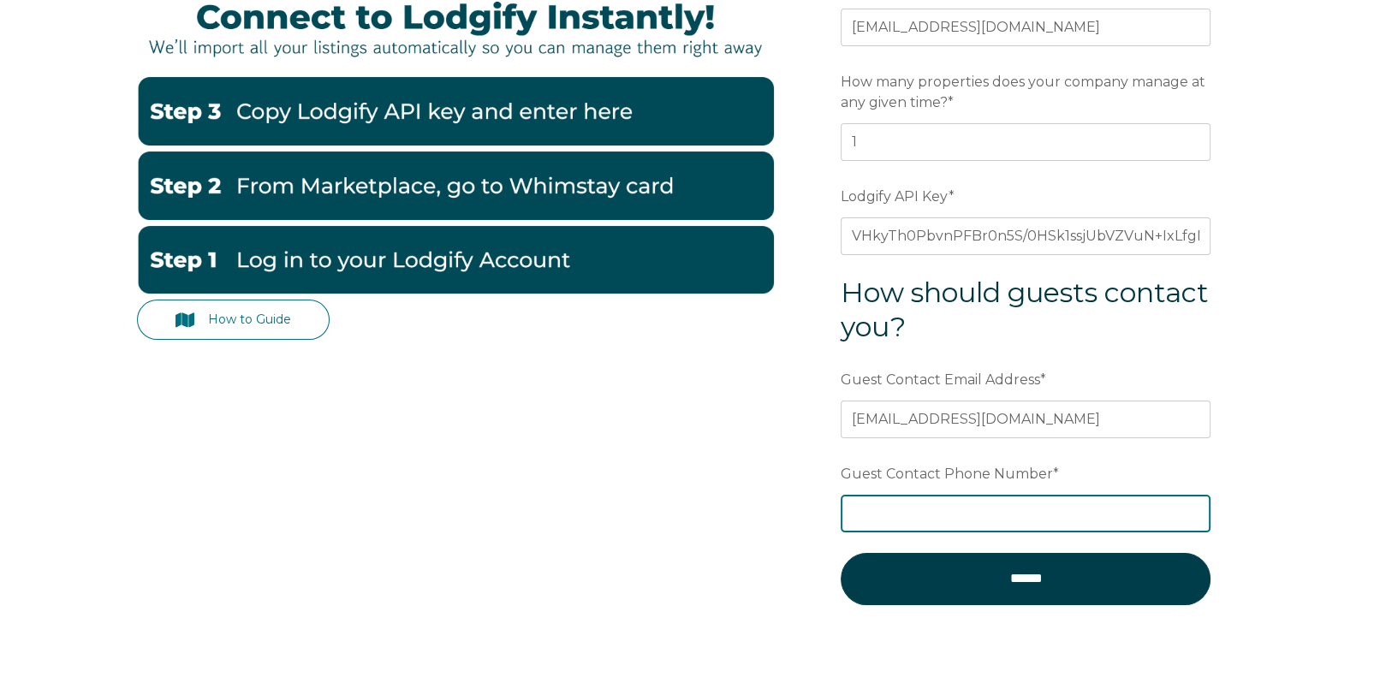
click at [921, 508] on input "Guest Contact Phone Number *" at bounding box center [1025, 514] width 370 height 38
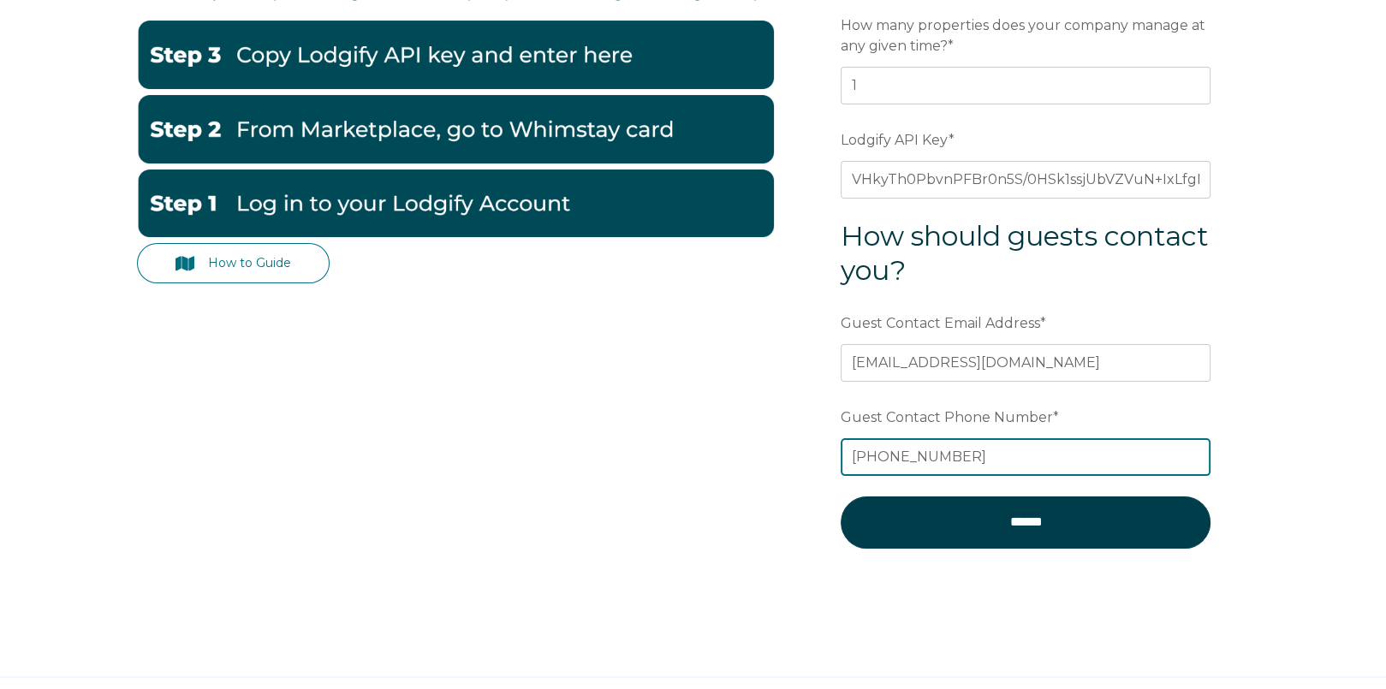
scroll to position [342, 0]
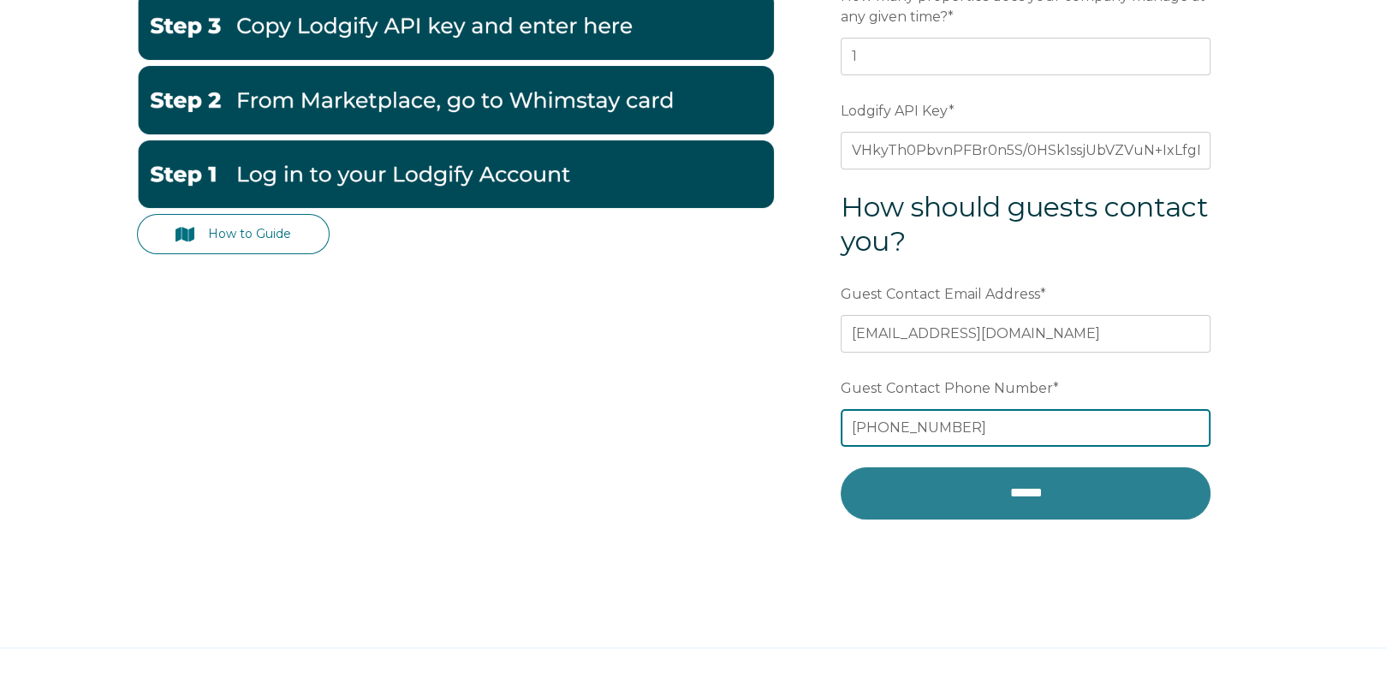
type input "+1 917-938-9576"
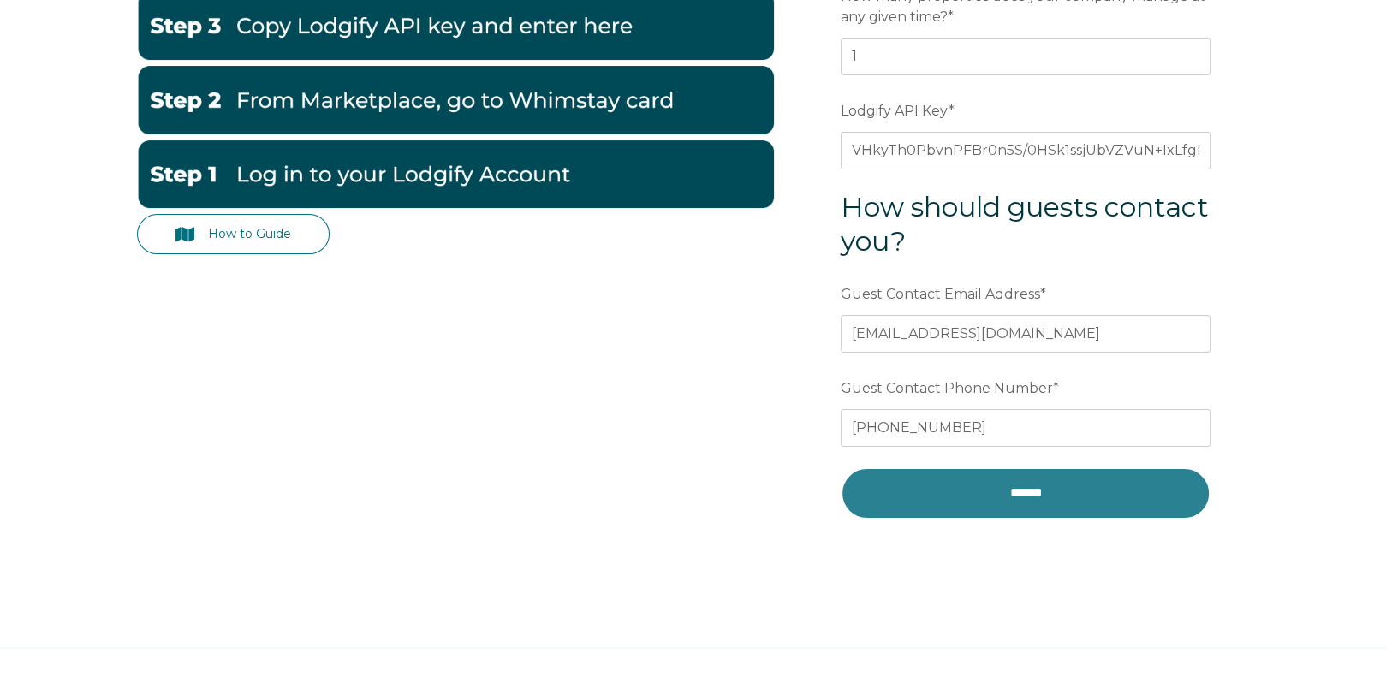
click at [1018, 484] on input "******" at bounding box center [1025, 492] width 370 height 51
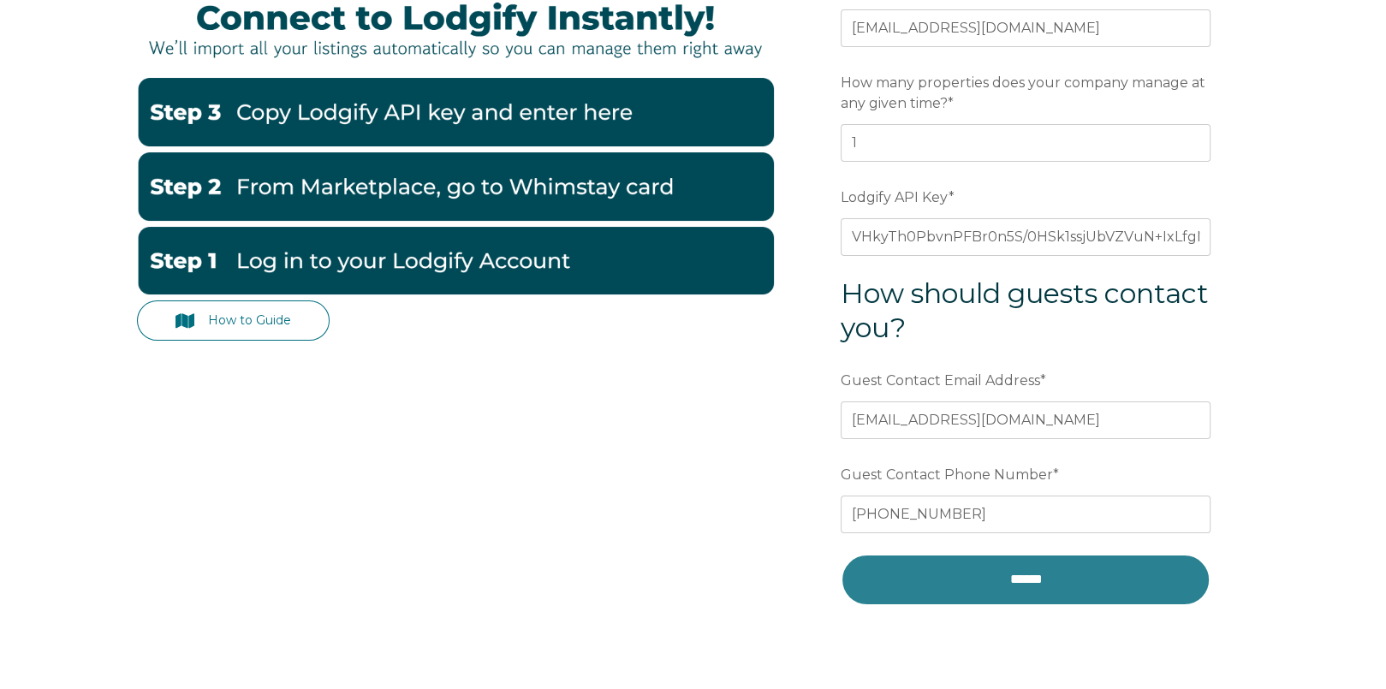
scroll to position [399, 0]
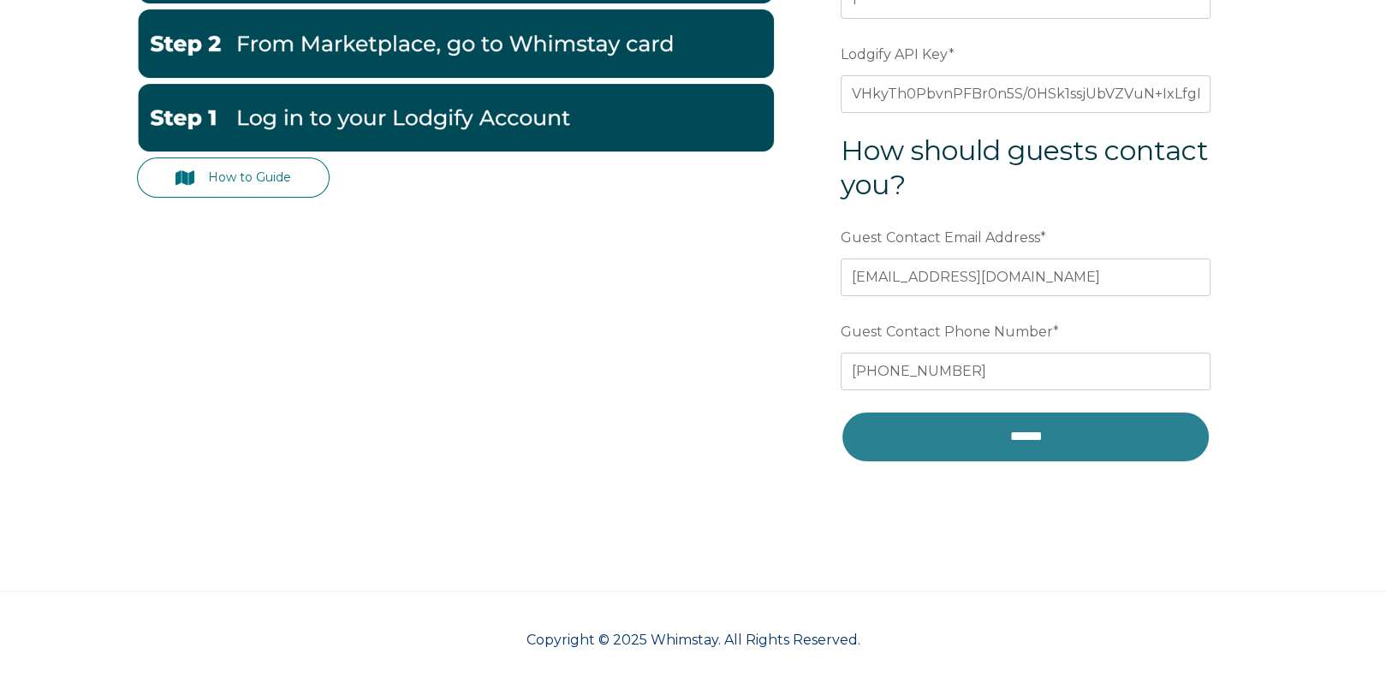
click at [1027, 432] on input "******" at bounding box center [1025, 436] width 370 height 51
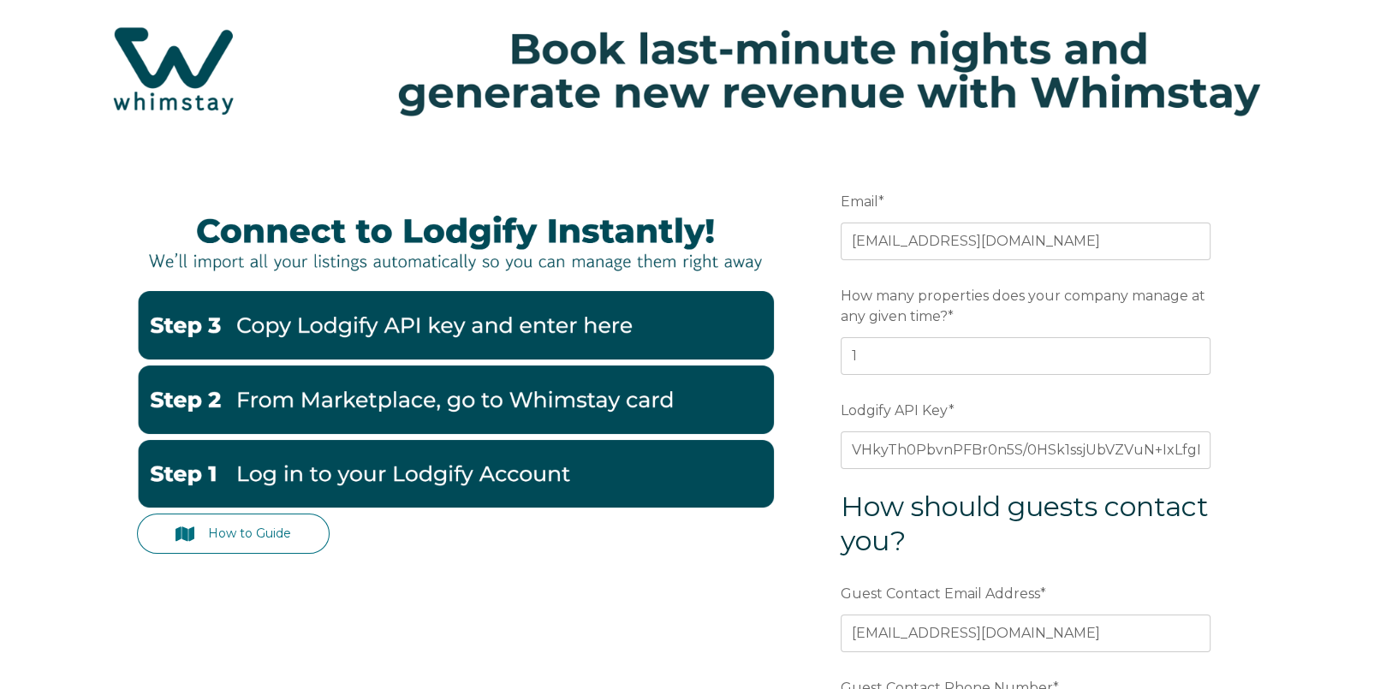
scroll to position [86, 0]
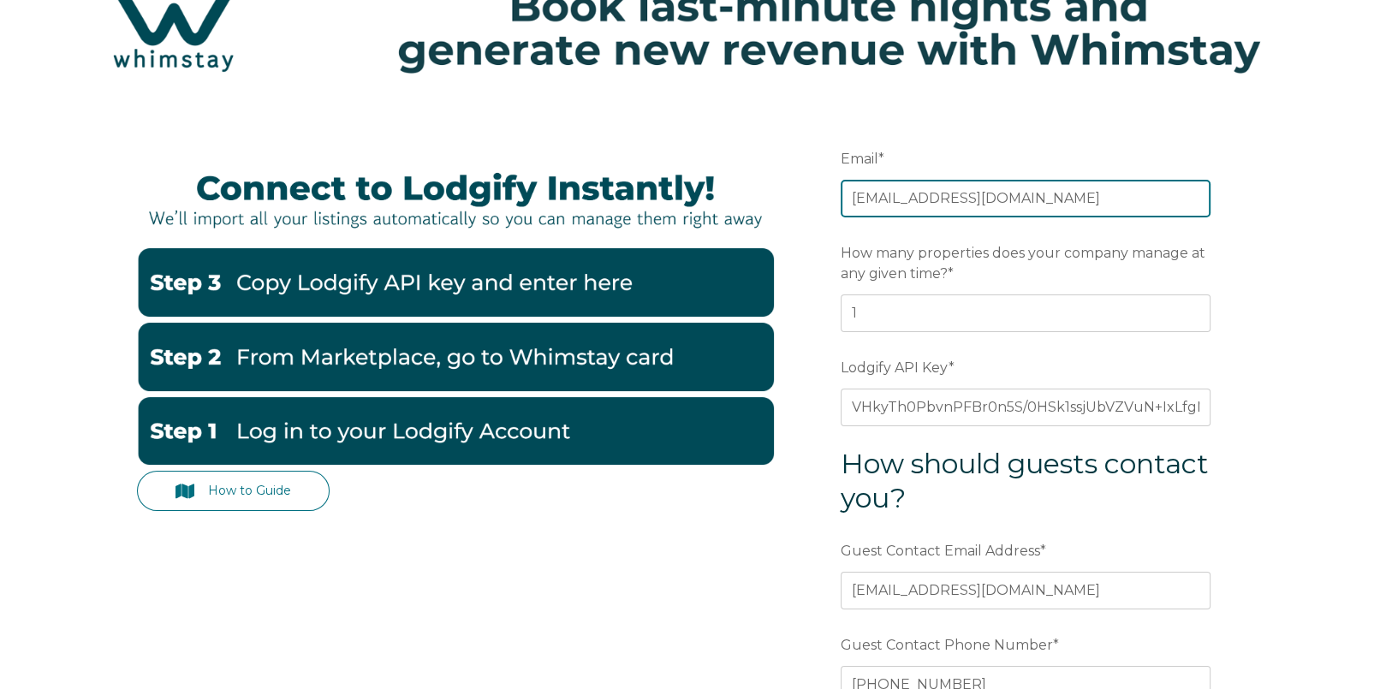
click at [961, 190] on input "[EMAIL_ADDRESS][DOMAIN_NAME]" at bounding box center [1025, 199] width 370 height 38
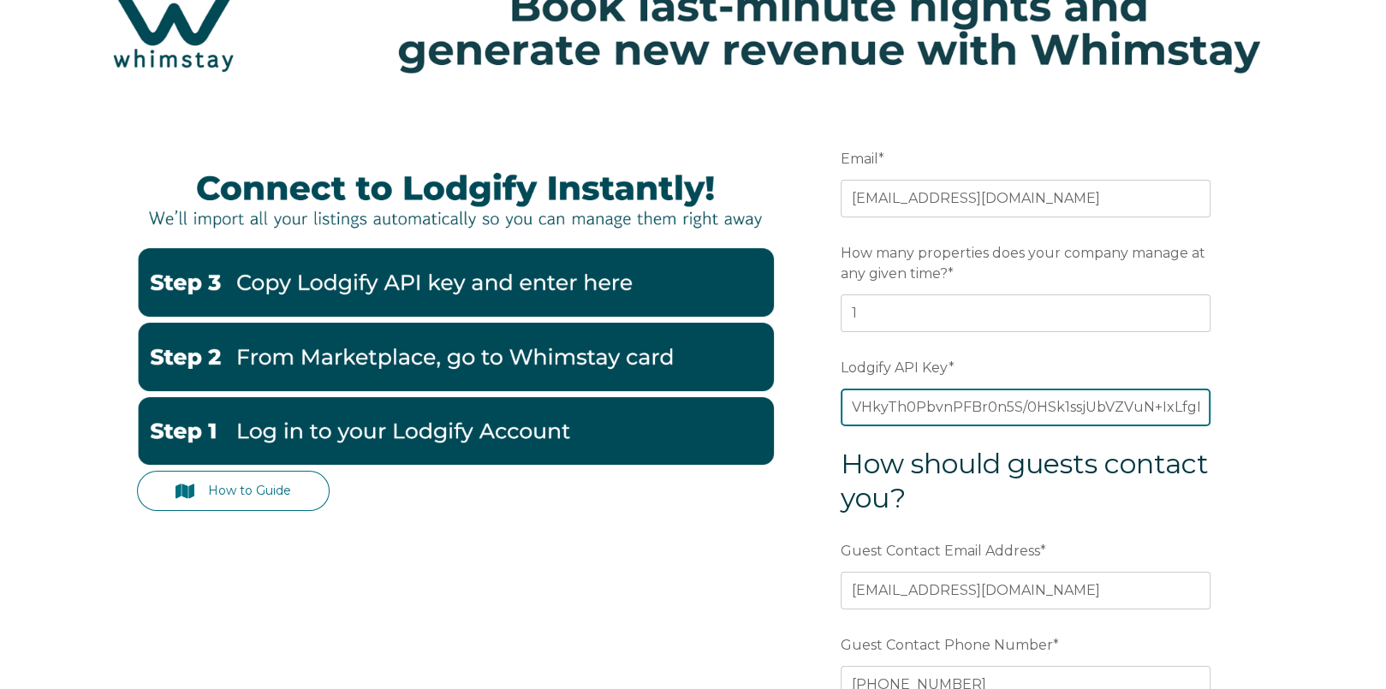
click at [1107, 411] on input "VHkyTh0PbvnPFBr0n5S/0HSk1ssjUbVZVuN+IxLfgNQKuFFctWD/74xrPGp9gq4M" at bounding box center [1025, 408] width 370 height 38
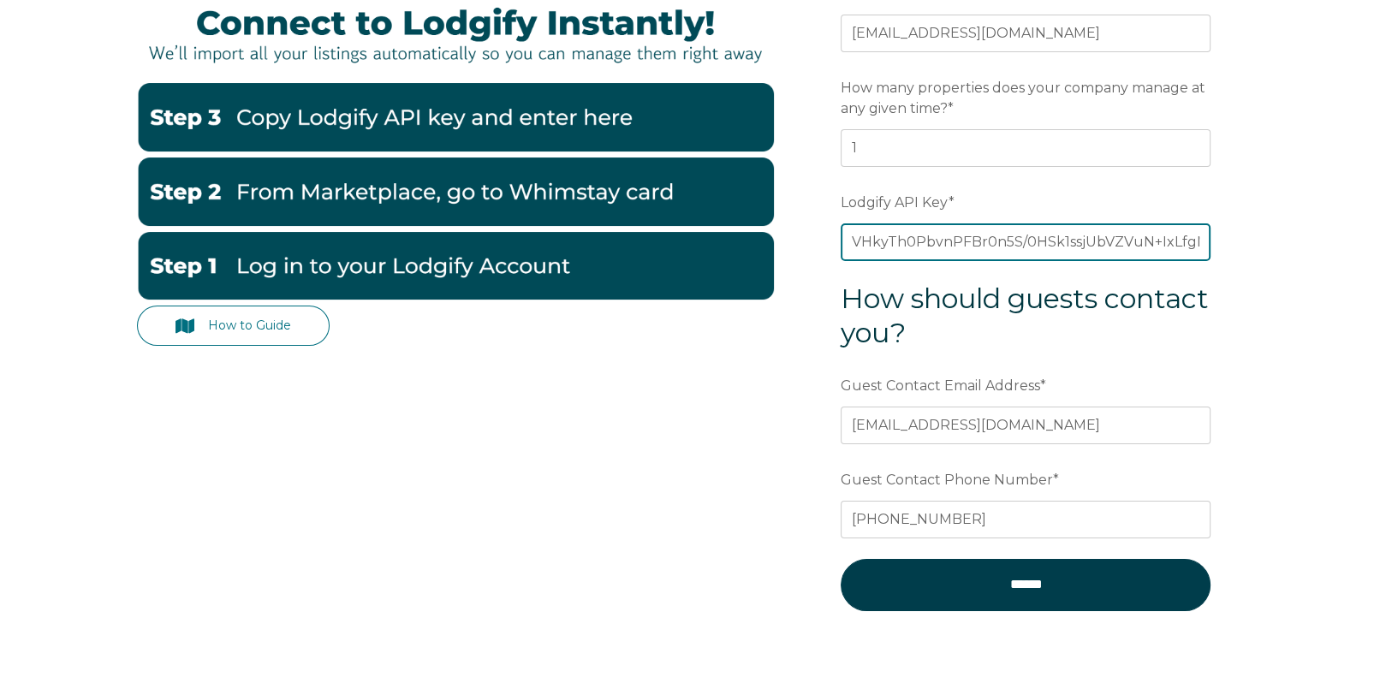
scroll to position [257, 0]
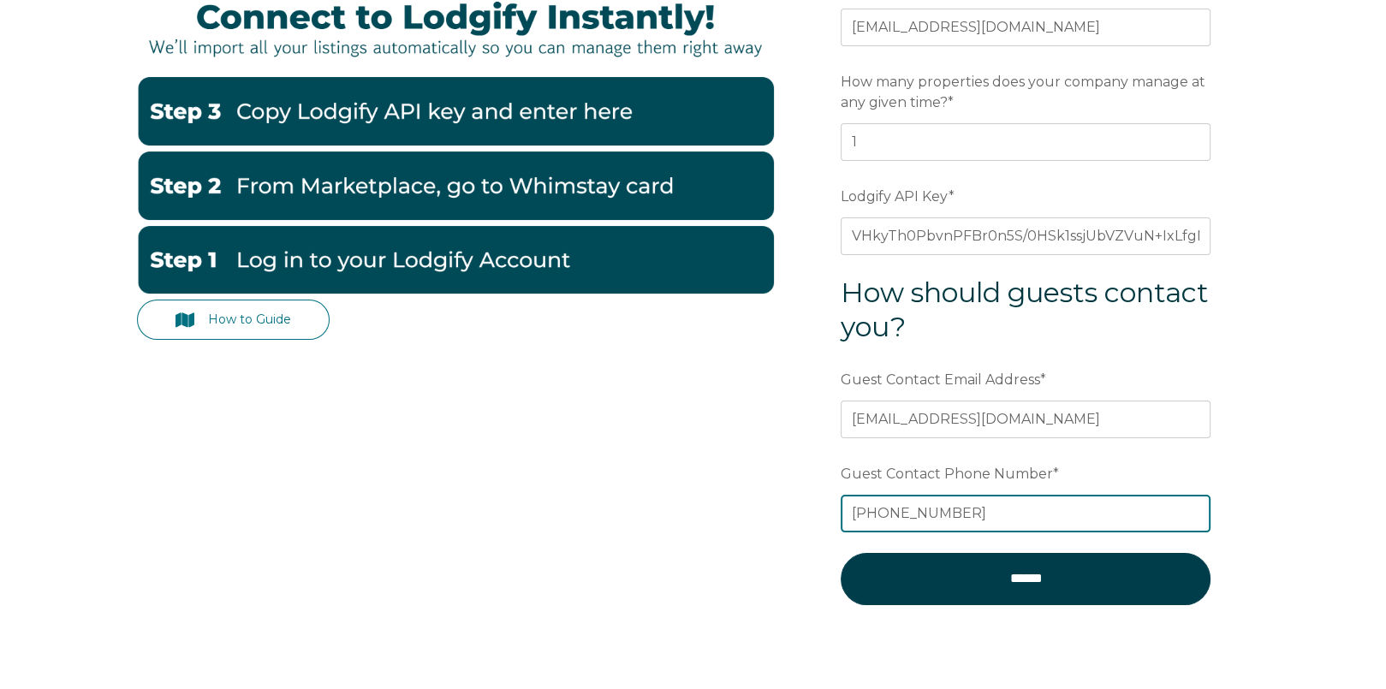
click at [922, 513] on input "+1 917-938-9576" at bounding box center [1025, 514] width 370 height 38
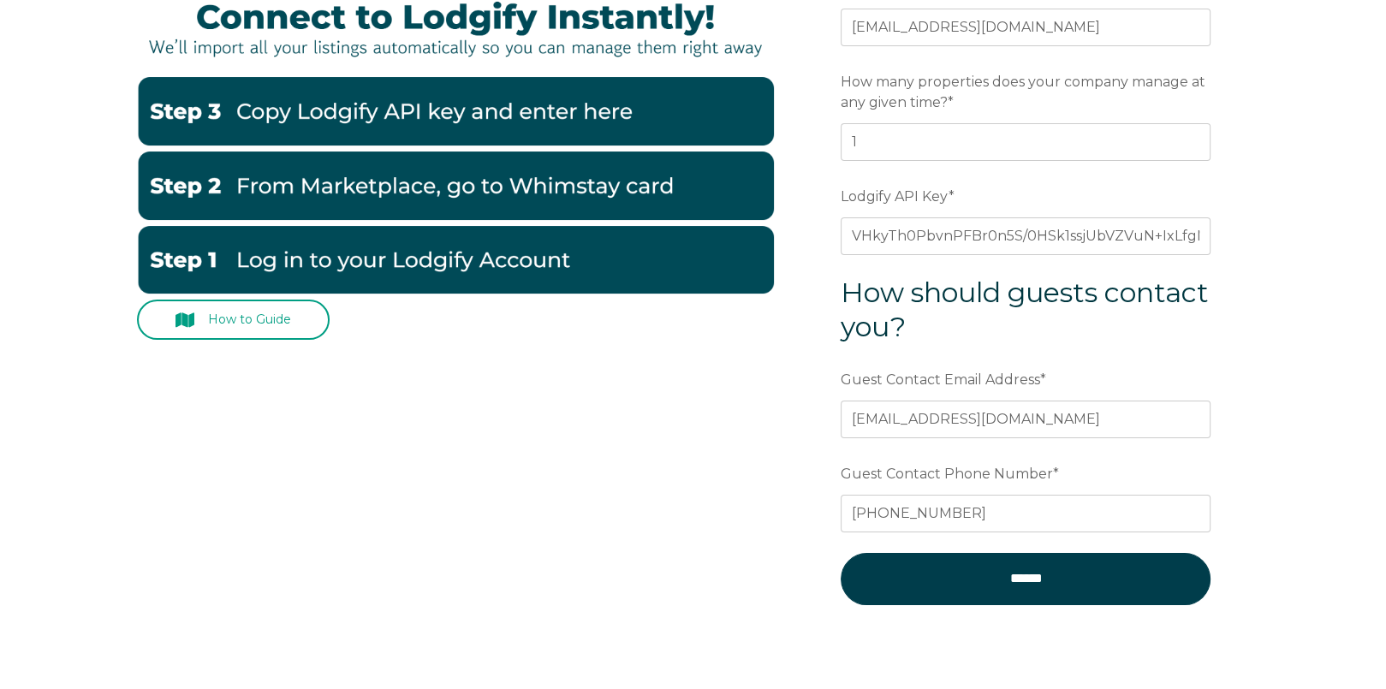
click at [264, 318] on link "How to Guide" at bounding box center [233, 320] width 193 height 40
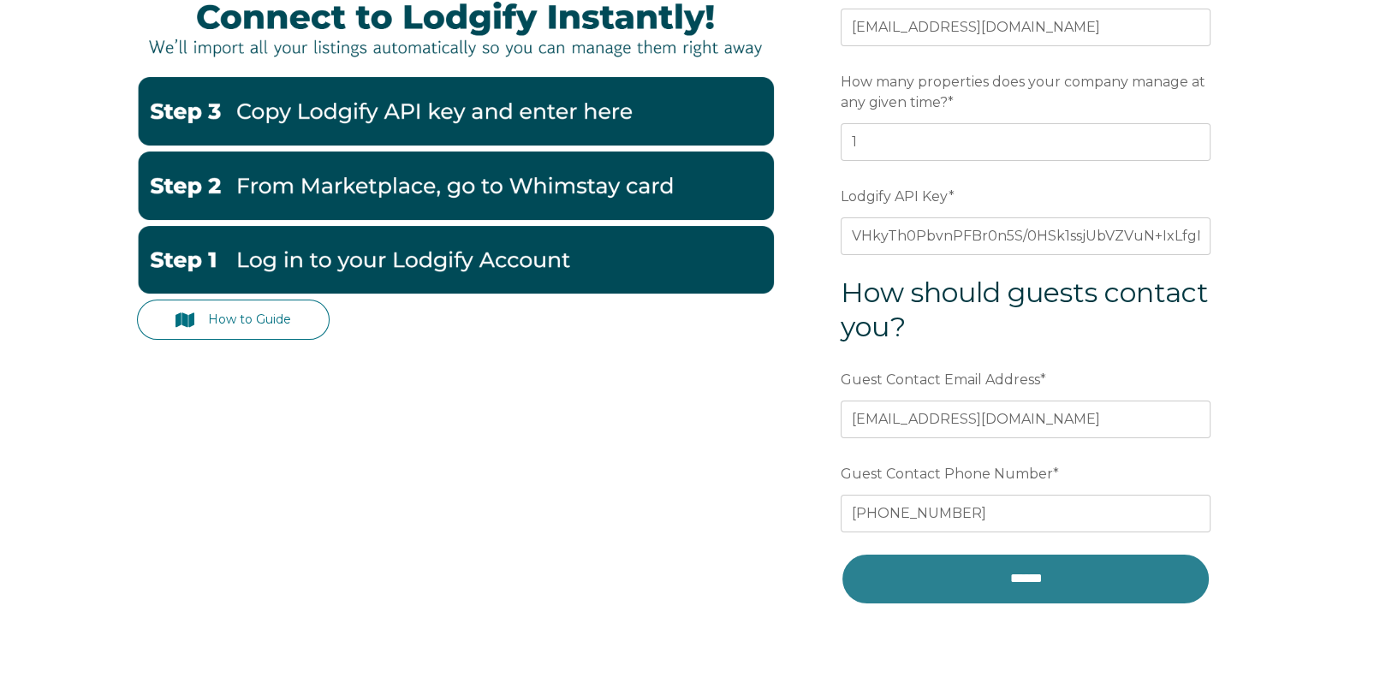
click at [1034, 576] on input "******" at bounding box center [1025, 578] width 370 height 51
